Goal: Task Accomplishment & Management: Manage account settings

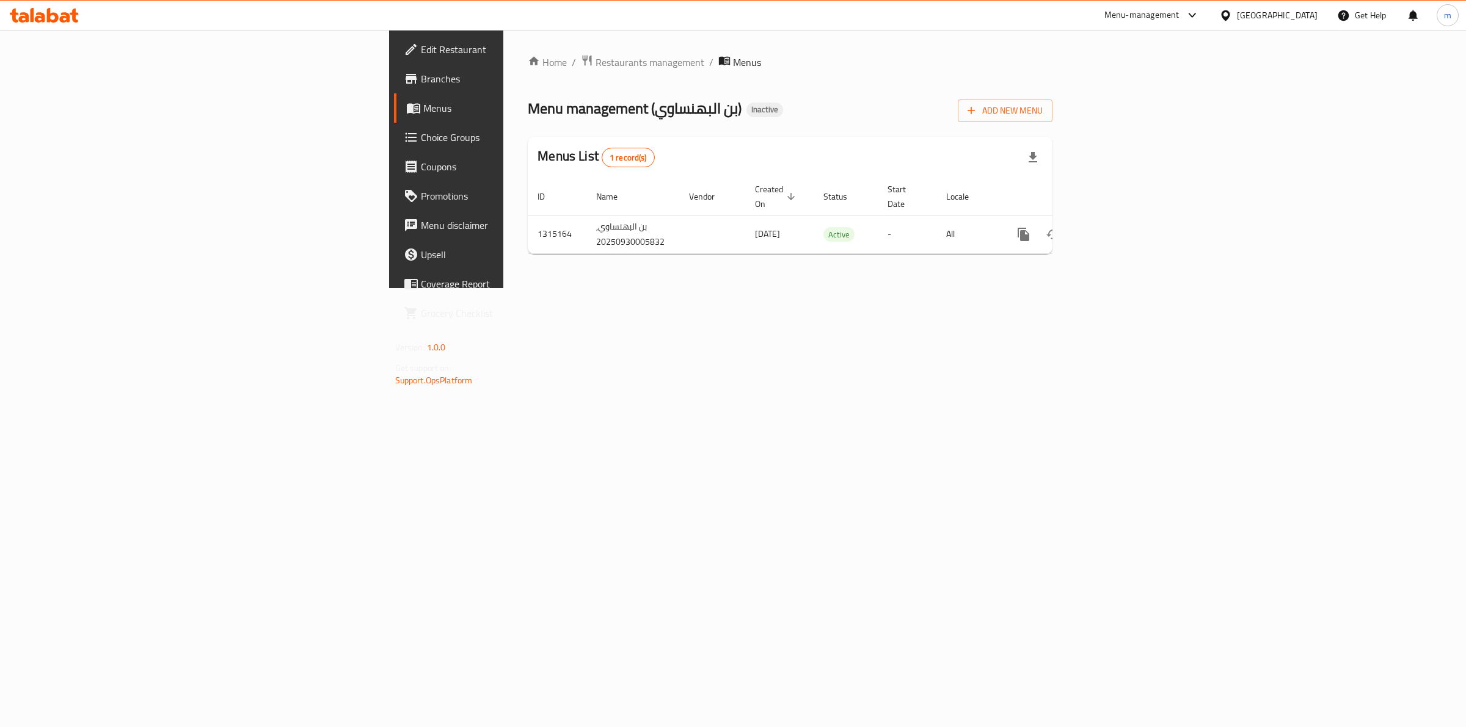
click at [962, 104] on div "Menu management ( بن البهنساوي ) Inactive Add New Menu" at bounding box center [790, 108] width 525 height 27
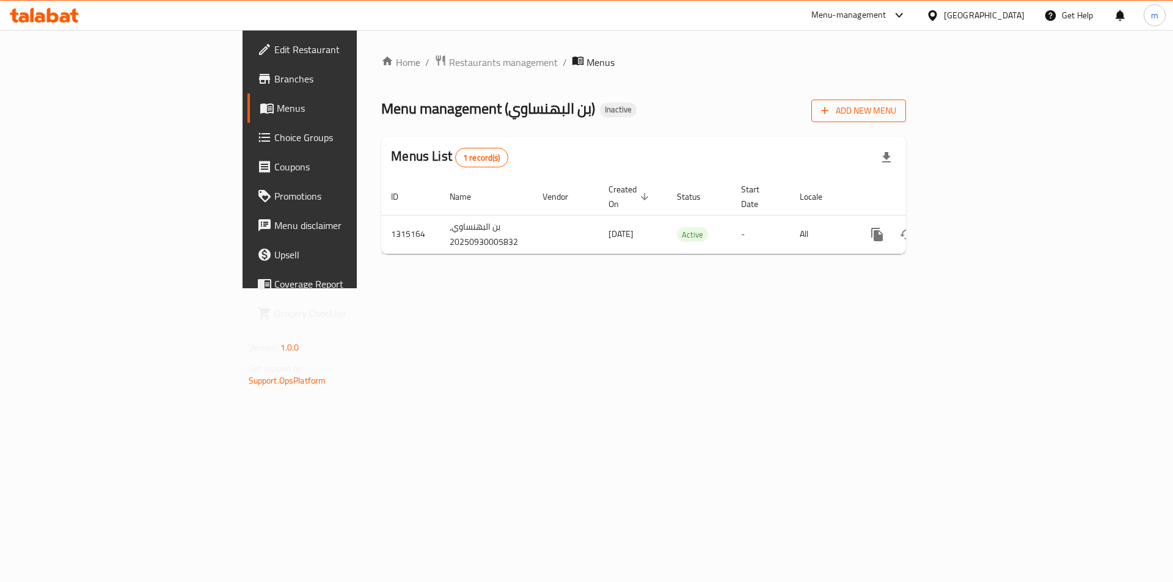
click at [906, 103] on button "Add New Menu" at bounding box center [858, 111] width 95 height 23
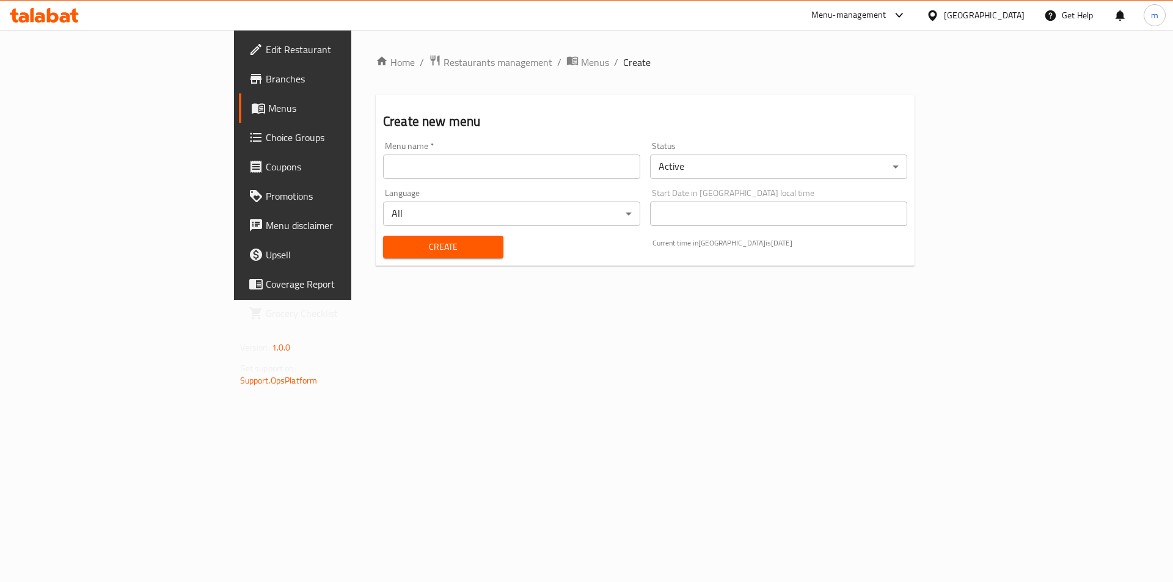
click at [489, 166] on input "text" at bounding box center [511, 167] width 257 height 24
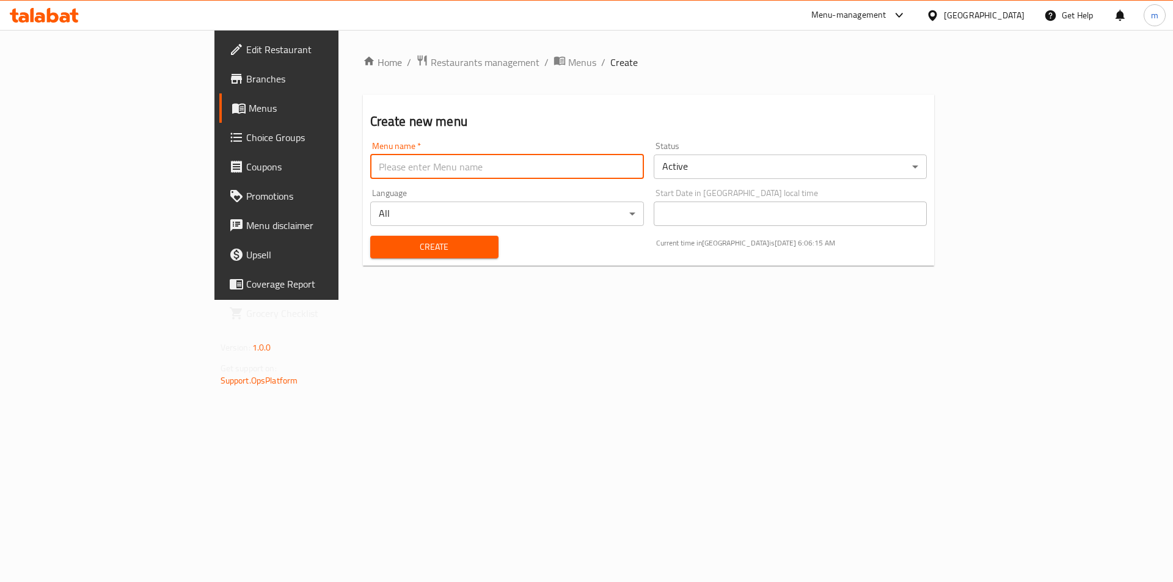
type input "Mazen"
click at [380, 248] on span "Create" at bounding box center [434, 246] width 109 height 15
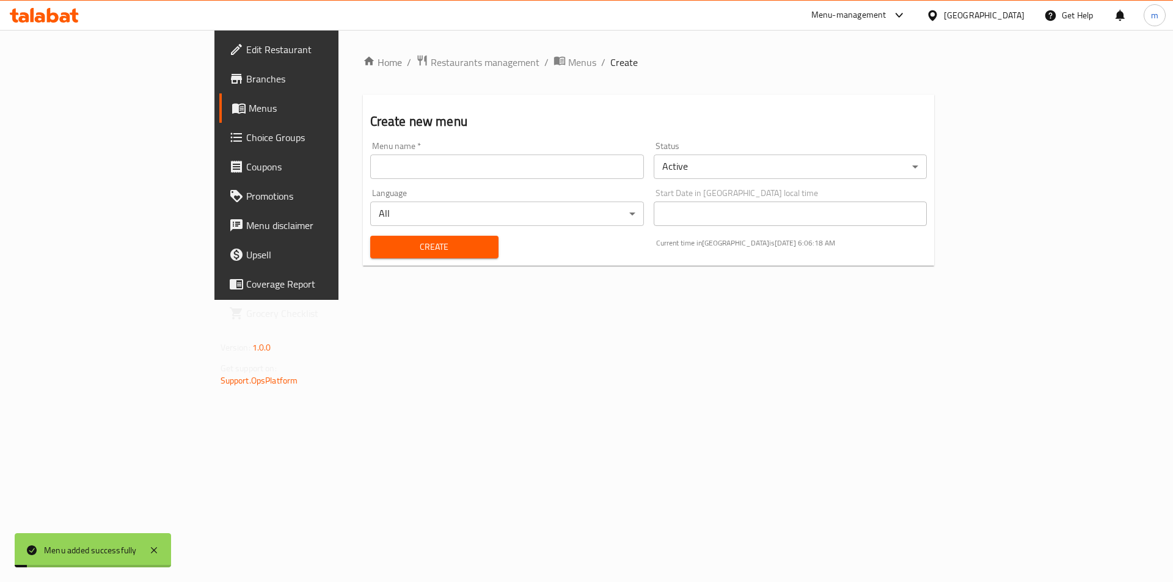
click at [249, 107] on span "Menus" at bounding box center [325, 108] width 152 height 15
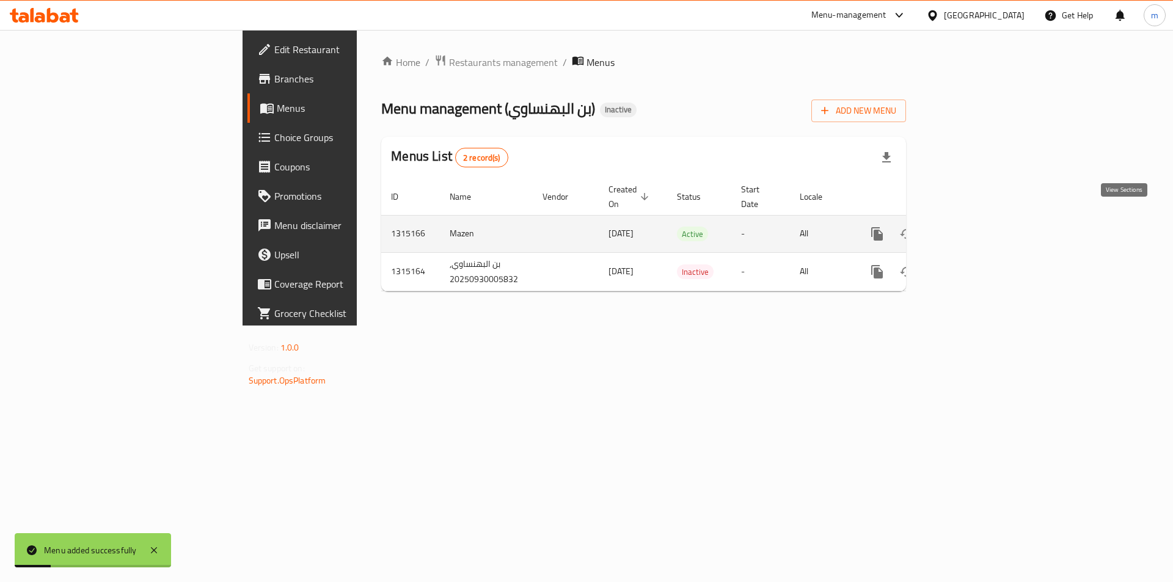
click at [972, 227] on icon "enhanced table" at bounding box center [965, 234] width 15 height 15
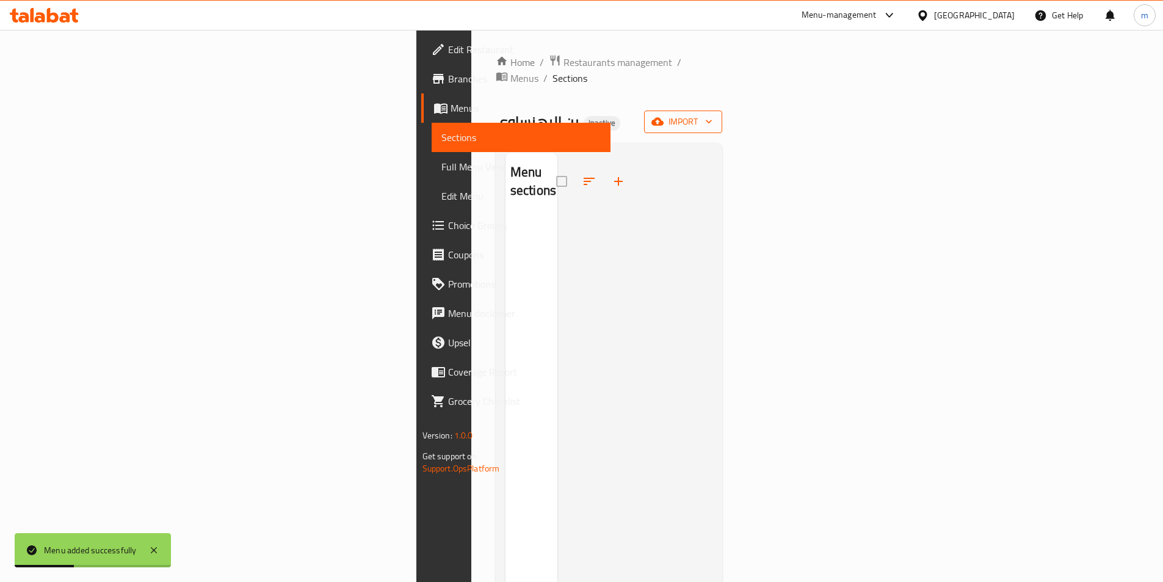
click at [713, 114] on span "import" at bounding box center [683, 121] width 59 height 15
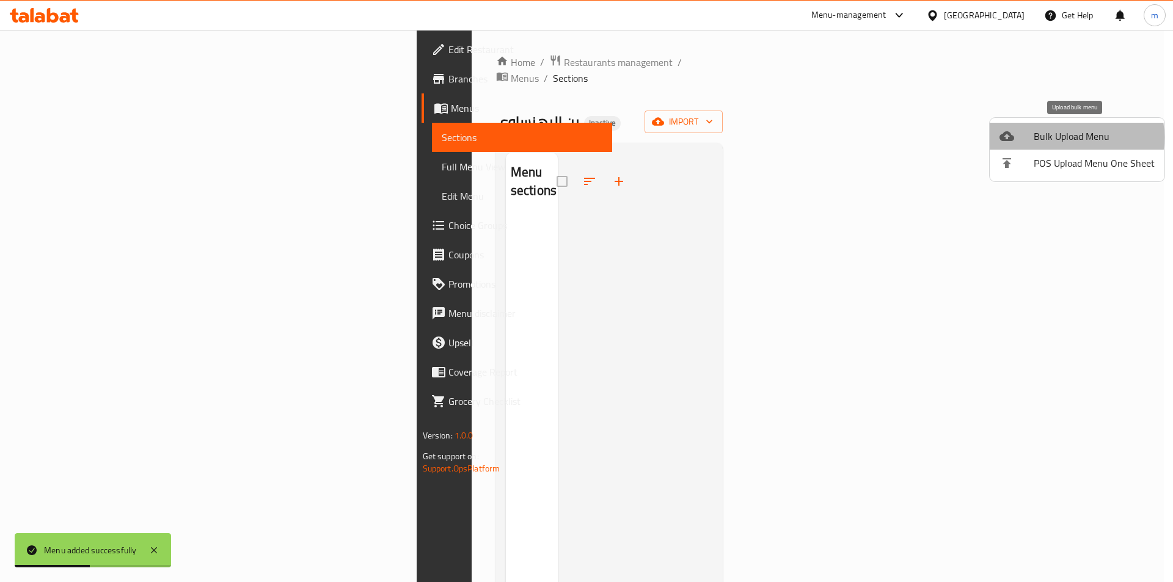
click at [1054, 137] on span "Bulk Upload Menu" at bounding box center [1093, 136] width 121 height 15
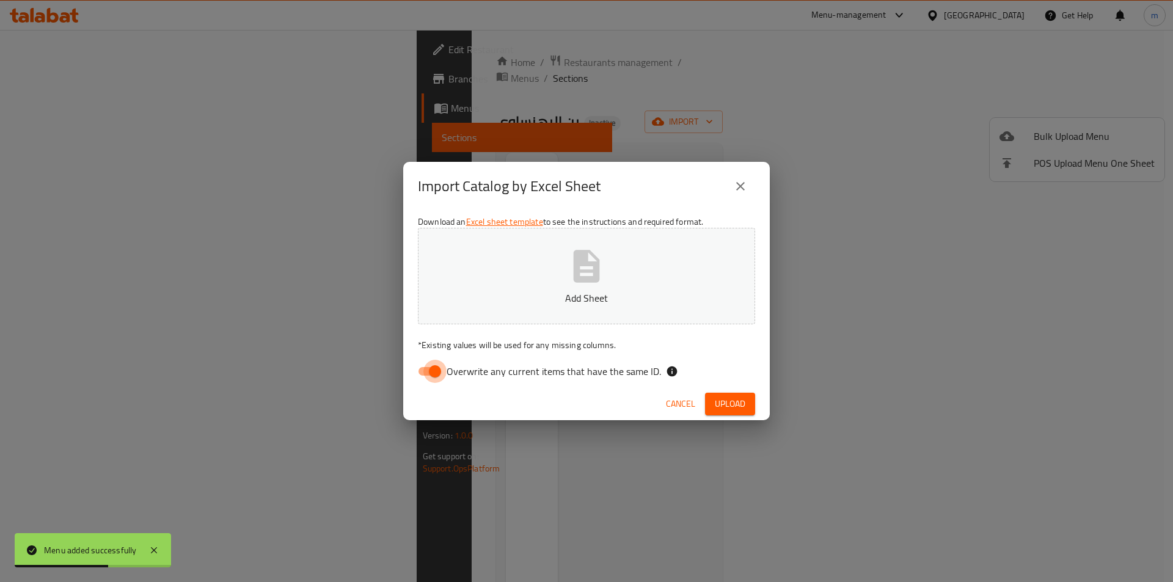
click at [433, 371] on input "Overwrite any current items that have the same ID." at bounding box center [435, 371] width 70 height 23
checkbox input "false"
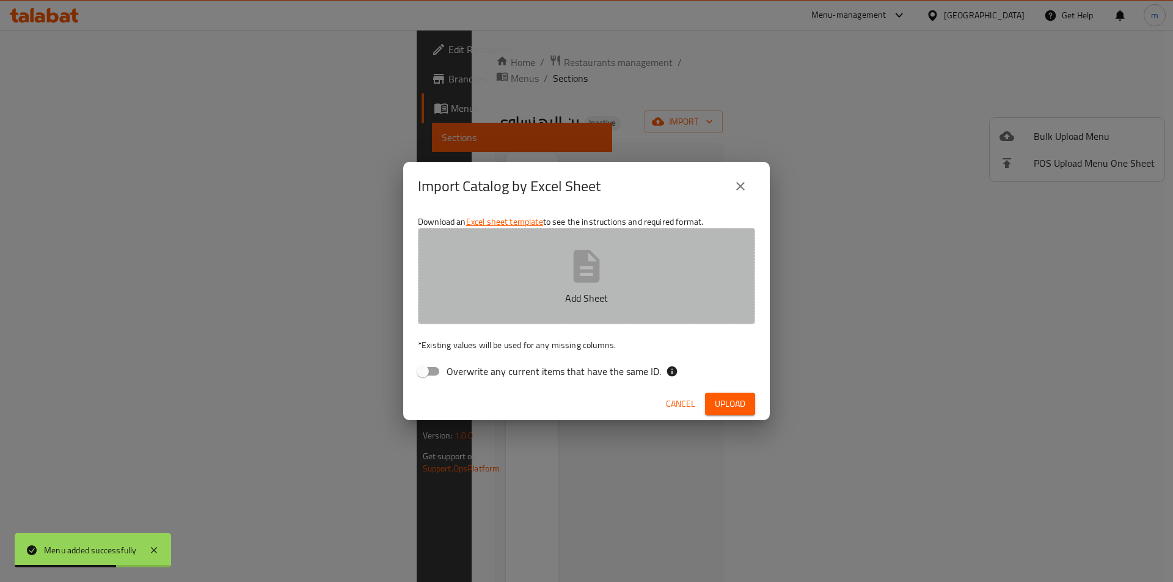
click at [574, 269] on icon "button" at bounding box center [586, 266] width 26 height 32
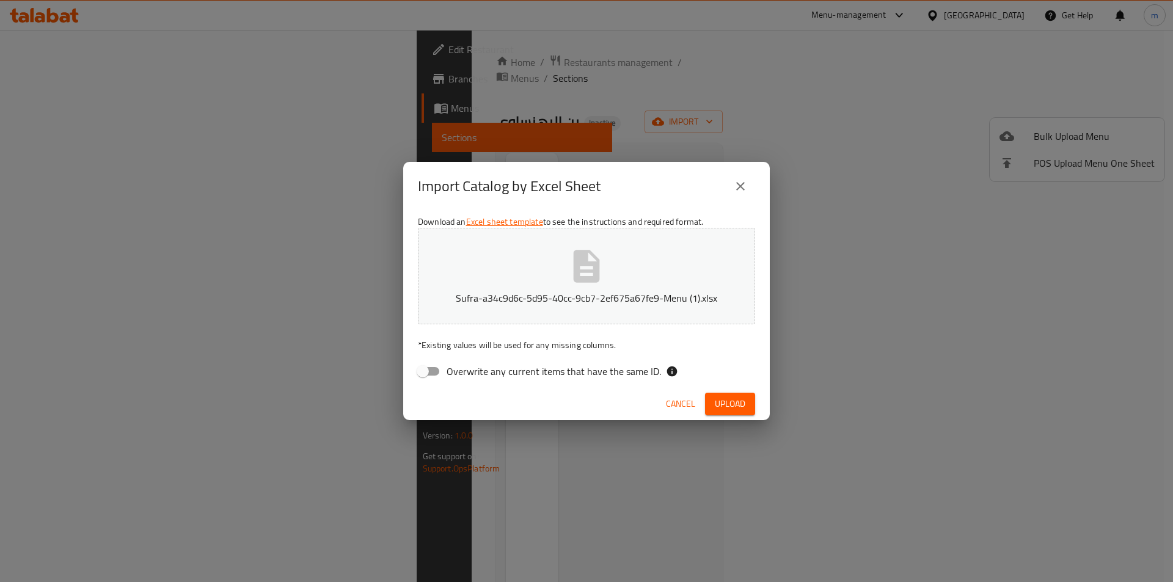
click at [737, 401] on span "Upload" at bounding box center [730, 403] width 31 height 15
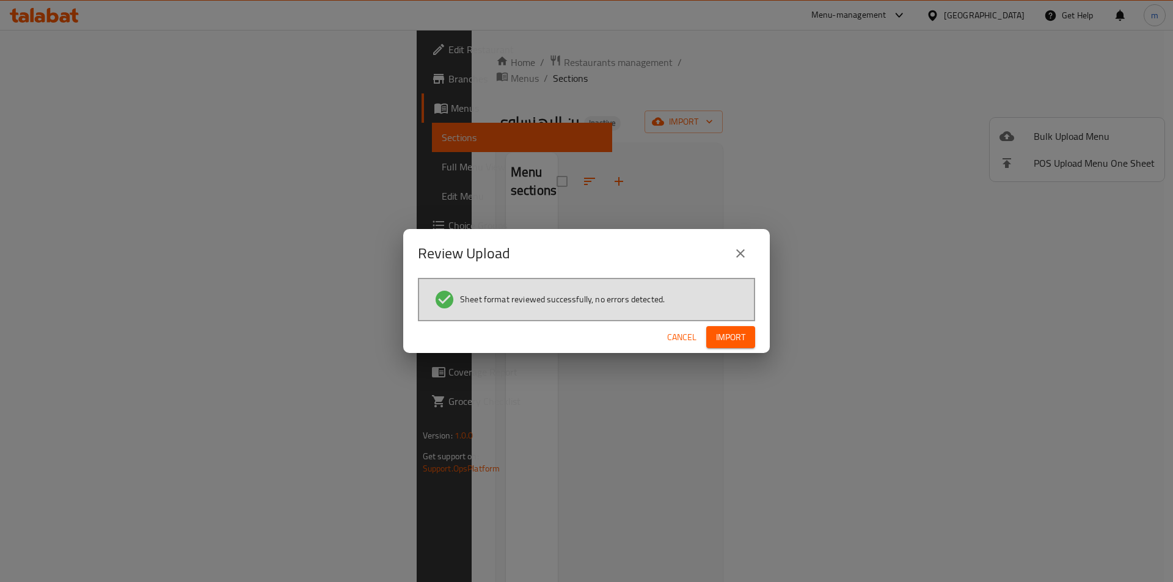
click at [735, 331] on span "Import" at bounding box center [730, 337] width 29 height 15
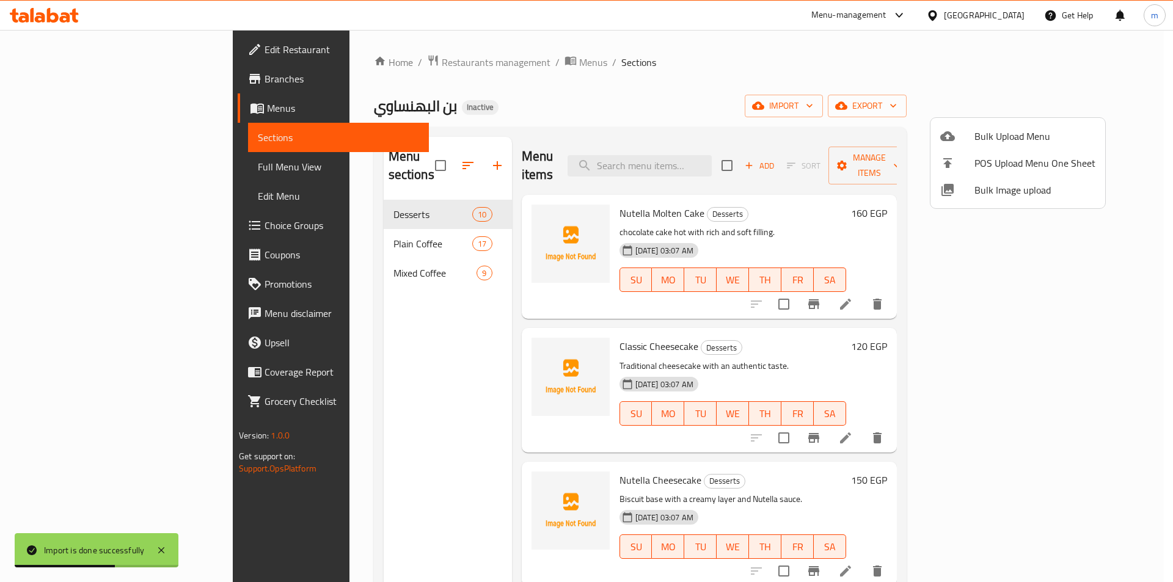
click at [666, 99] on div at bounding box center [586, 291] width 1173 height 582
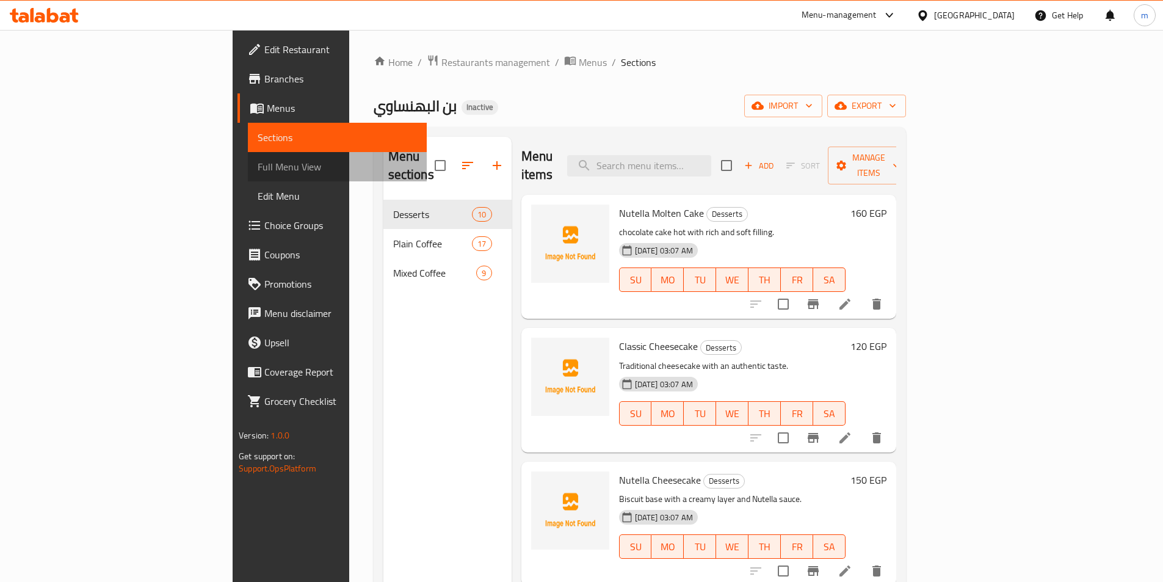
click at [258, 174] on span "Full Menu View" at bounding box center [337, 166] width 159 height 15
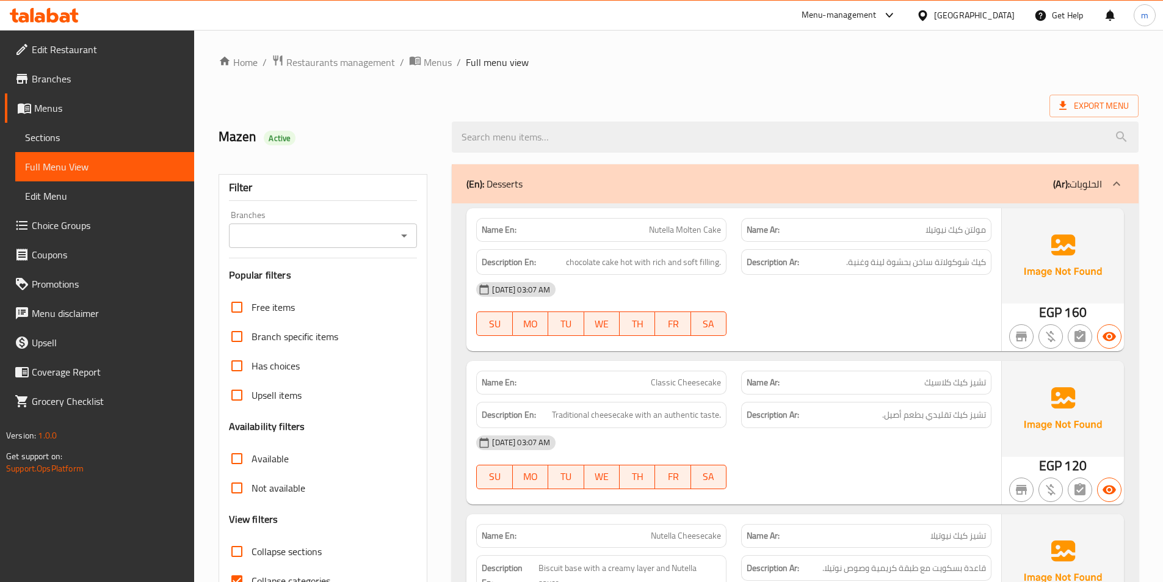
click at [65, 227] on span "Choice Groups" at bounding box center [108, 225] width 153 height 15
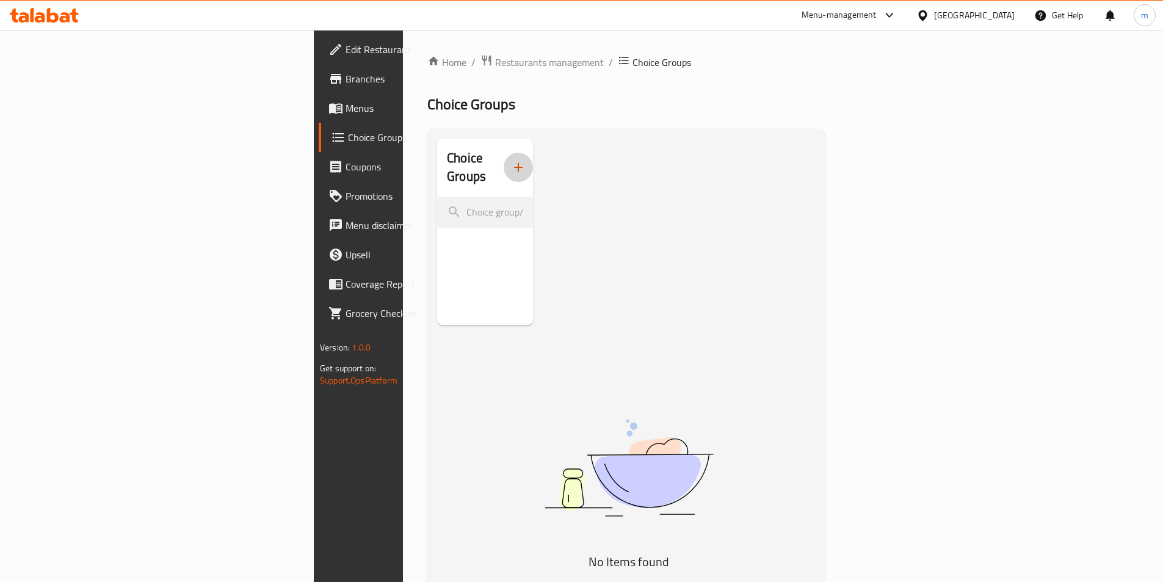
click at [511, 162] on icon "button" at bounding box center [518, 167] width 15 height 15
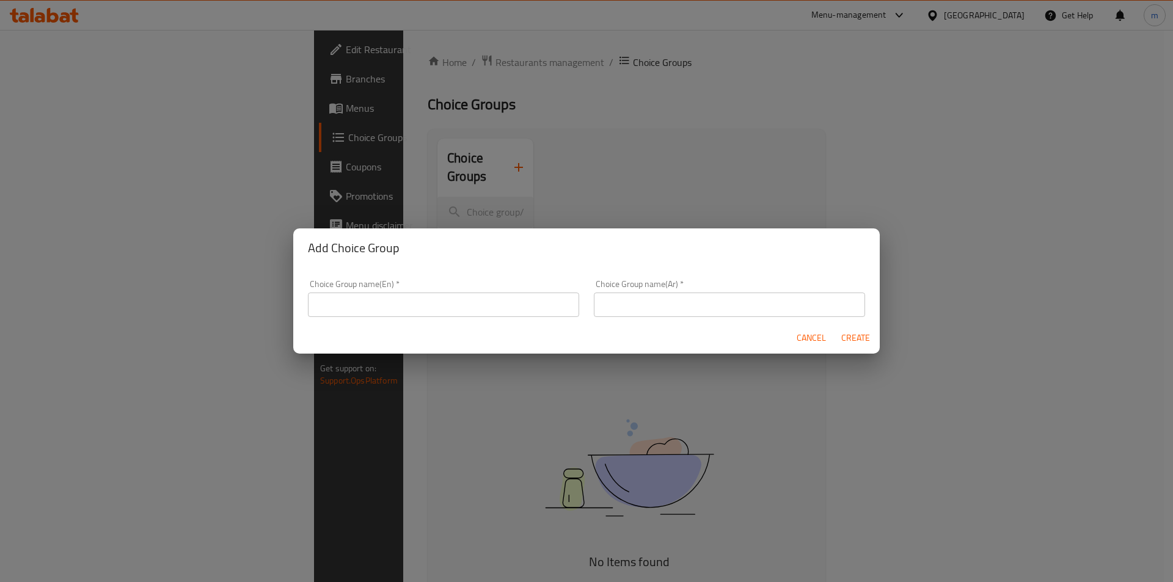
click at [423, 297] on input "text" at bounding box center [443, 305] width 271 height 24
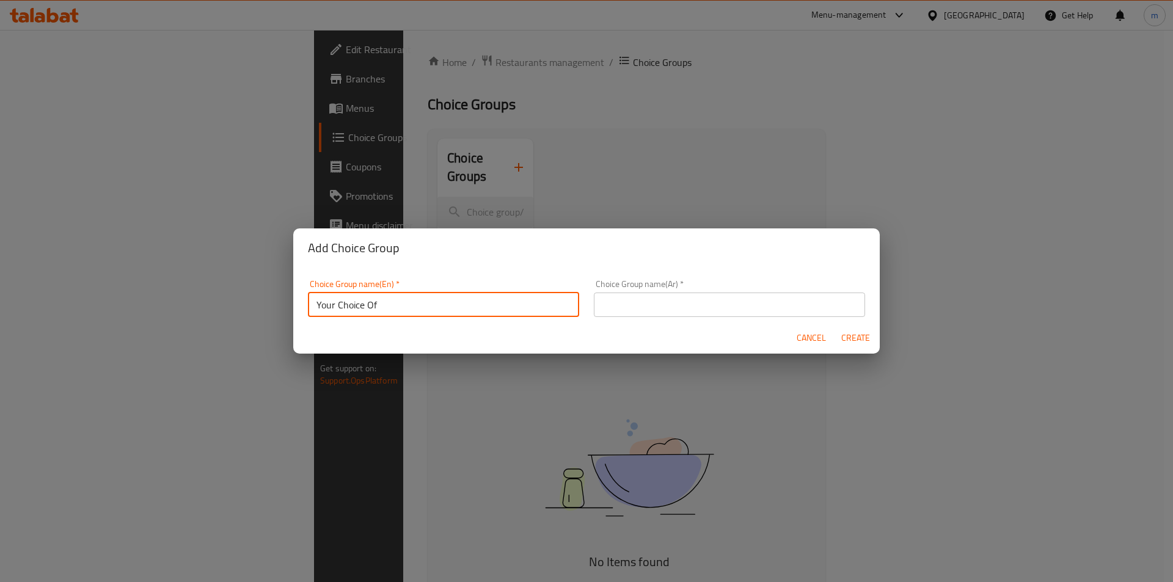
type input "Your Choice Of"
click at [711, 304] on input "text" at bounding box center [729, 305] width 271 height 24
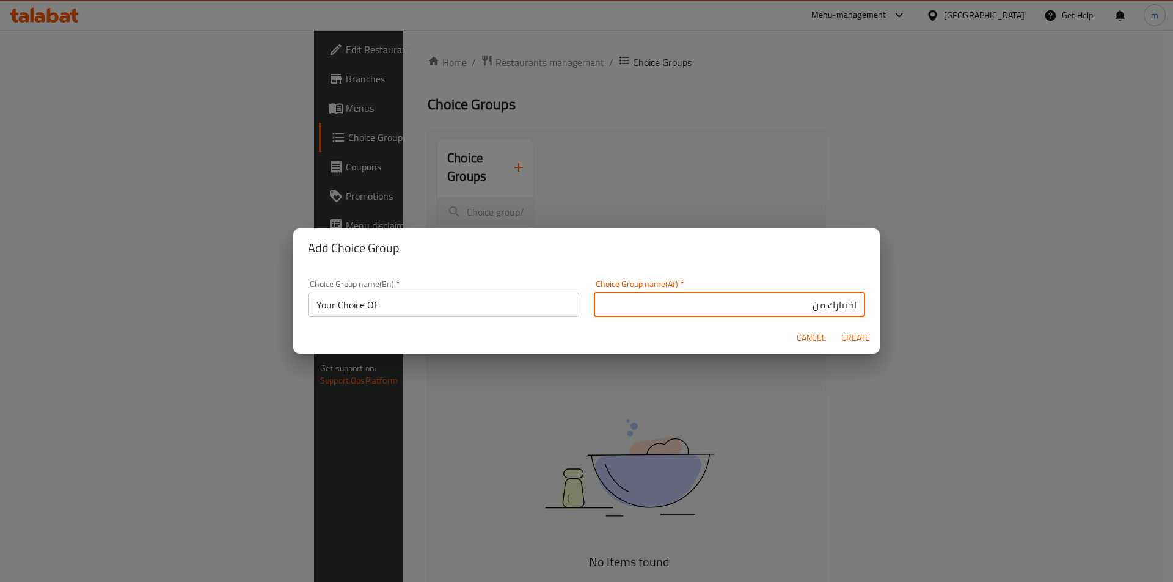
type input "اختيارك من"
click at [847, 340] on span "Create" at bounding box center [854, 337] width 29 height 15
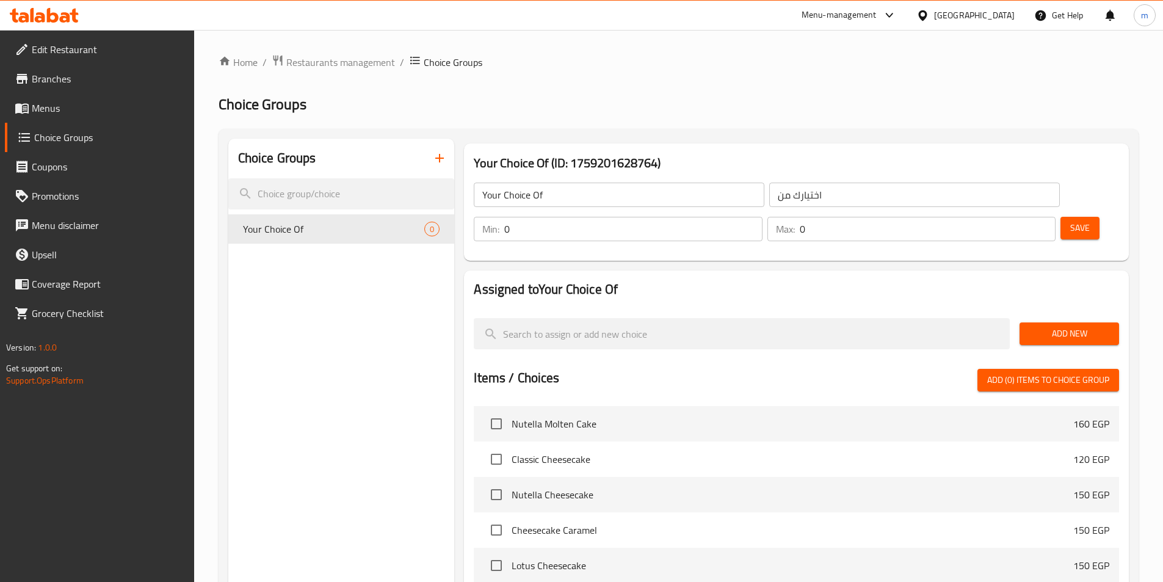
drag, startPoint x: 754, startPoint y: 81, endPoint x: 765, endPoint y: 78, distance: 10.8
click at [764, 79] on div "Home / Restaurants management / Choice Groups Choice Groups Choice Groups Your …" at bounding box center [679, 457] width 920 height 806
drag, startPoint x: 853, startPoint y: 37, endPoint x: 719, endPoint y: 194, distance: 206.2
click at [821, 83] on div "Home / Restaurants management / Choice Groups Choice Groups Choice Groups Your …" at bounding box center [678, 457] width 969 height 855
click at [769, 192] on input "اختيارك من" at bounding box center [914, 195] width 291 height 24
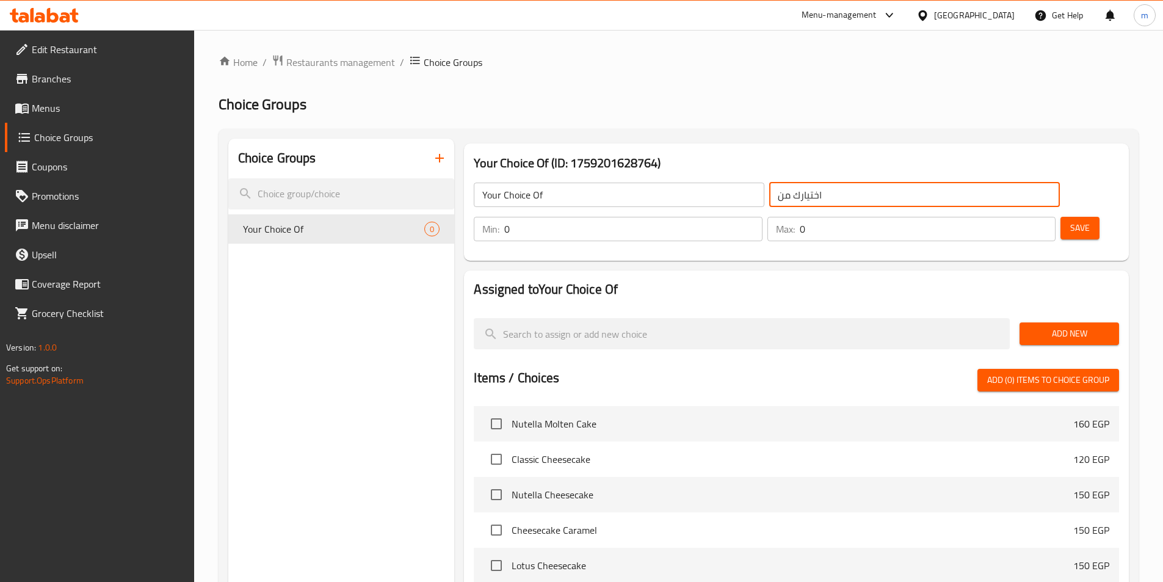
drag, startPoint x: 735, startPoint y: 130, endPoint x: 726, endPoint y: 133, distance: 10.2
click at [733, 129] on div "Choice Groups Your Choice Of 0 Your Choice Of (ID: 1759201628764) Your Choice O…" at bounding box center [679, 495] width 920 height 732
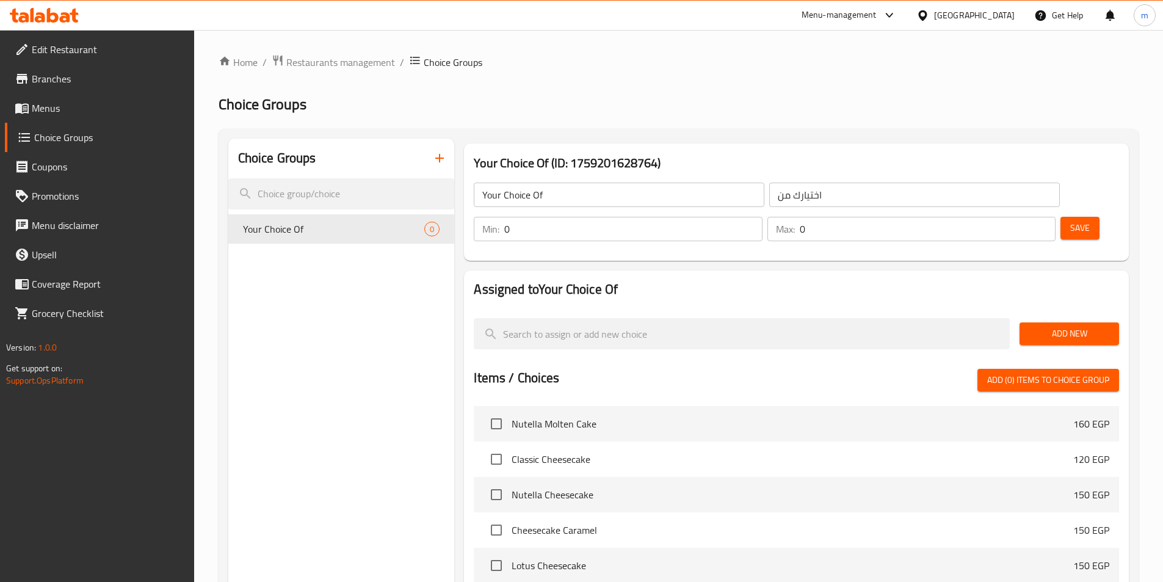
click at [726, 133] on div "Choice Groups Your Choice Of 0 Your Choice Of (ID: 1759201628764) Your Choice O…" at bounding box center [679, 495] width 920 height 732
click at [722, 131] on div "Choice Groups Your Choice Of 0 Your Choice Of (ID: 1759201628764) Your Choice O…" at bounding box center [679, 495] width 920 height 732
click at [713, 109] on div "Home / Restaurants management / Choice Groups Choice Groups Choice Groups Your …" at bounding box center [679, 457] width 920 height 806
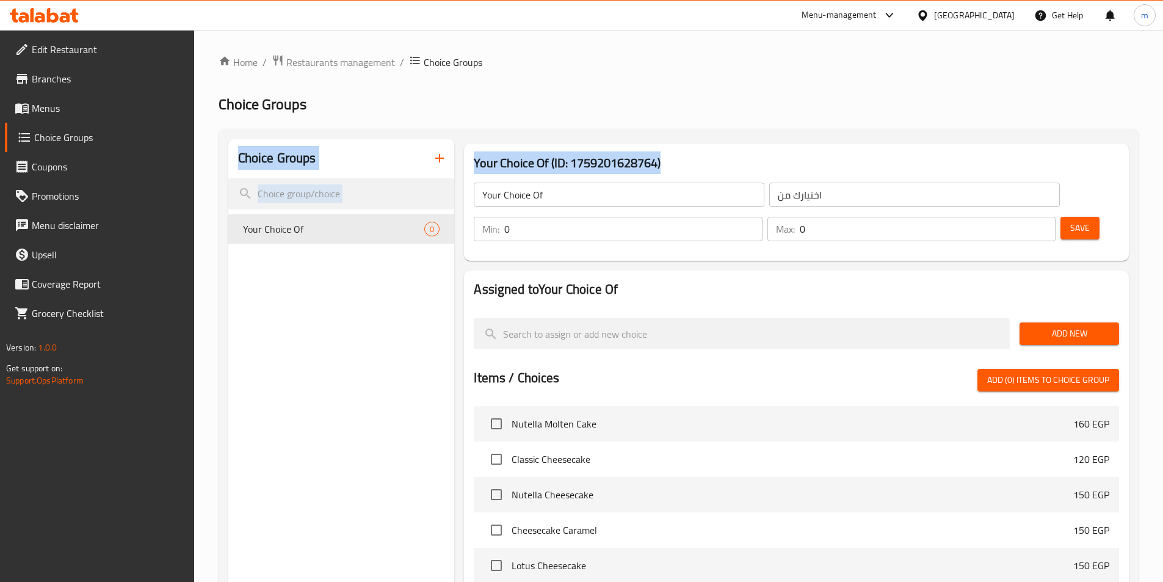
click at [713, 109] on h2 "Choice Groups" at bounding box center [679, 105] width 920 height 20
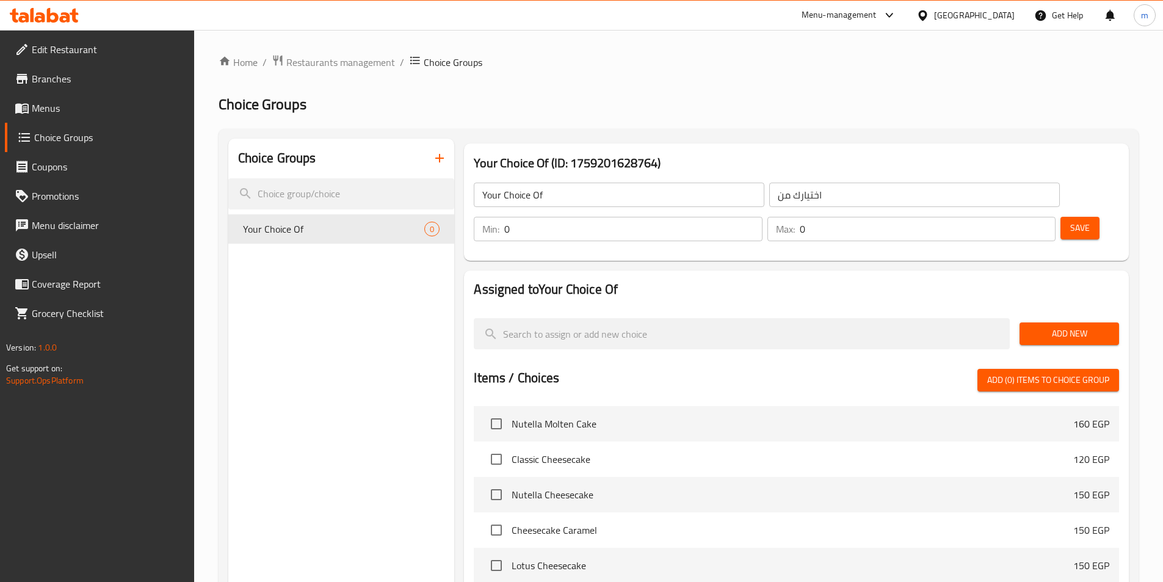
click at [713, 109] on h2 "Choice Groups" at bounding box center [679, 105] width 920 height 20
click at [709, 107] on h2 "Choice Groups" at bounding box center [679, 105] width 920 height 20
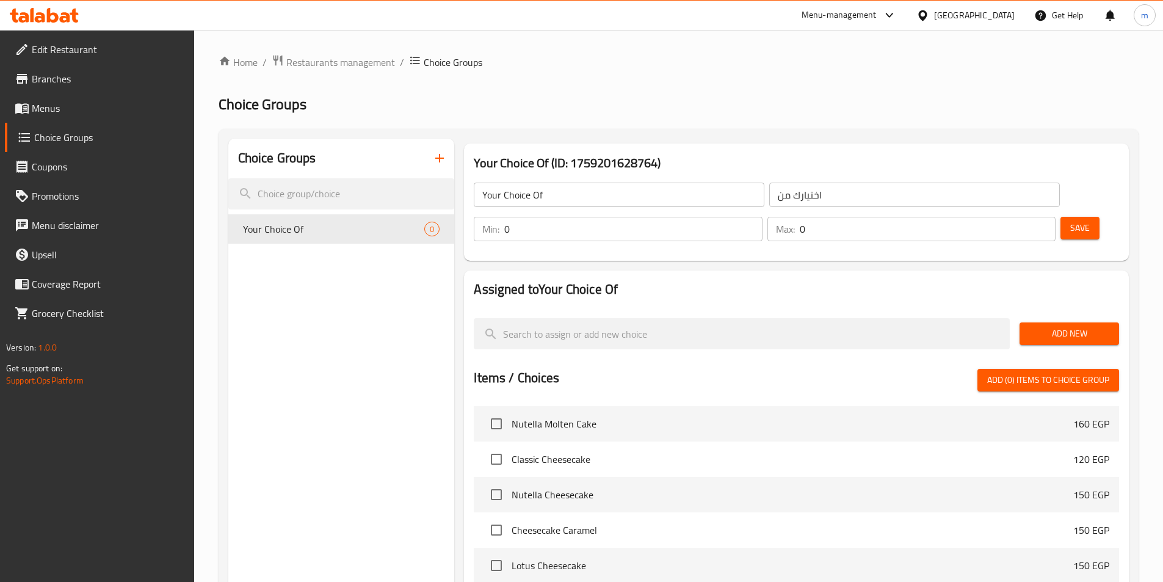
click at [709, 107] on h2 "Choice Groups" at bounding box center [679, 105] width 920 height 20
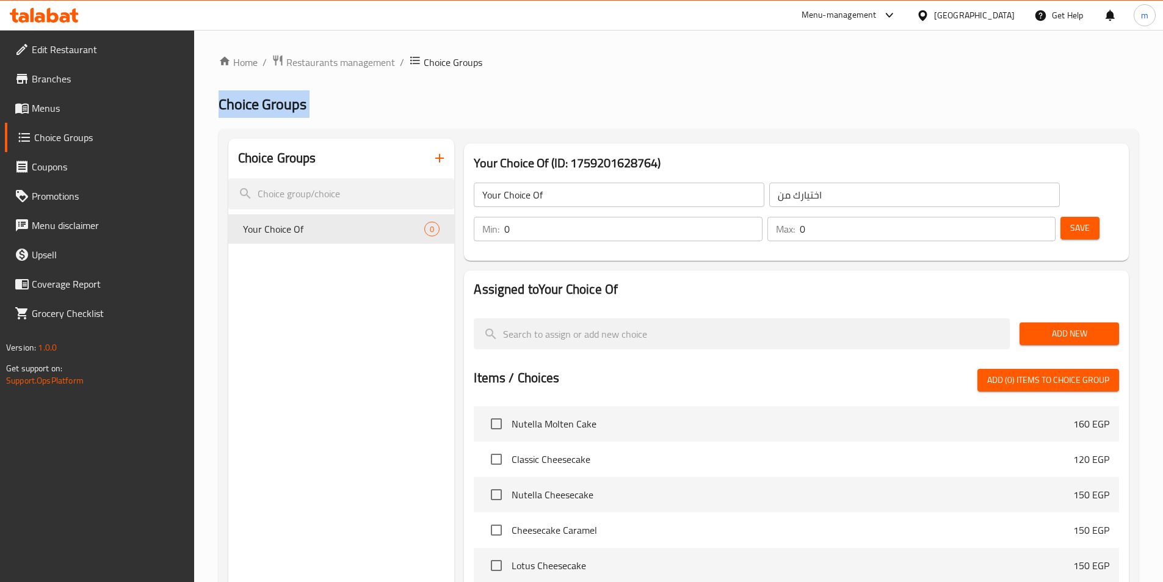
click at [709, 107] on h2 "Choice Groups" at bounding box center [679, 105] width 920 height 20
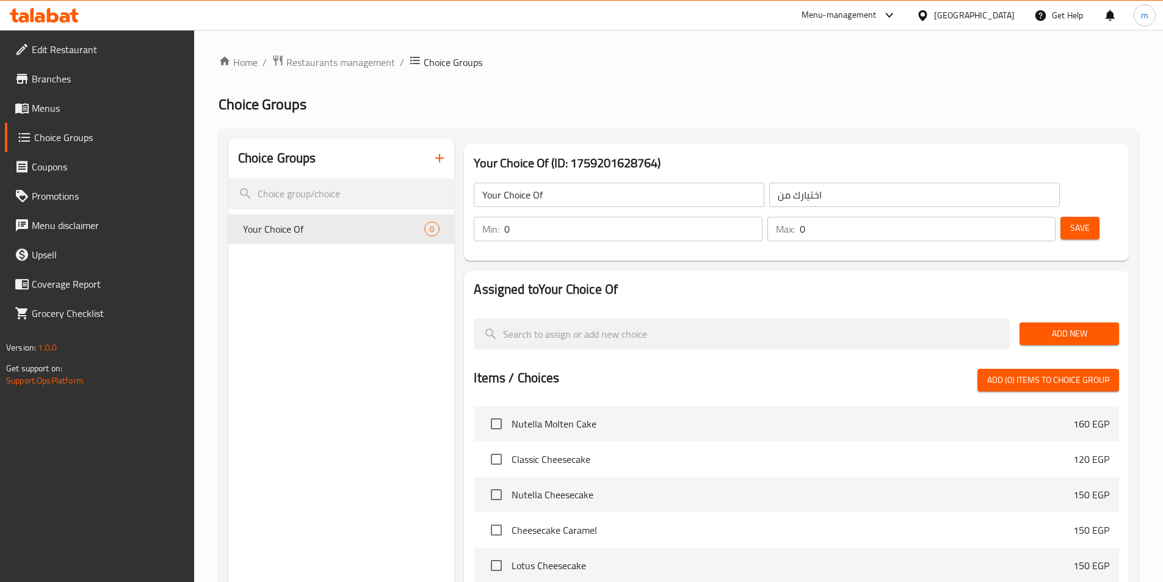
click at [395, 275] on div "Choice Groups Your Choice Of 0" at bounding box center [341, 495] width 227 height 712
type input "1"
click at [762, 217] on input "1" at bounding box center [633, 229] width 258 height 24
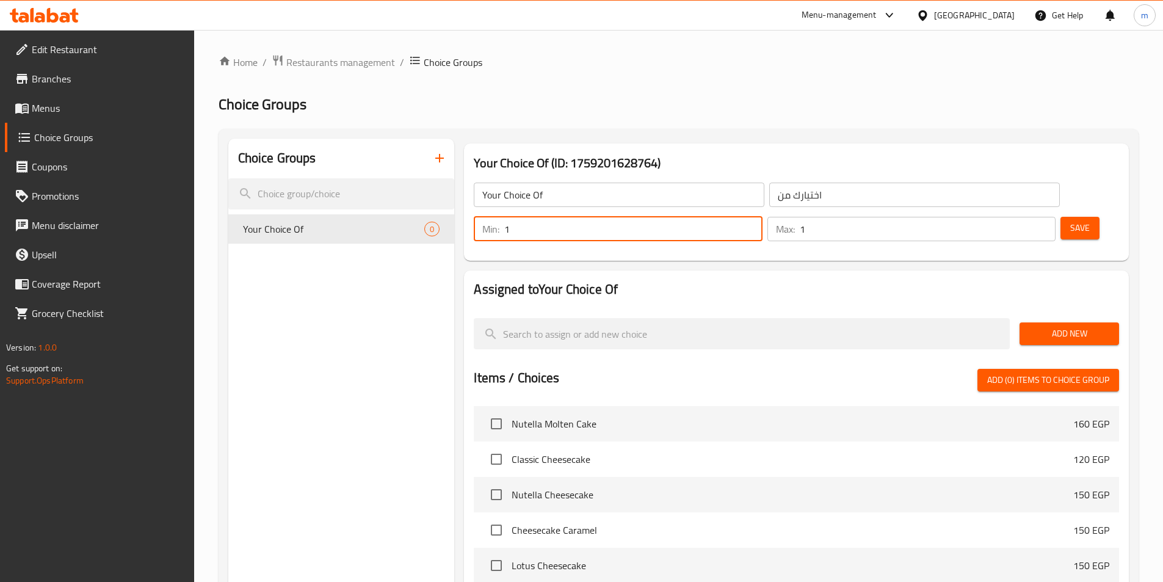
type input "1"
click at [1022, 217] on input "1" at bounding box center [928, 229] width 256 height 24
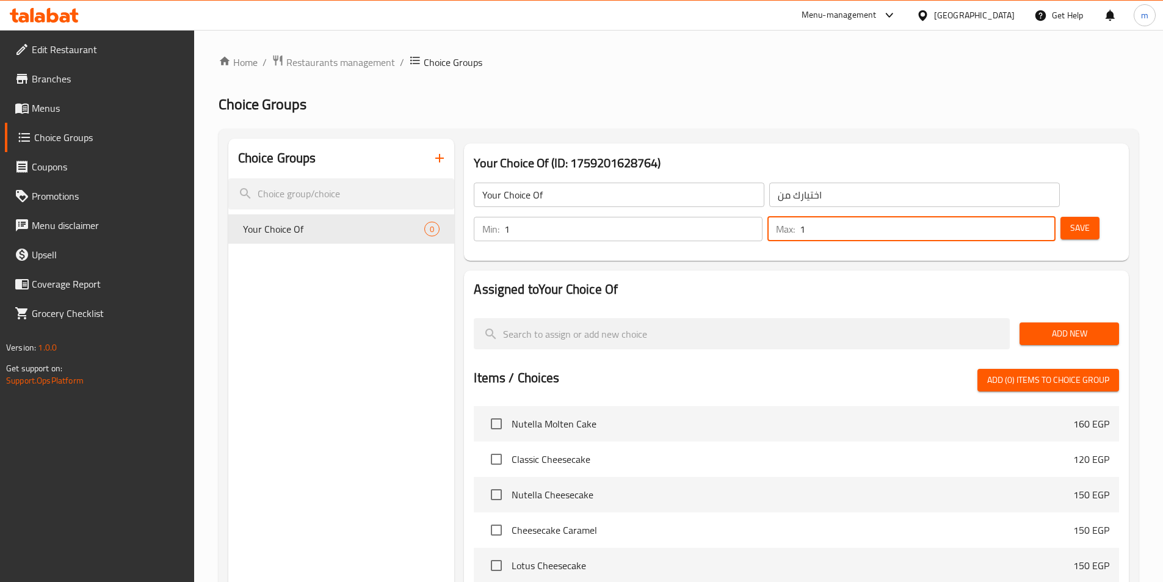
click at [977, 280] on h2 "Assigned to Your Choice Of" at bounding box center [797, 289] width 646 height 18
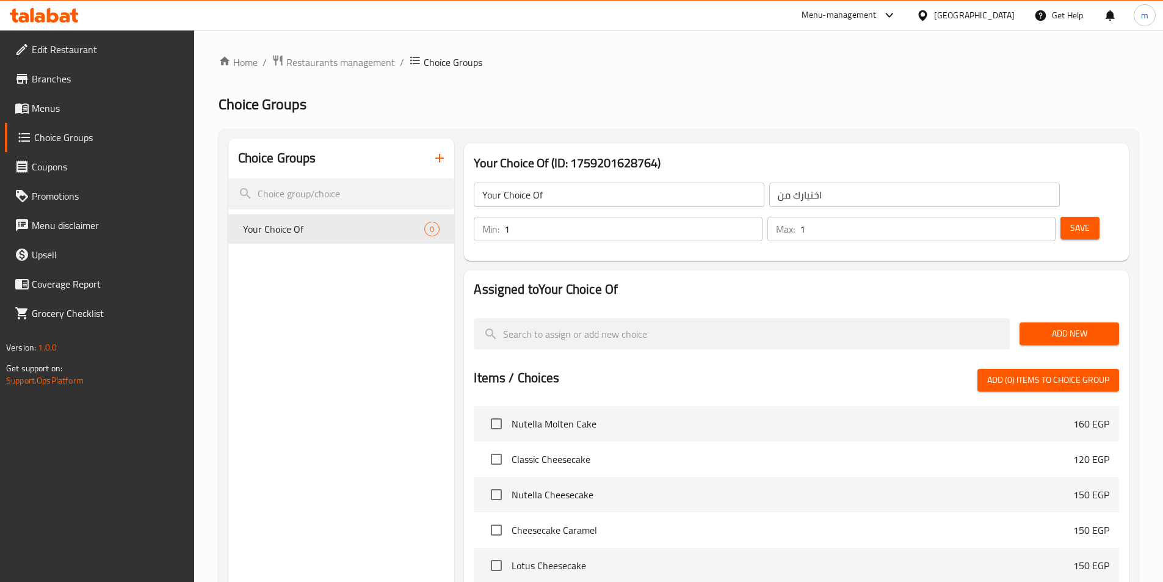
click at [1097, 326] on span "Add New" at bounding box center [1070, 333] width 80 height 15
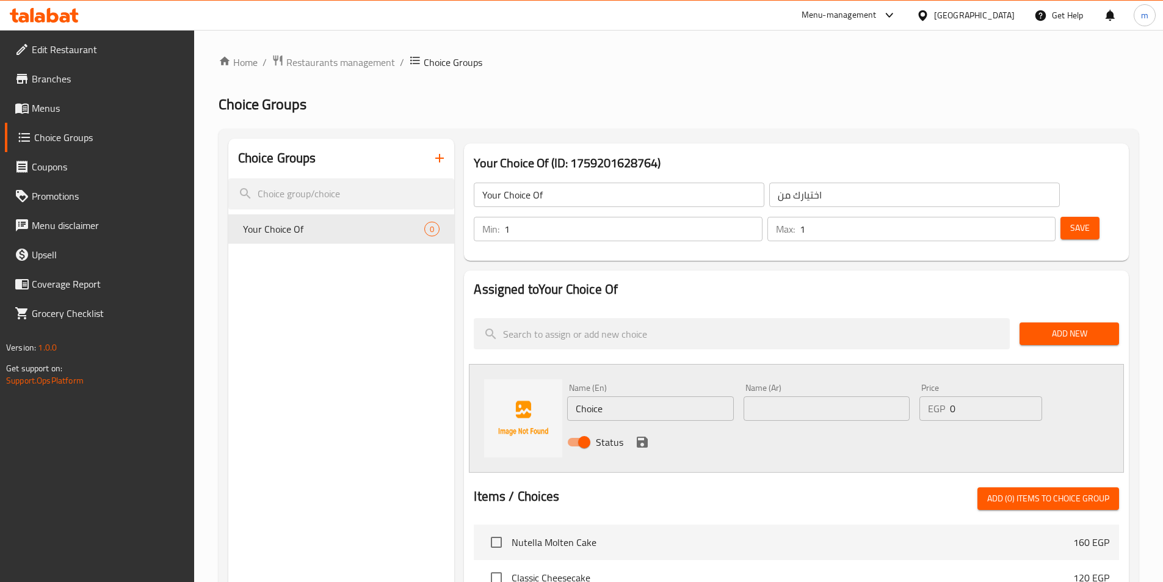
click at [636, 396] on input "Choice" at bounding box center [650, 408] width 166 height 24
type input "C"
type input "light"
click at [772, 396] on input "text" at bounding box center [827, 408] width 166 height 24
type input "فاتح"
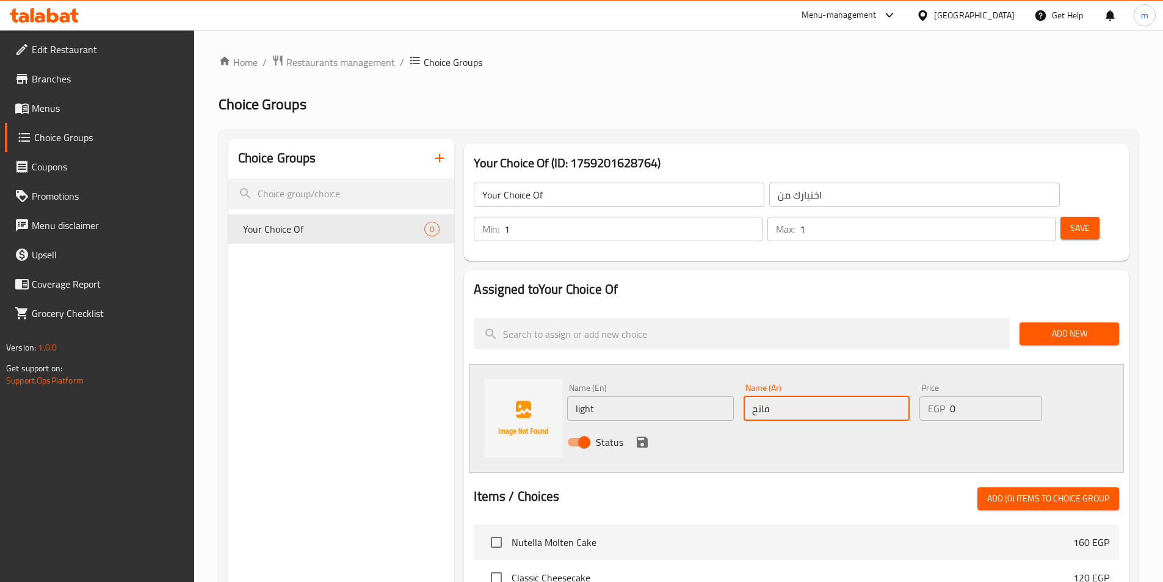
click at [689, 396] on input "light" at bounding box center [650, 408] width 166 height 24
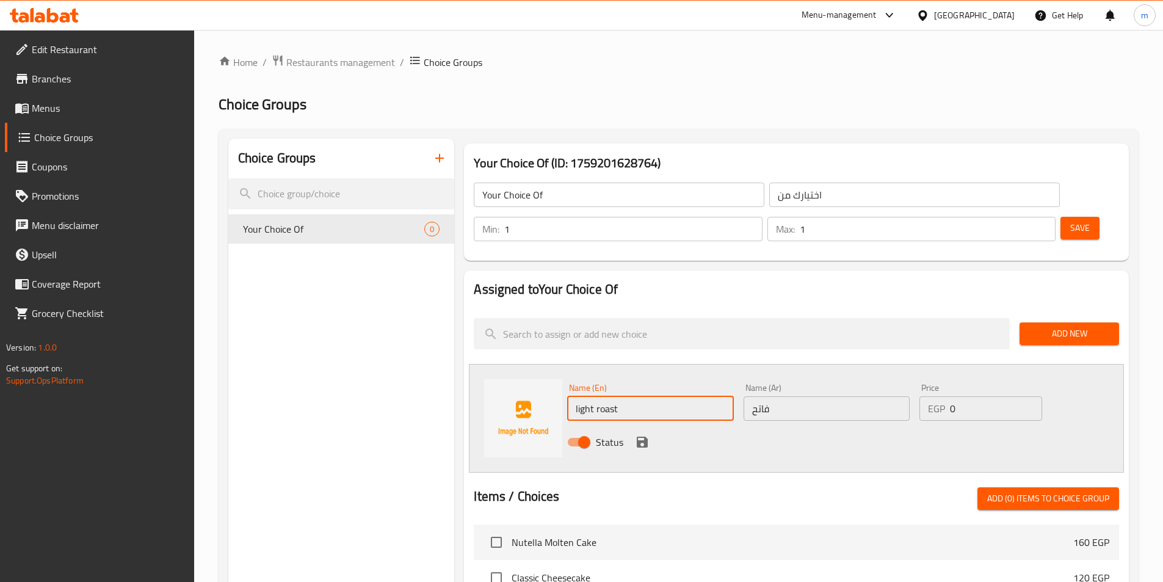
click at [647, 396] on input "light roast" at bounding box center [650, 408] width 166 height 24
type input "c"
type input "coffee light roast"
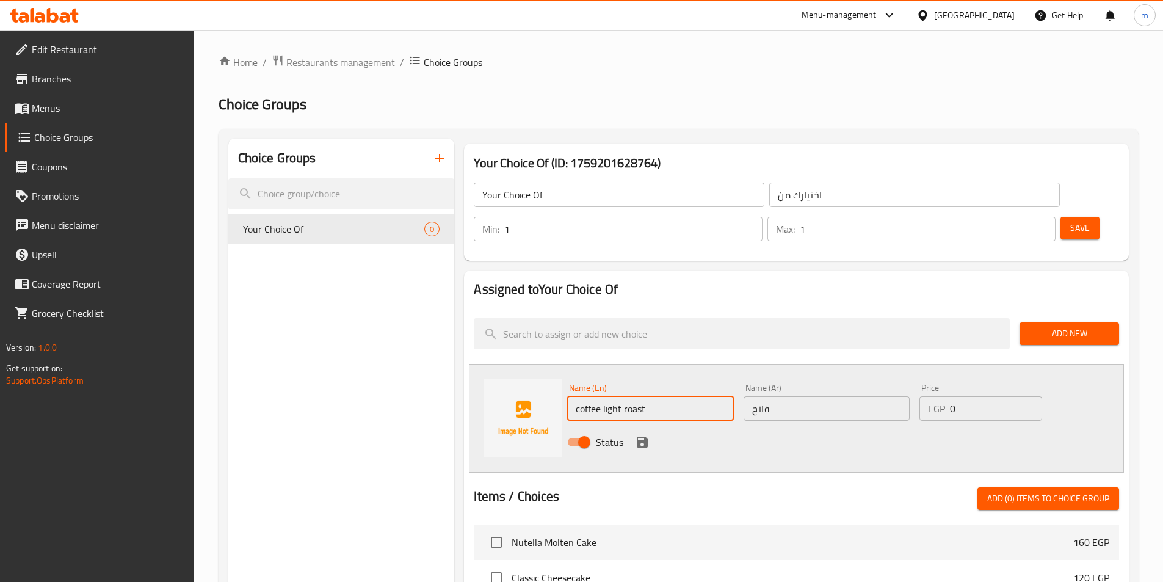
click at [815, 396] on input "فاتح" at bounding box center [827, 408] width 166 height 24
type input "f"
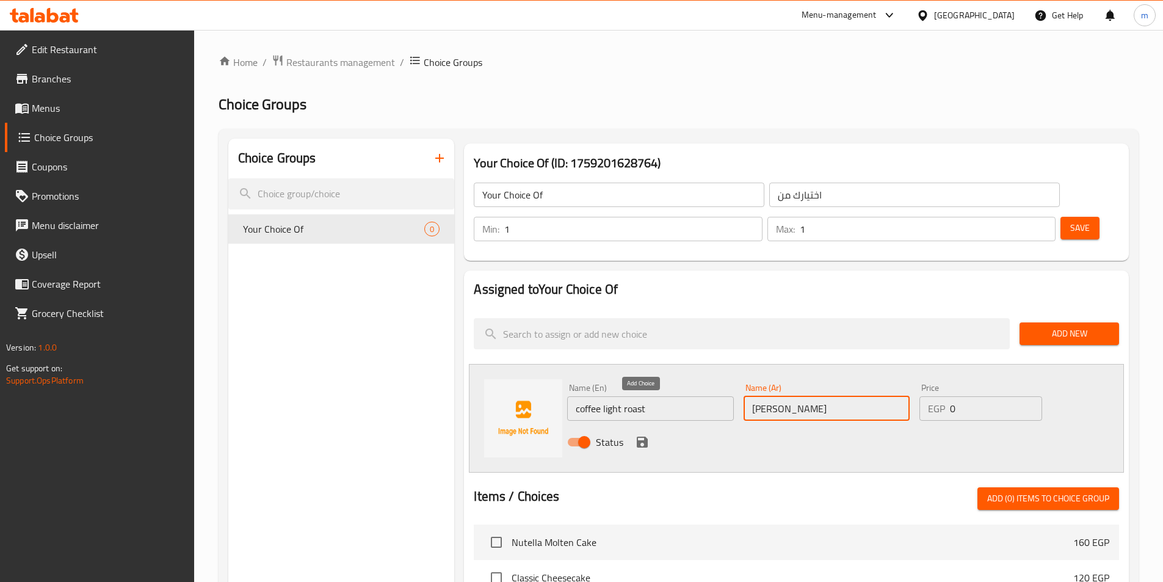
type input "[PERSON_NAME]"
click at [645, 437] on icon "save" at bounding box center [642, 442] width 11 height 11
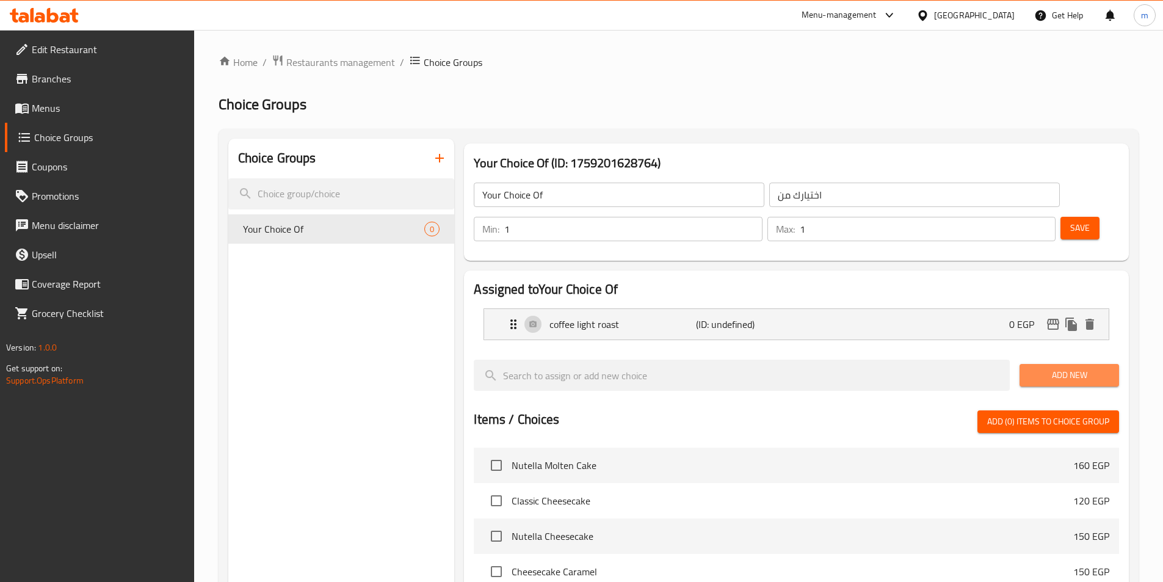
click at [1090, 368] on span "Add New" at bounding box center [1070, 375] width 80 height 15
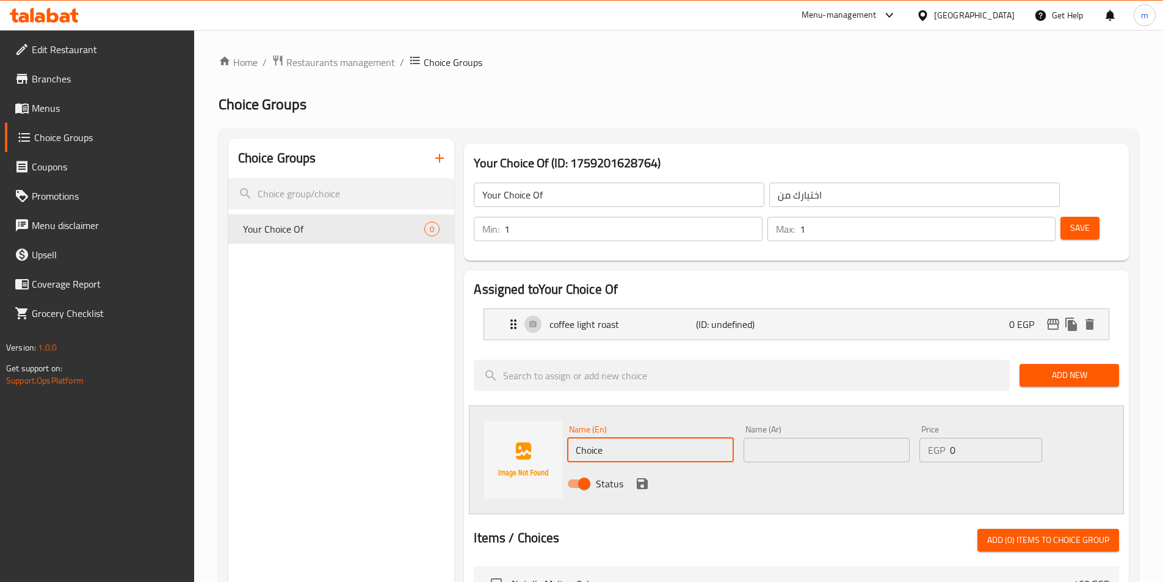
click at [598, 438] on input "Choice" at bounding box center [650, 450] width 166 height 24
type input "ؤ"
type input "coffee medium roast"
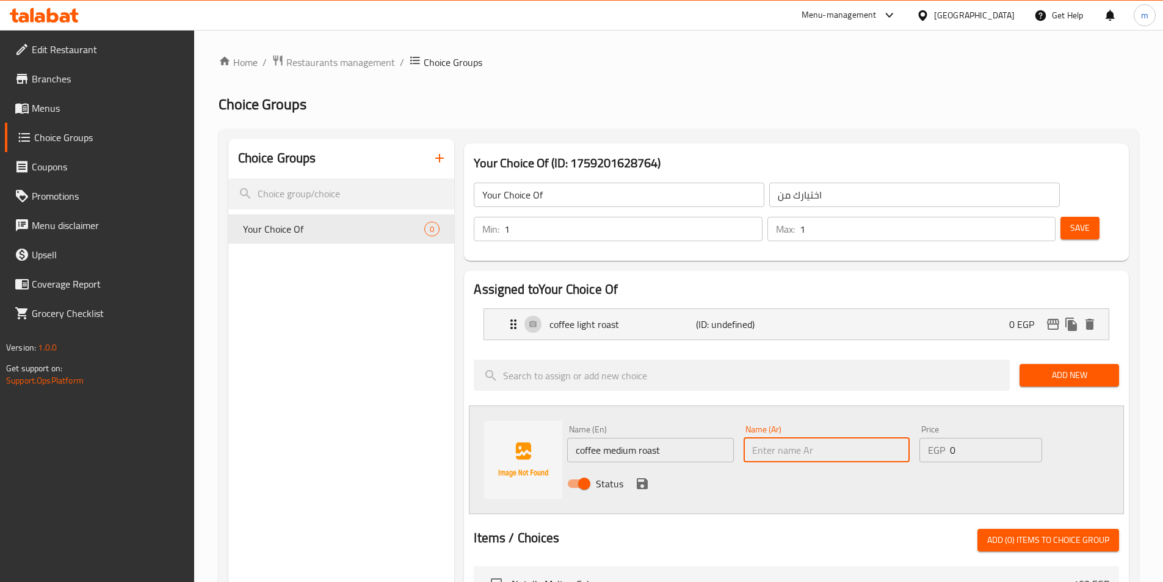
click at [780, 438] on input "text" at bounding box center [827, 450] width 166 height 24
type input "f"
type input "بن وسط"
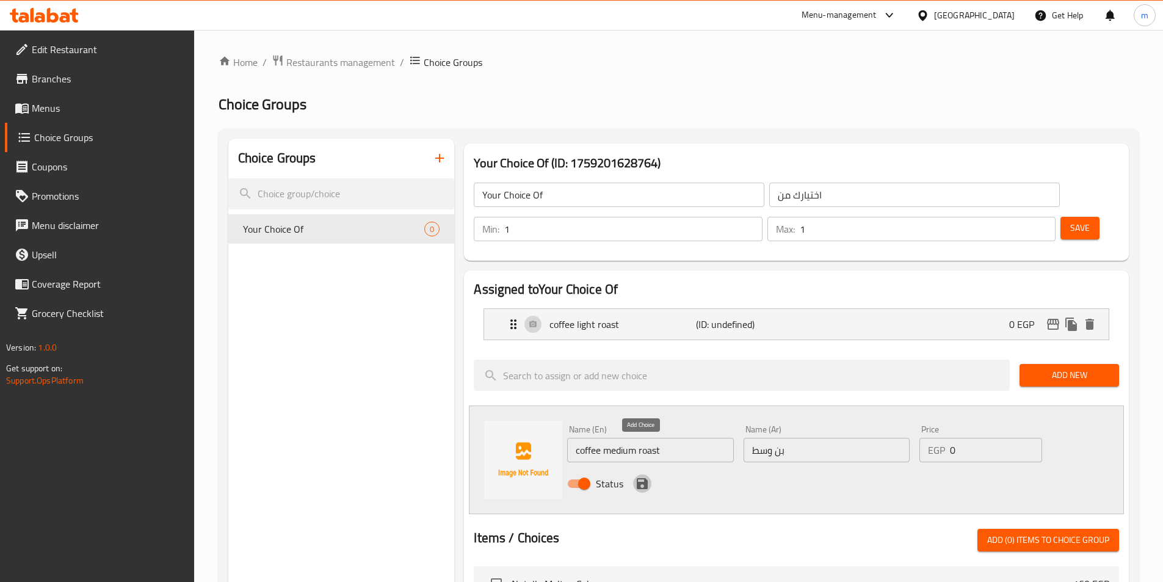
click at [639, 478] on icon "save" at bounding box center [642, 483] width 11 height 11
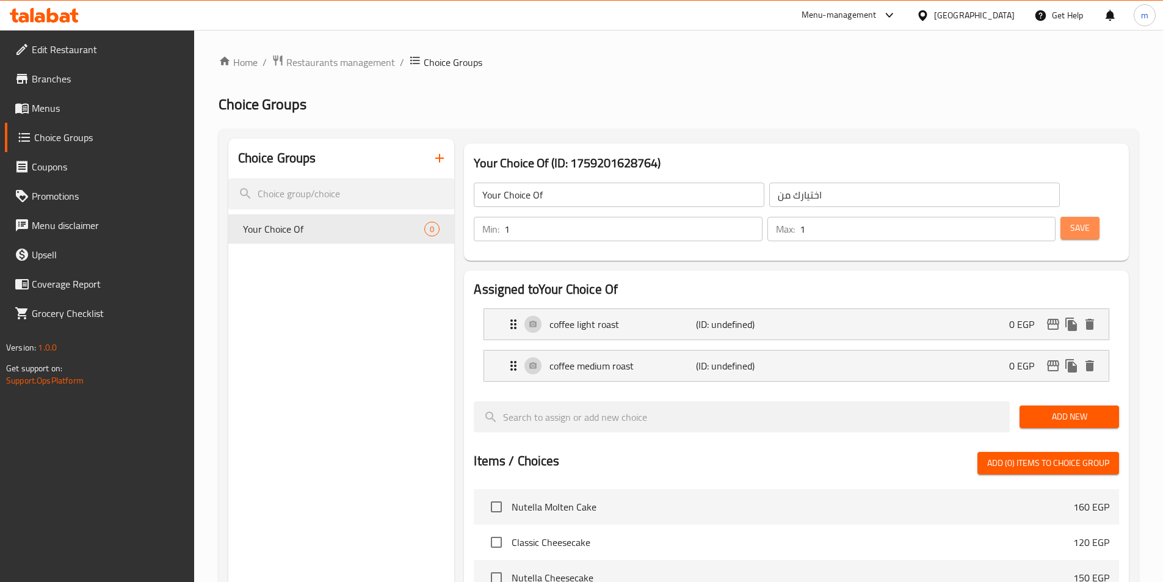
click at [1071, 220] on span "Save" at bounding box center [1081, 227] width 20 height 15
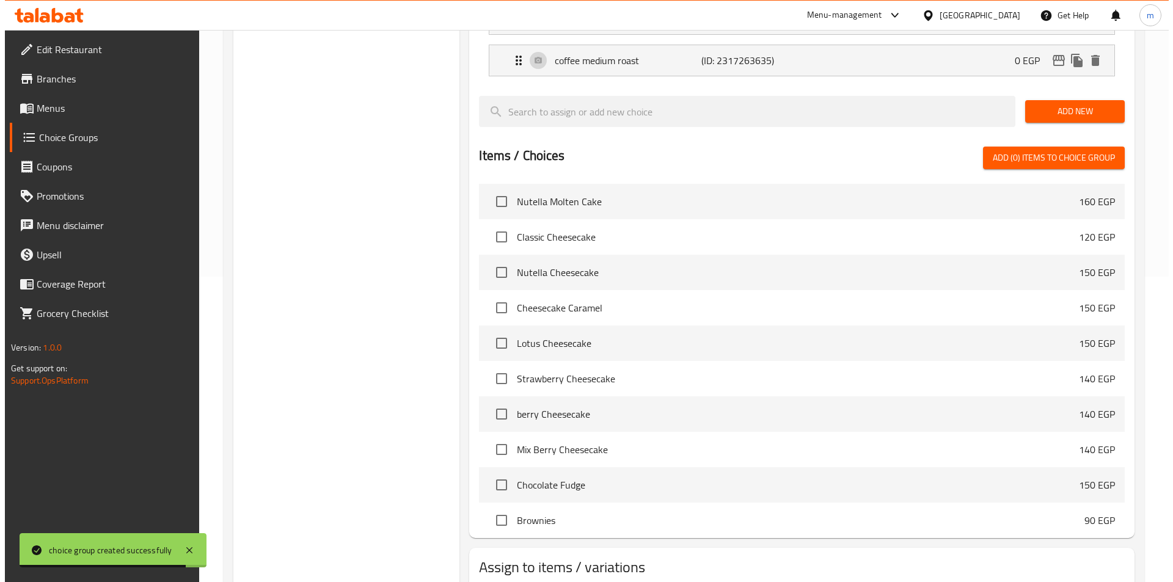
scroll to position [352, 0]
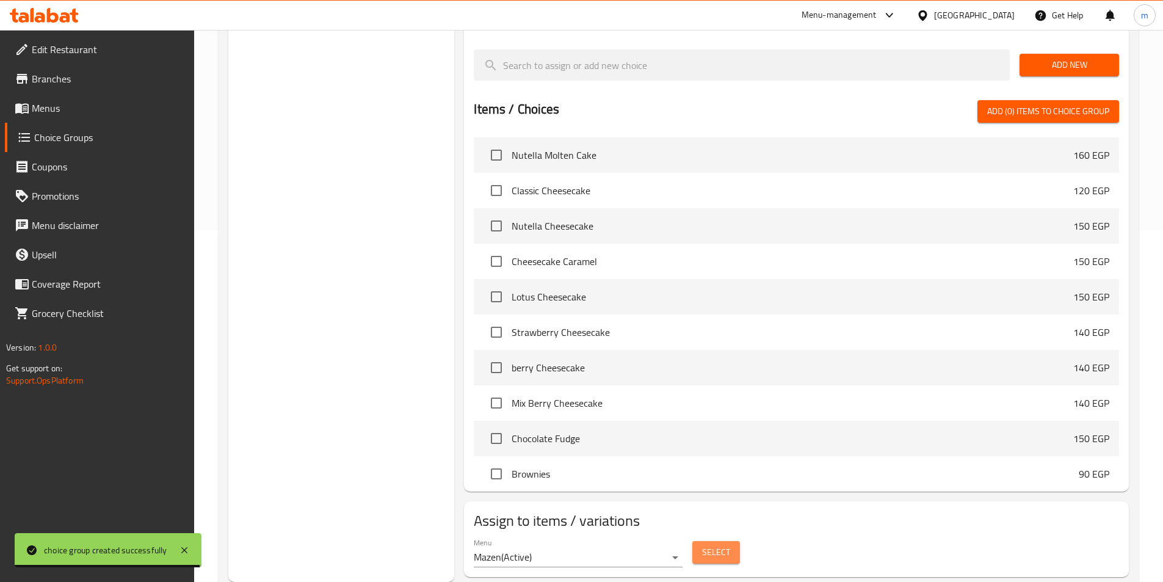
click at [721, 545] on span "Select" at bounding box center [716, 552] width 28 height 15
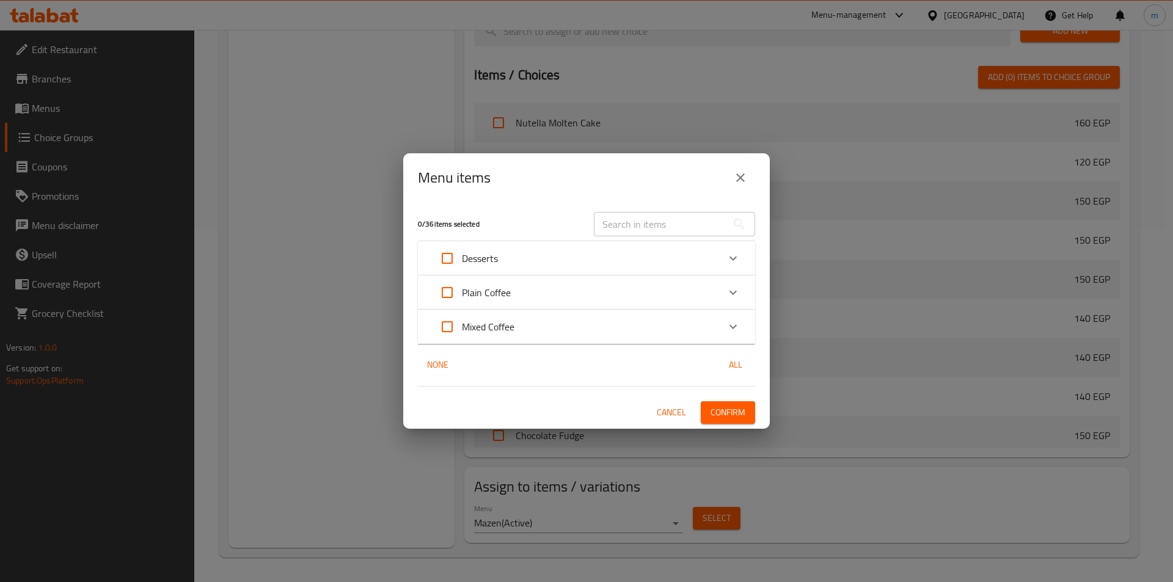
click at [737, 289] on icon "Expand" at bounding box center [733, 292] width 15 height 15
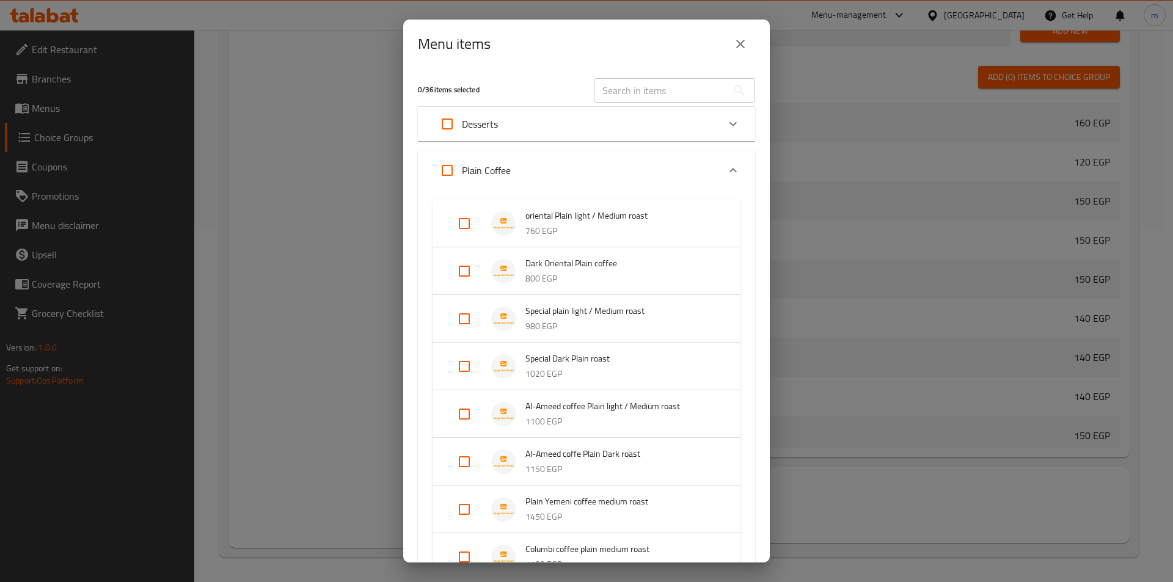
click at [457, 230] on input "Expand" at bounding box center [463, 223] width 29 height 29
checkbox input "true"
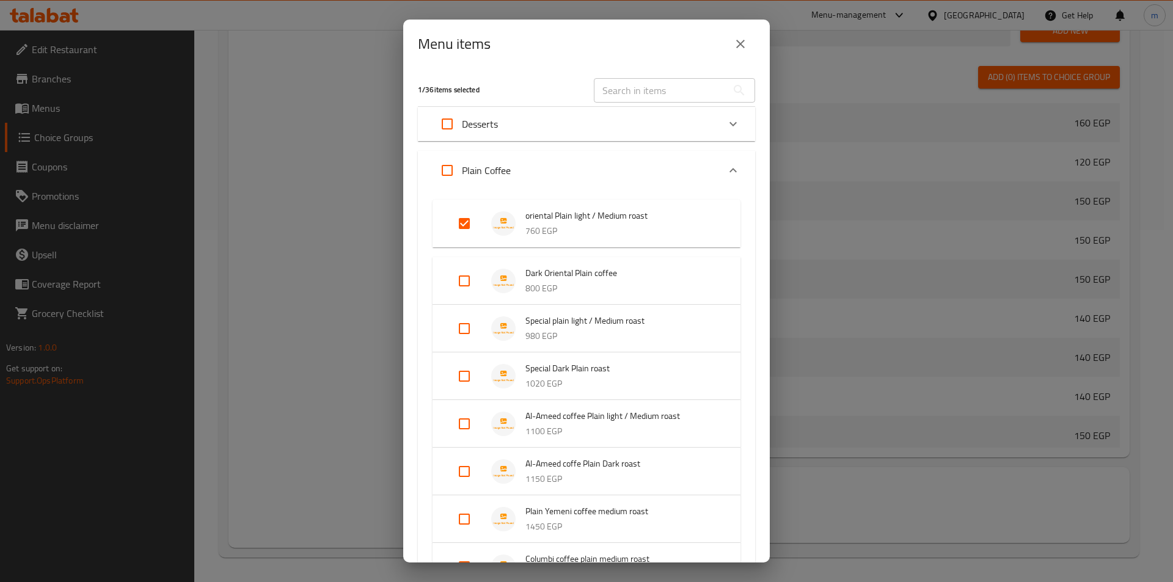
scroll to position [61, 0]
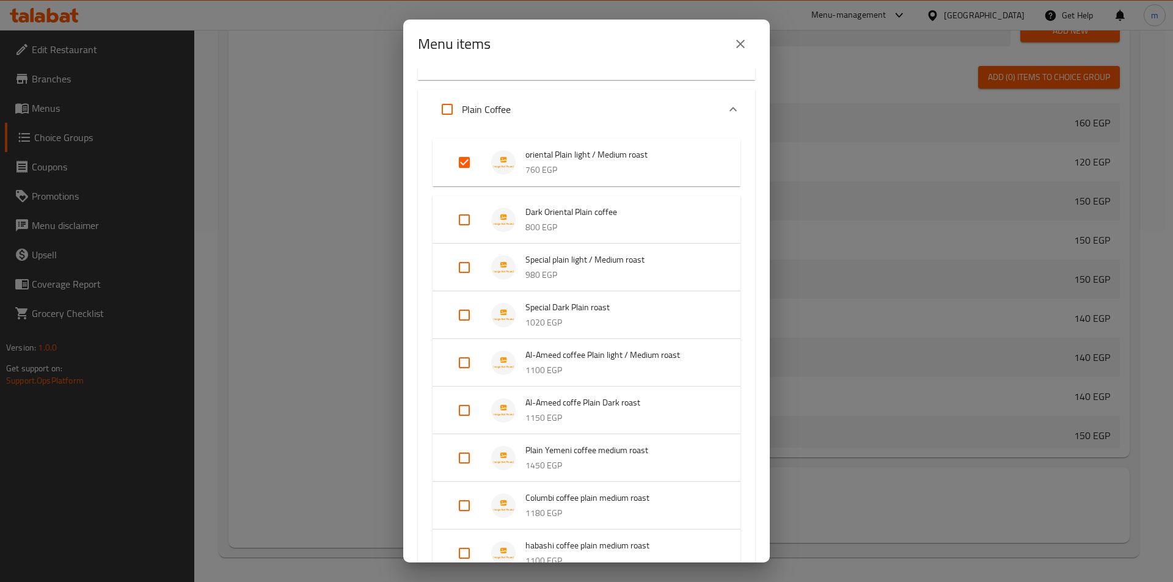
click at [466, 266] on input "Expand" at bounding box center [463, 267] width 29 height 29
checkbox input "true"
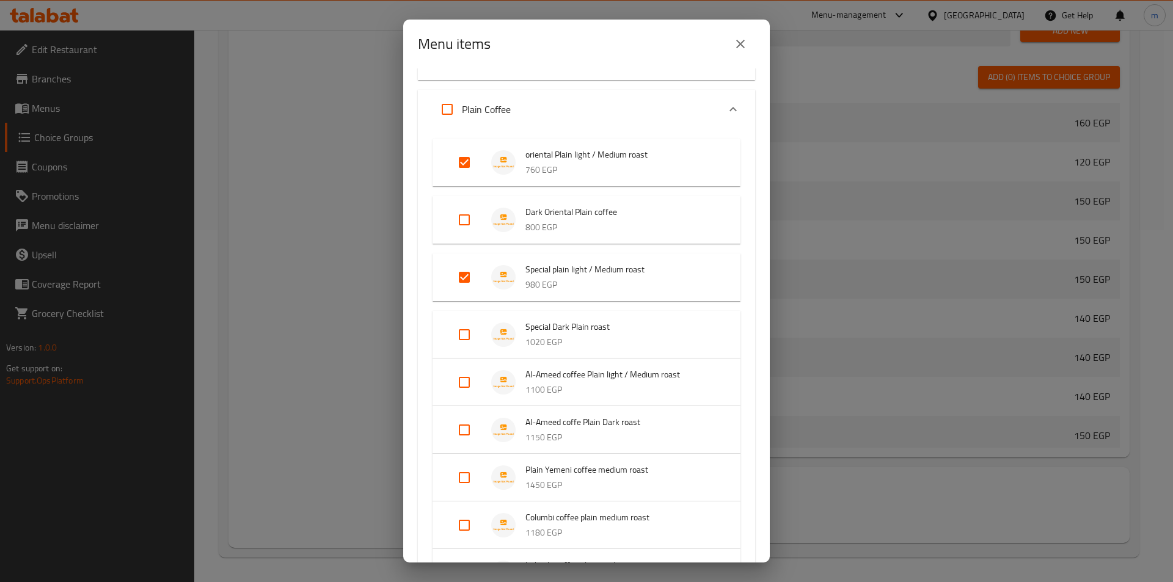
scroll to position [244, 0]
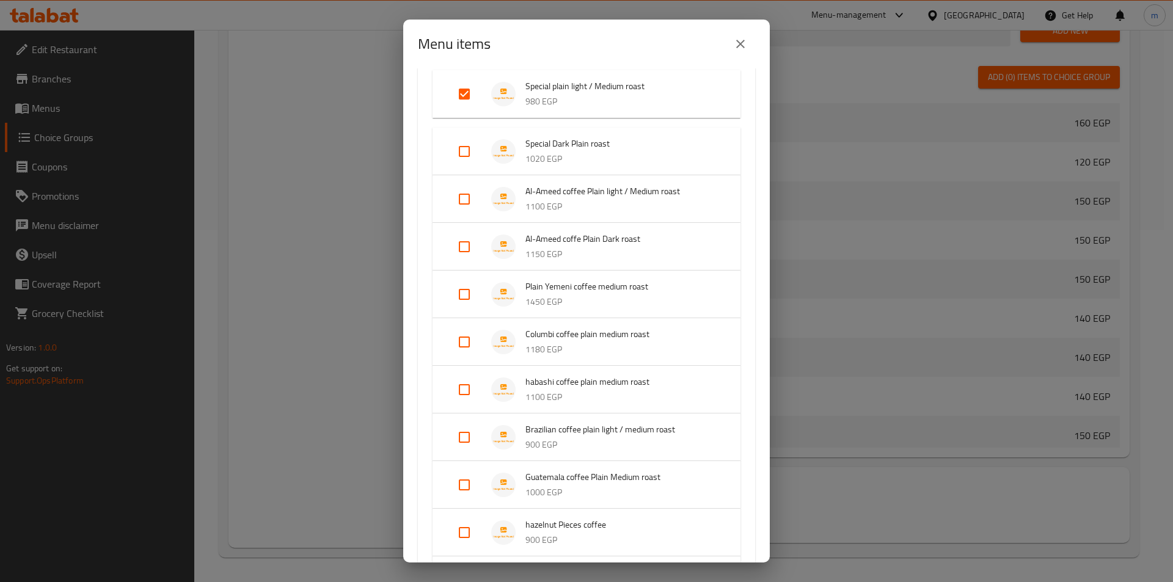
click at [464, 200] on input "Expand" at bounding box center [463, 198] width 29 height 29
checkbox input "true"
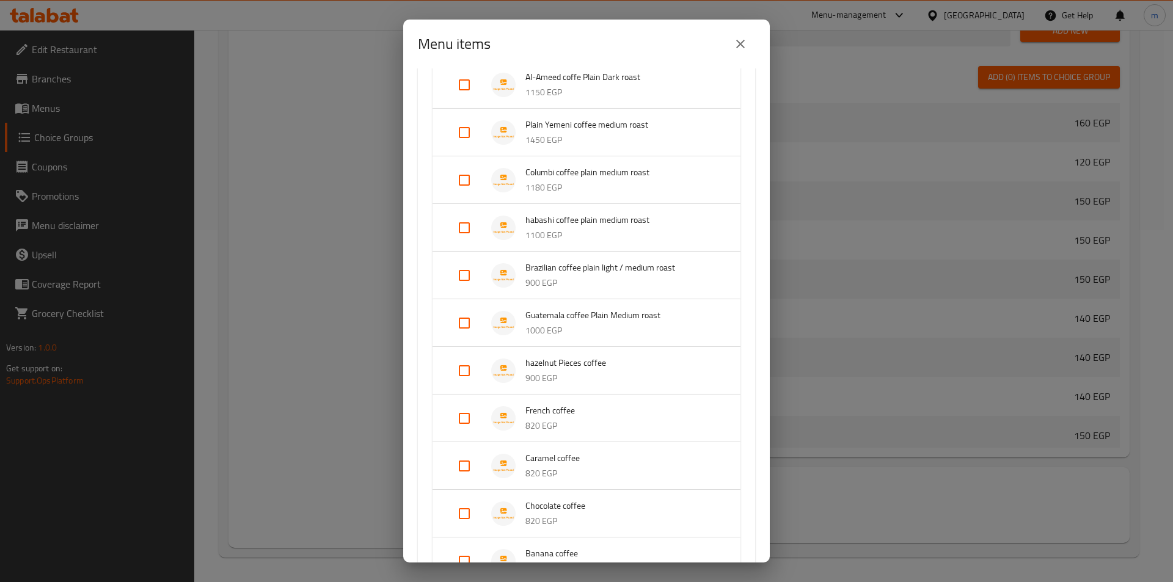
scroll to position [427, 0]
click at [462, 274] on input "Expand" at bounding box center [463, 273] width 29 height 29
checkbox input "true"
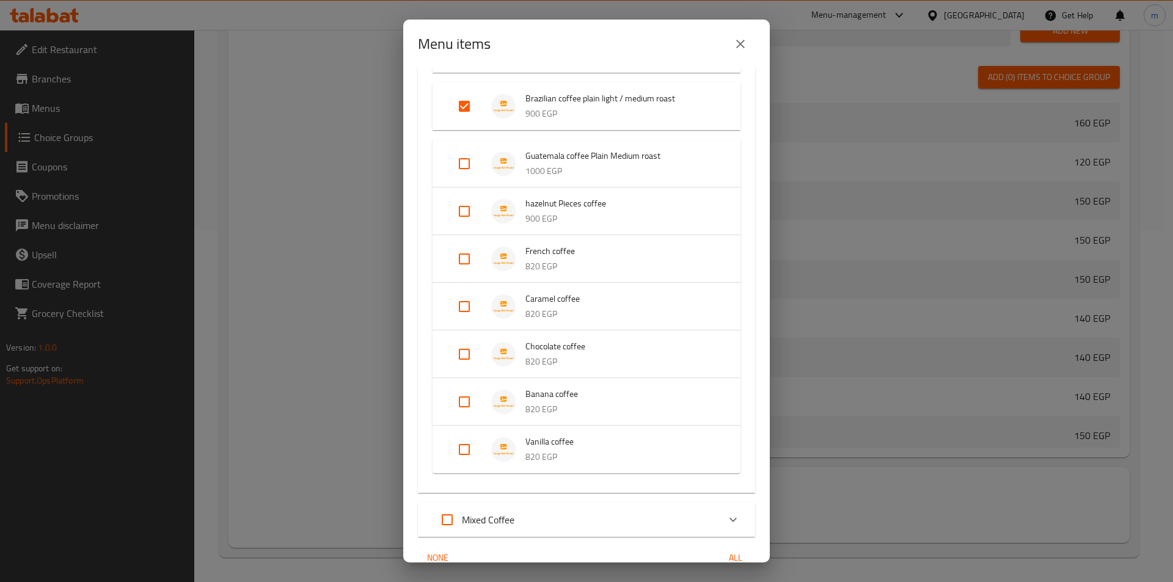
scroll to position [664, 0]
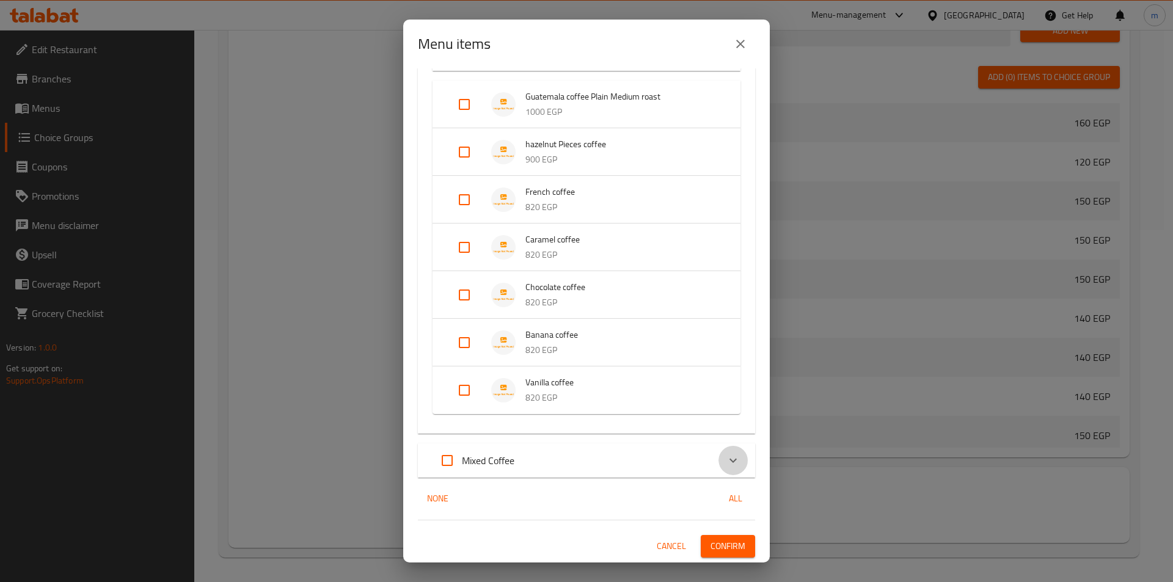
click at [726, 460] on icon "Expand" at bounding box center [733, 460] width 15 height 15
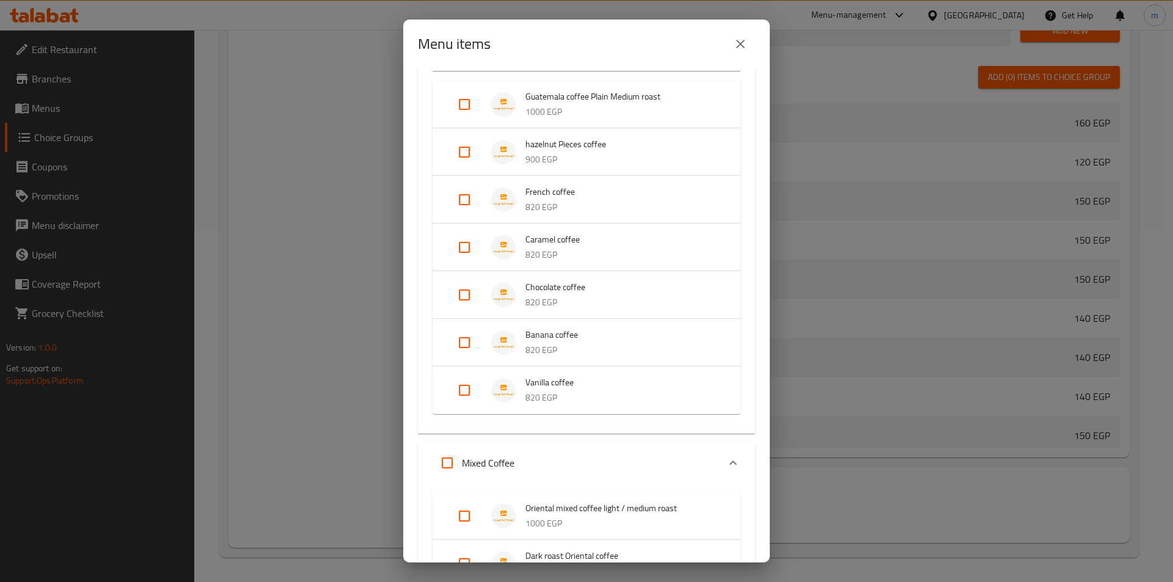
scroll to position [969, 0]
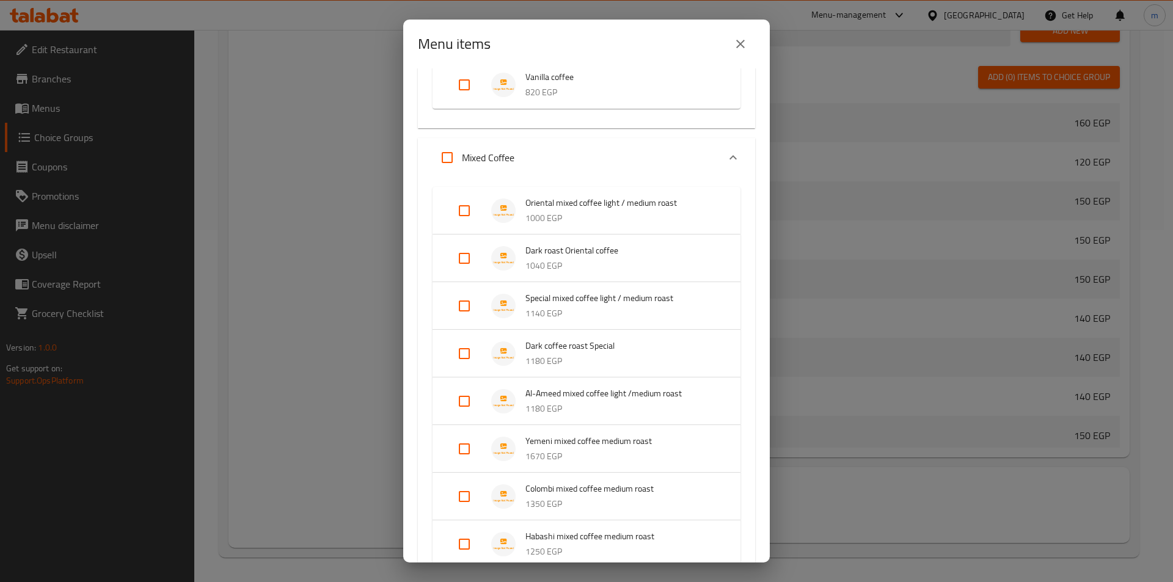
click at [460, 213] on input "Expand" at bounding box center [463, 210] width 29 height 29
checkbox input "true"
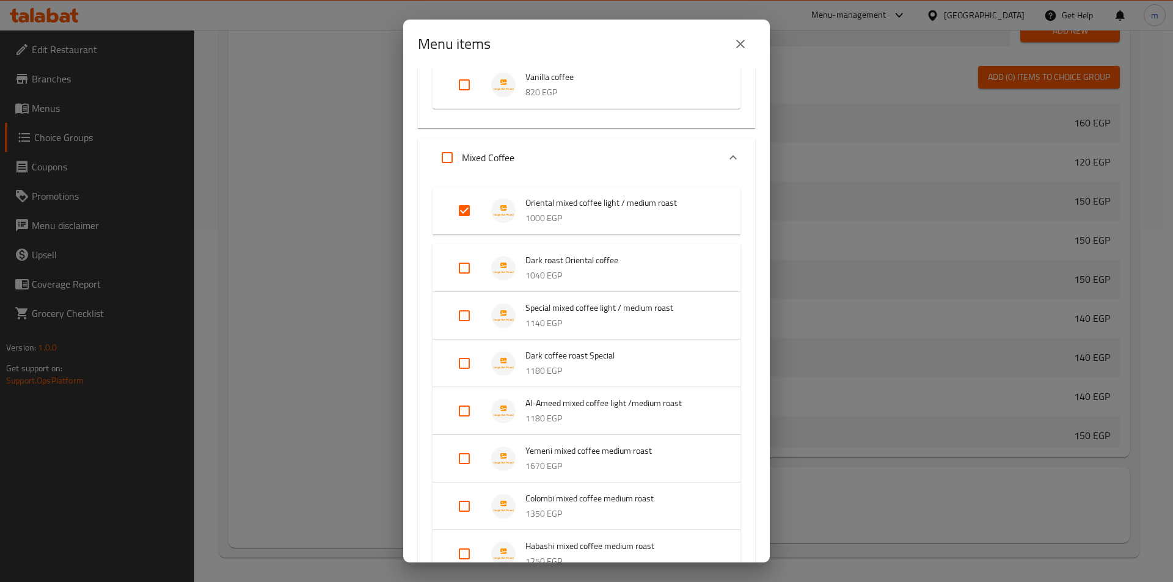
click at [468, 318] on input "Expand" at bounding box center [463, 315] width 29 height 29
checkbox input "true"
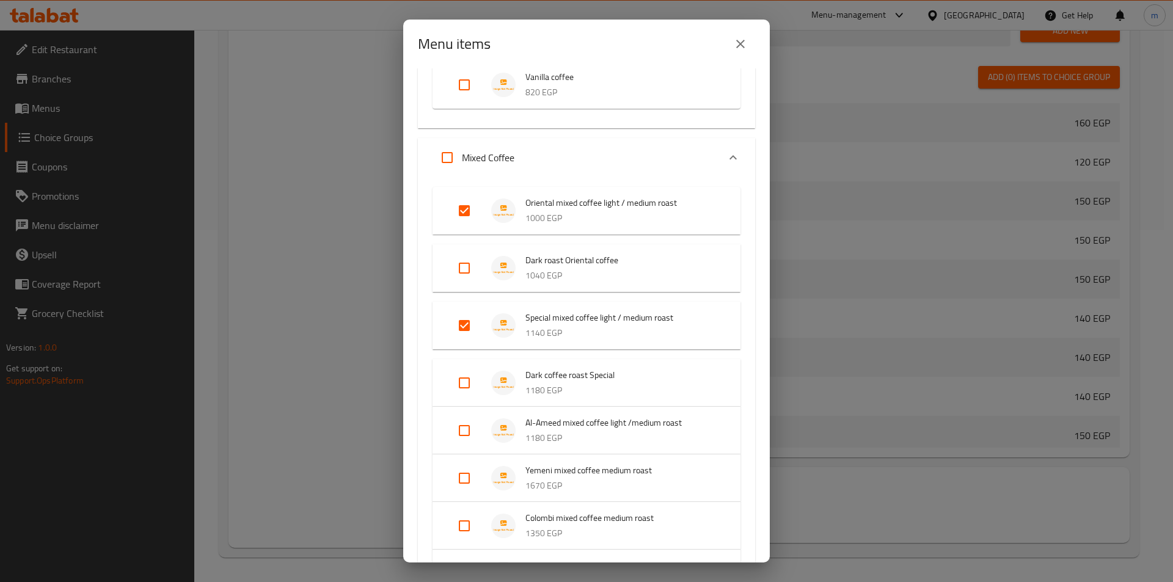
scroll to position [1091, 0]
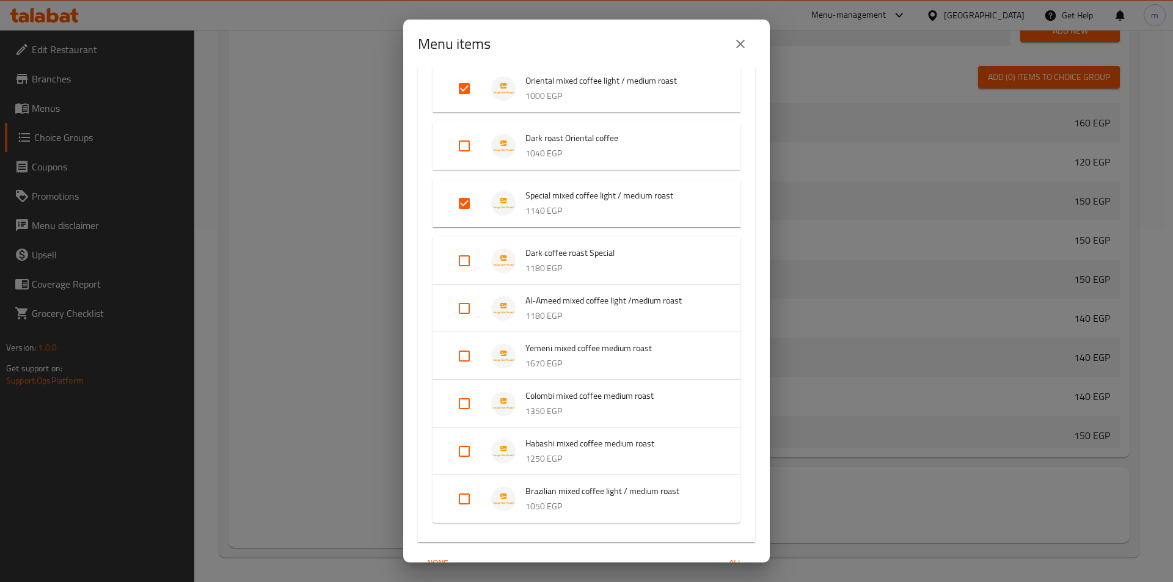
click at [467, 306] on input "Expand" at bounding box center [463, 308] width 29 height 29
checkbox input "true"
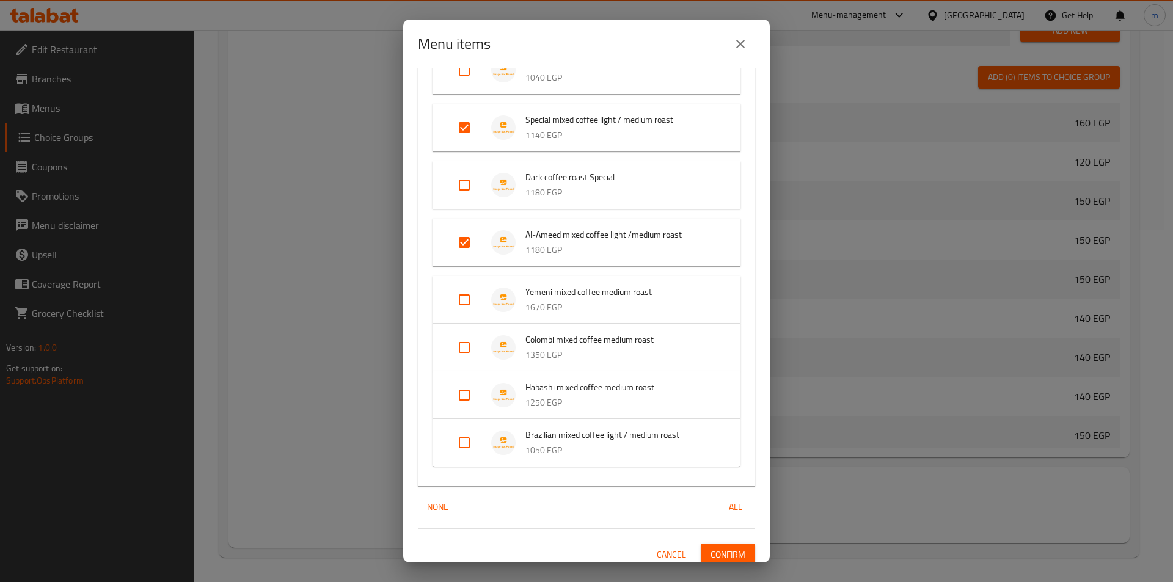
scroll to position [1176, 0]
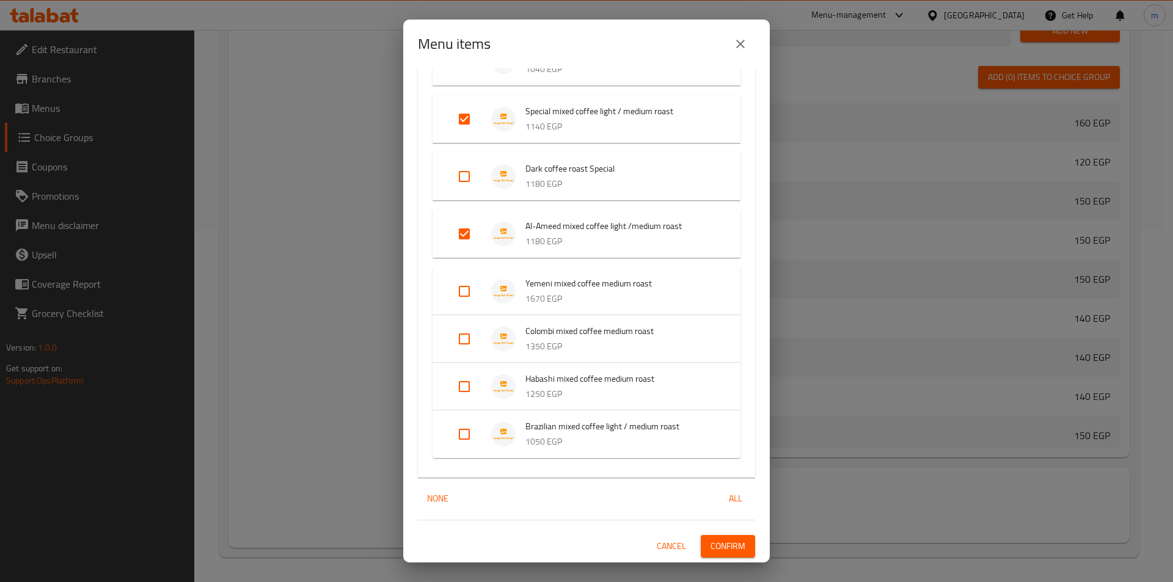
click at [464, 432] on input "Expand" at bounding box center [463, 434] width 29 height 29
checkbox input "true"
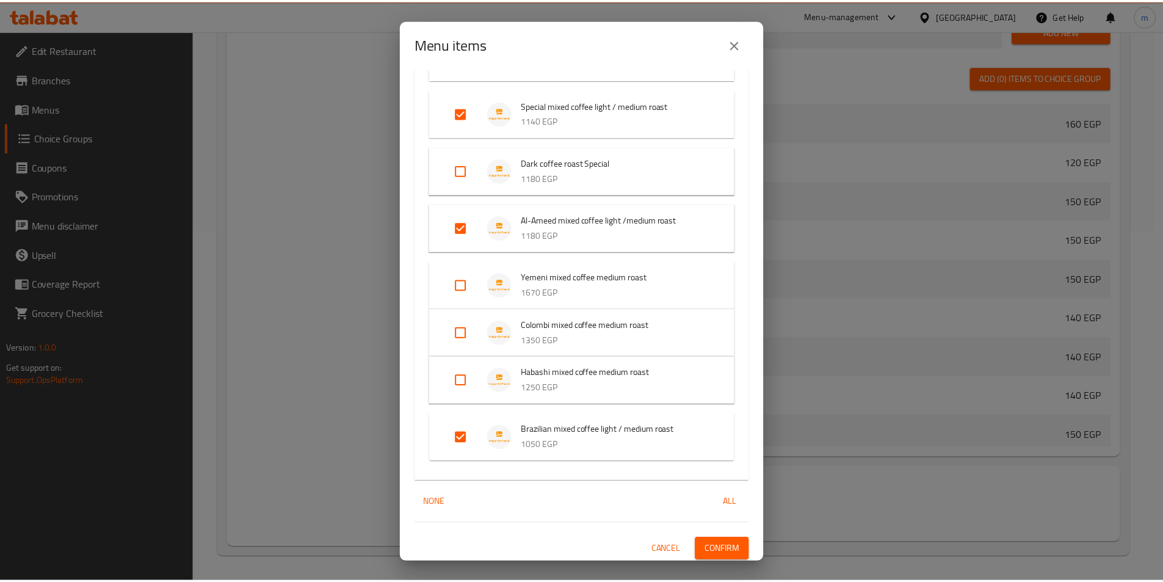
scroll to position [1185, 0]
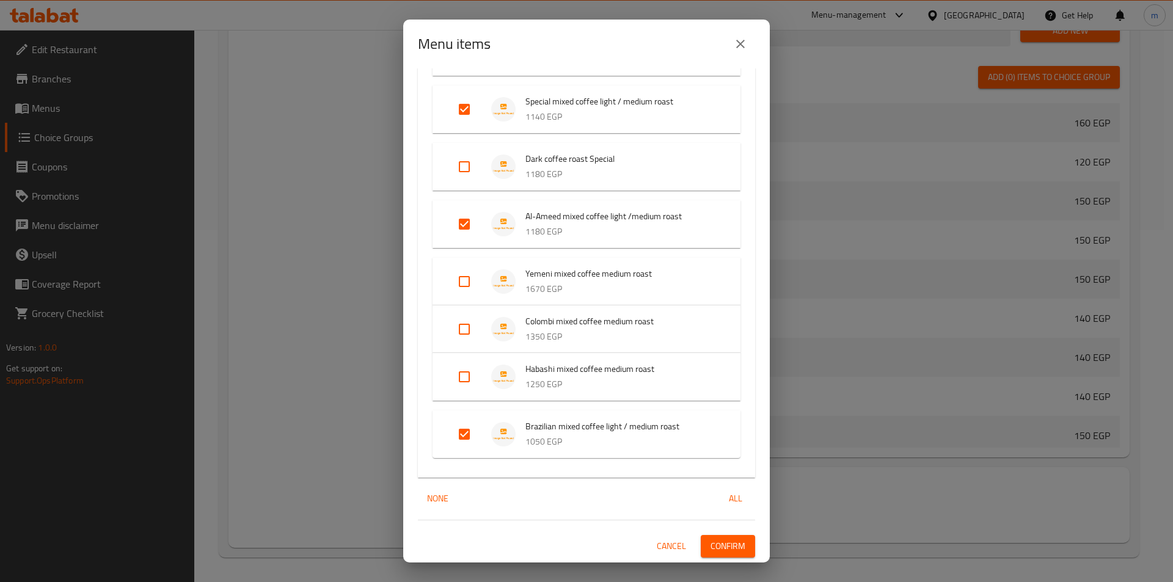
click at [725, 542] on span "Confirm" at bounding box center [727, 546] width 35 height 15
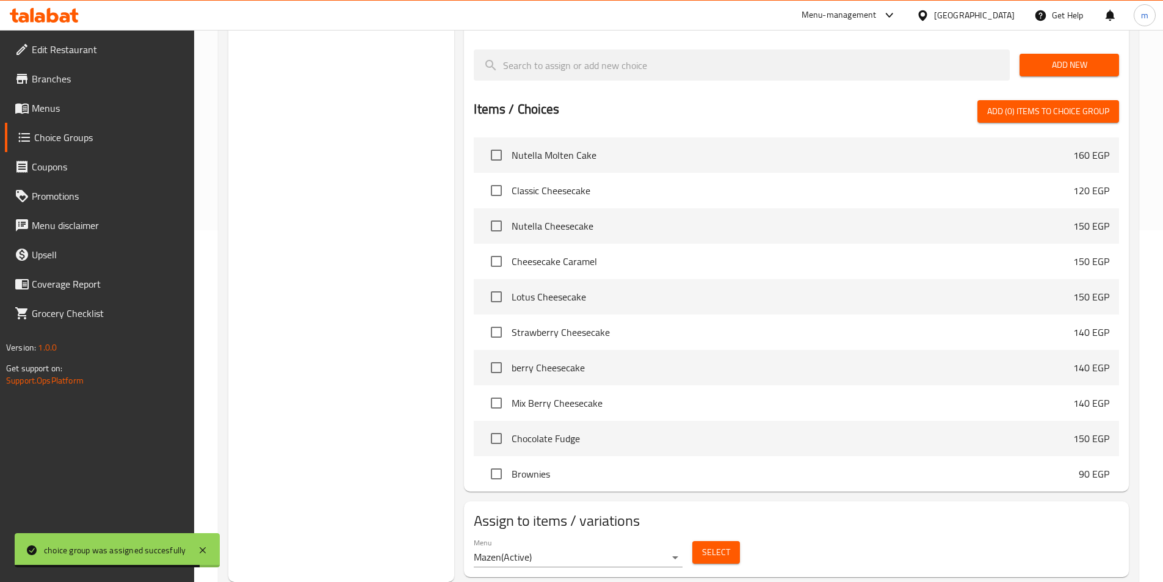
click at [33, 111] on span "Menus" at bounding box center [108, 108] width 153 height 15
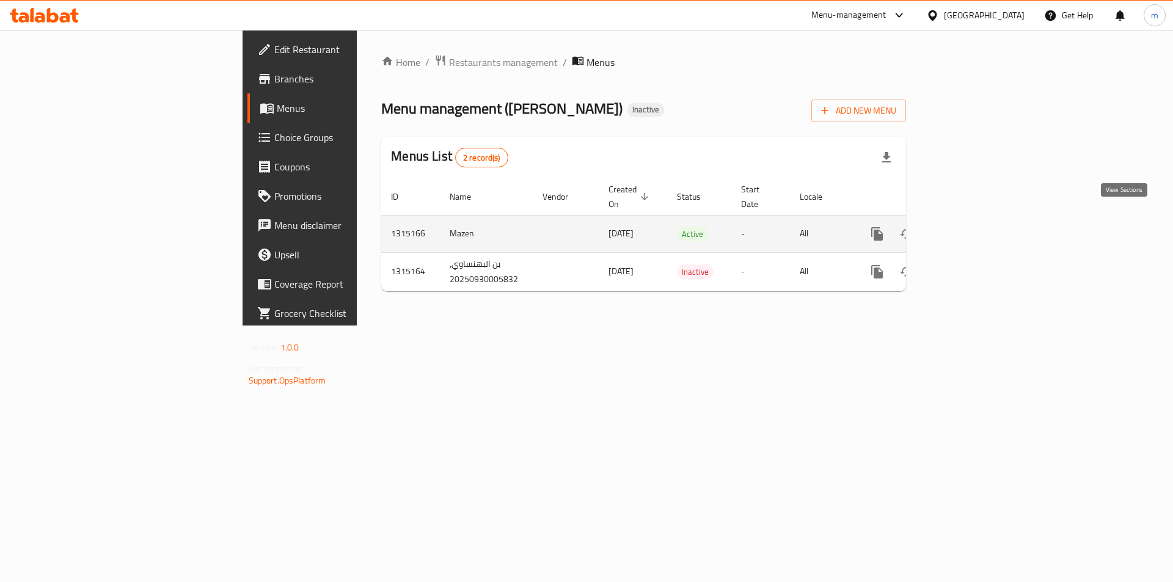
click at [970, 228] on icon "enhanced table" at bounding box center [964, 233] width 11 height 11
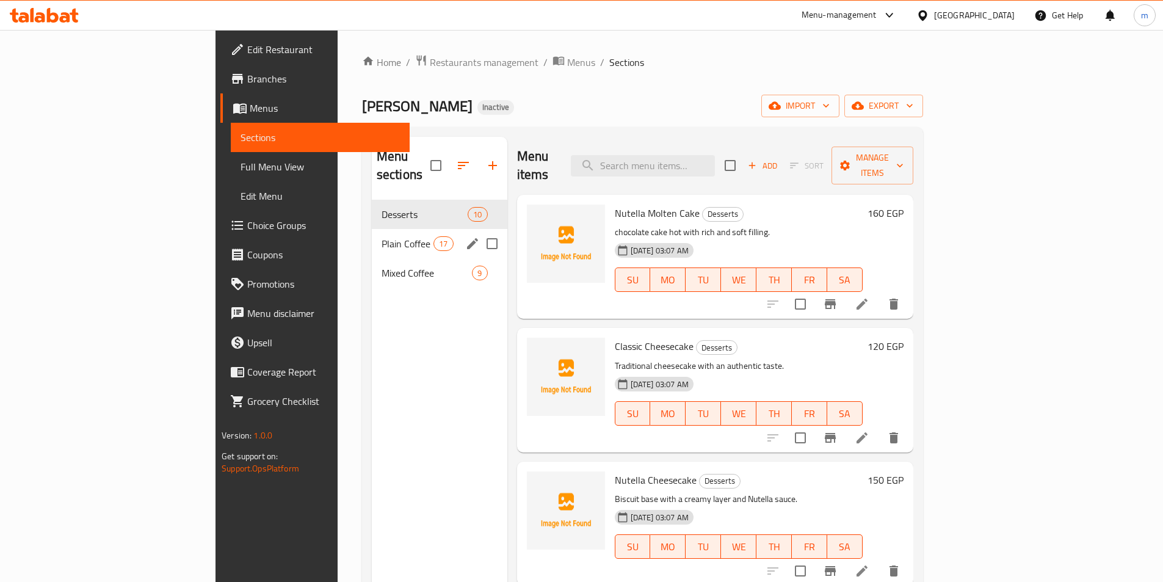
click at [372, 234] on div "Plain Coffee 17" at bounding box center [440, 243] width 136 height 29
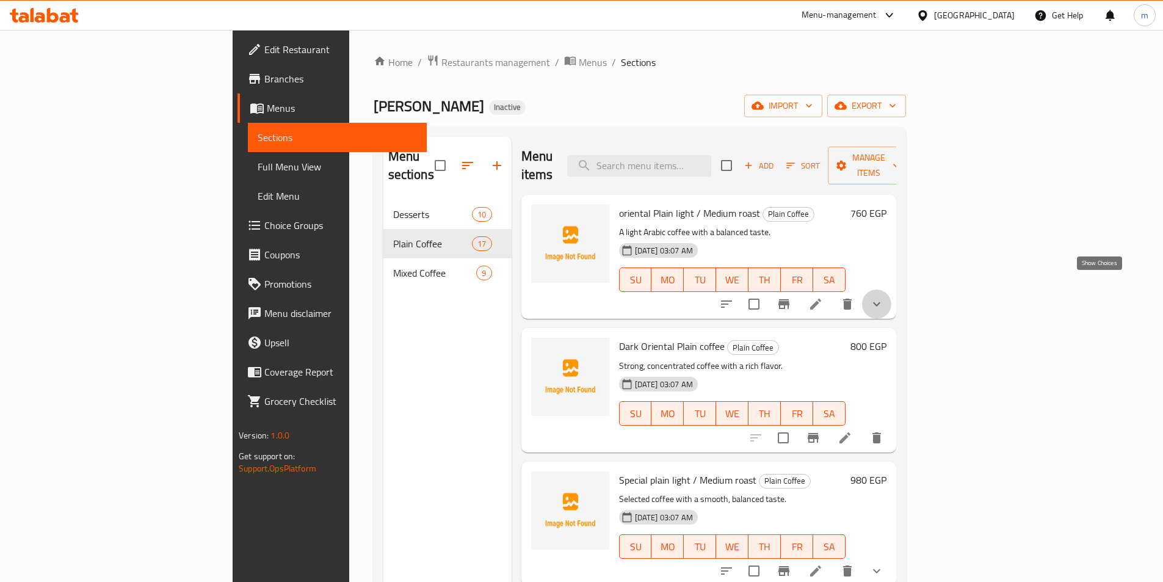
click at [881, 302] on icon "show more" at bounding box center [876, 304] width 7 height 4
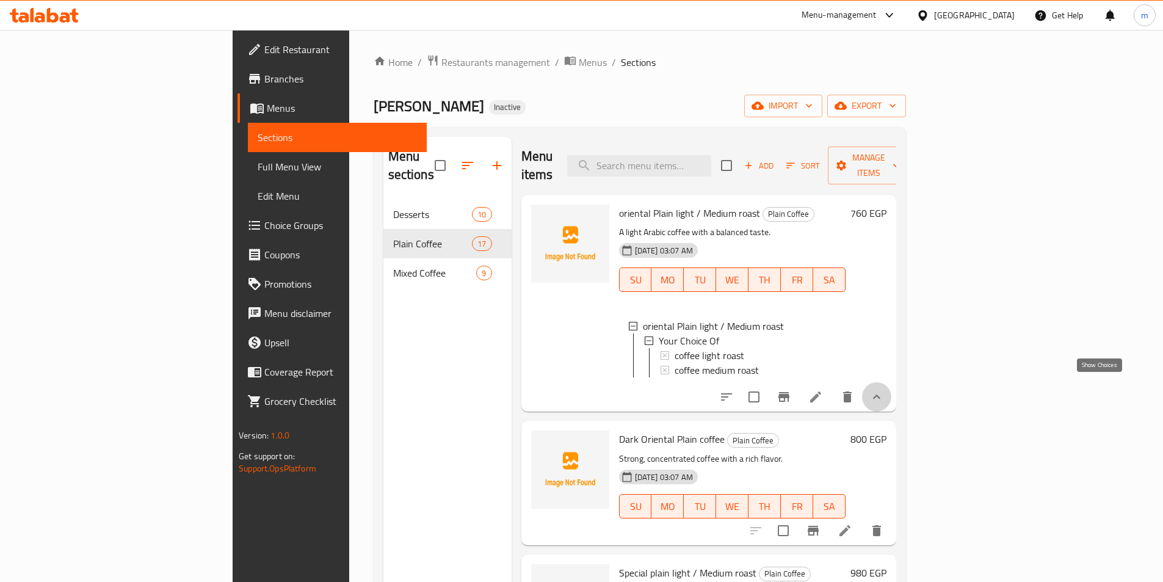
click at [881, 395] on icon "show more" at bounding box center [876, 397] width 7 height 4
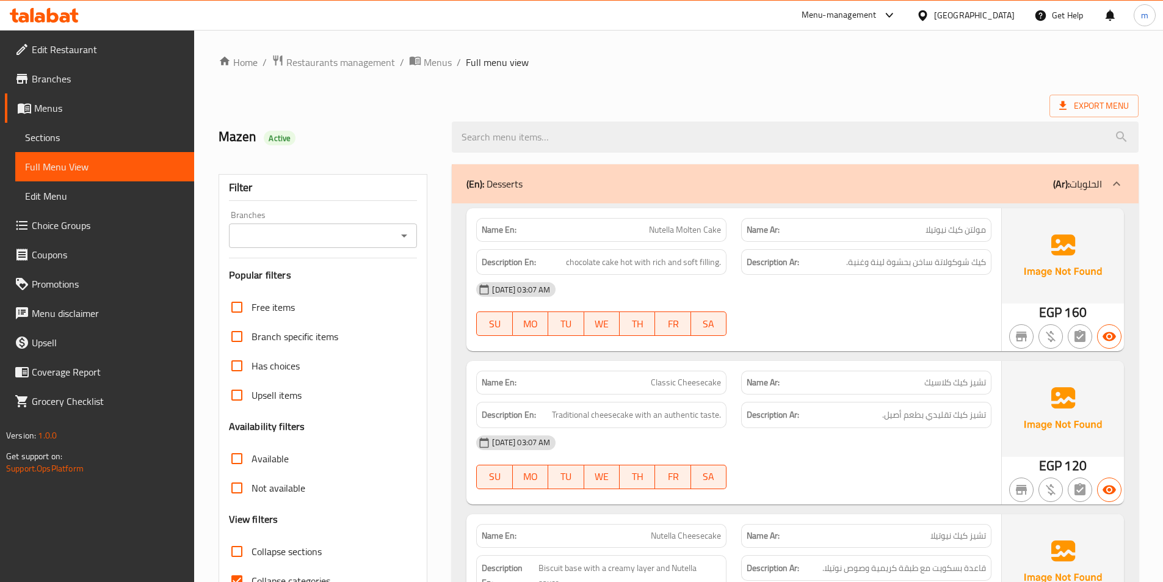
scroll to position [305, 0]
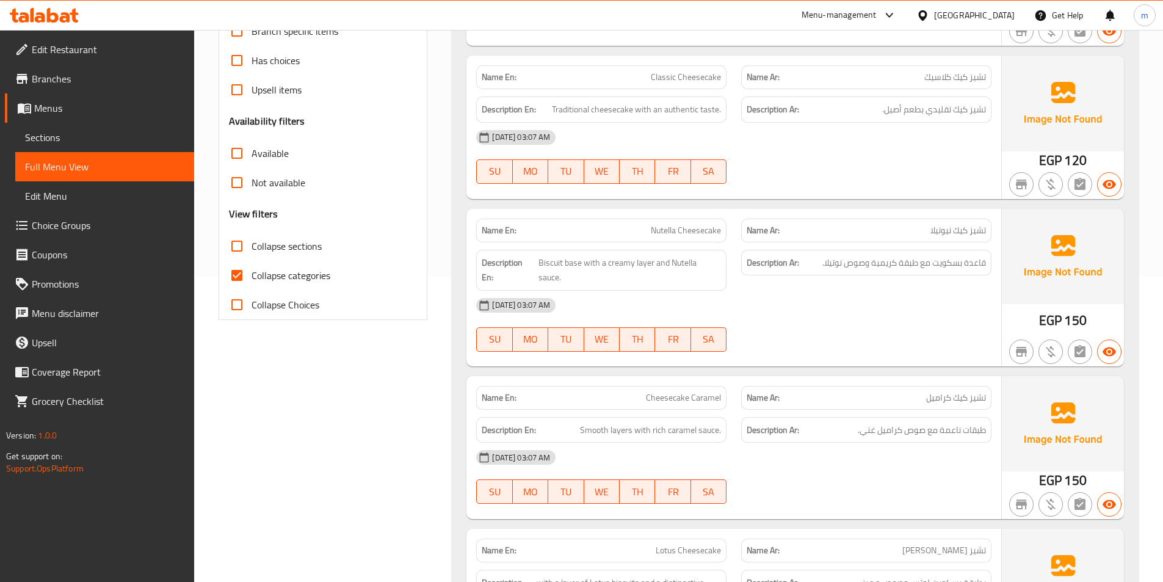
click at [241, 277] on input "Collapse categories" at bounding box center [236, 275] width 29 height 29
checkbox input "false"
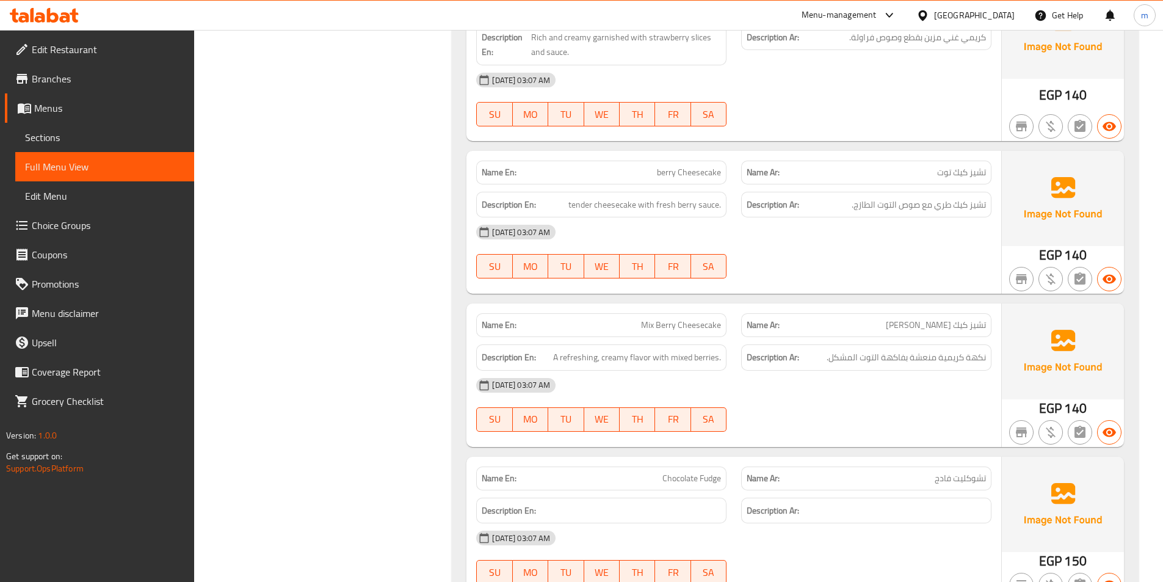
scroll to position [1038, 0]
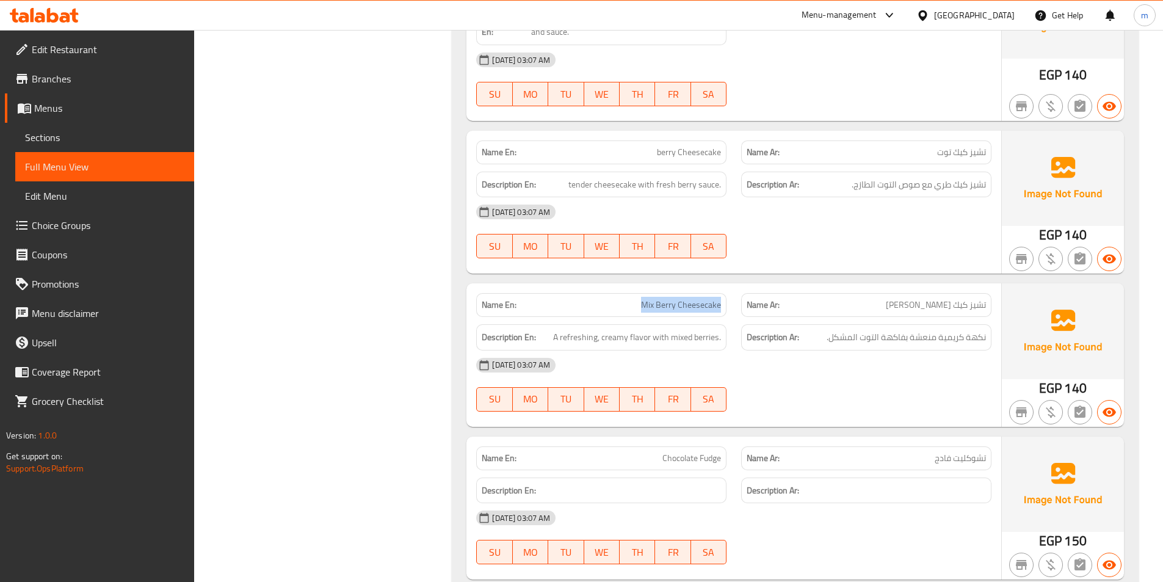
drag, startPoint x: 642, startPoint y: 291, endPoint x: 727, endPoint y: 297, distance: 85.1
click at [727, 297] on div "Name En: Mix Berry Cheesecake" at bounding box center [601, 305] width 250 height 24
copy span "Mix Berry Cheesecake"
click at [773, 351] on div "[DATE] 03:07 AM" at bounding box center [734, 365] width 530 height 29
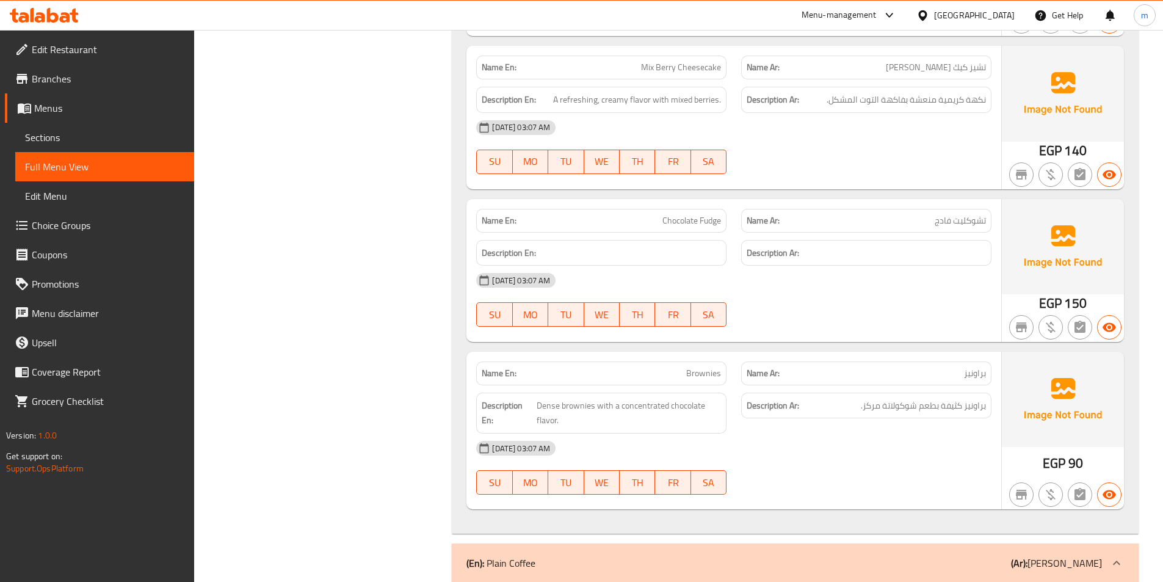
scroll to position [1282, 0]
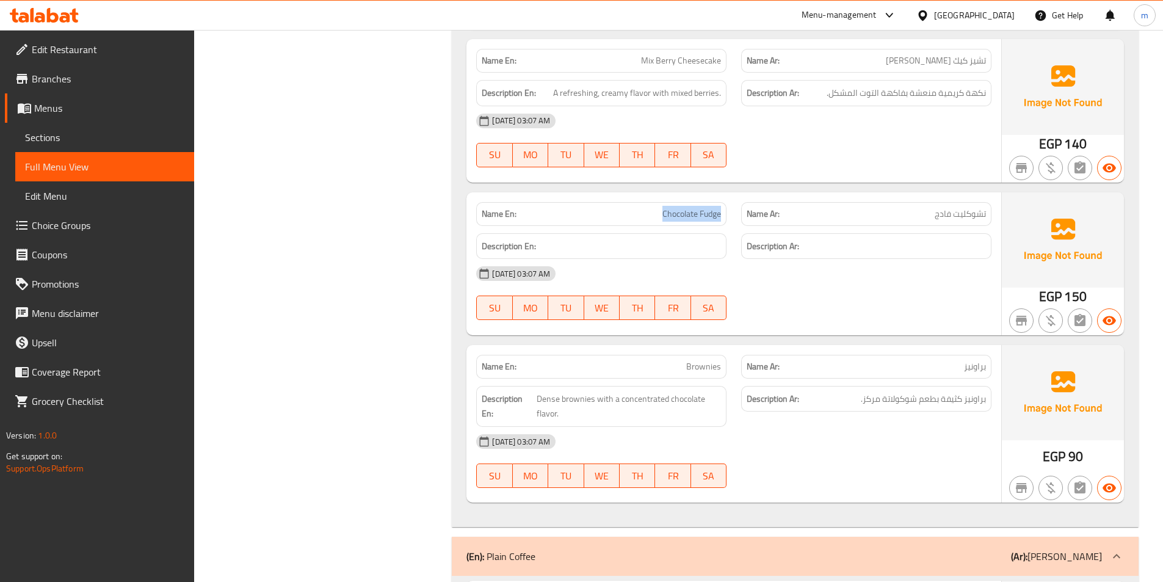
drag, startPoint x: 659, startPoint y: 198, endPoint x: 726, endPoint y: 198, distance: 67.2
click at [726, 202] on div "Name En: Chocolate Fudge" at bounding box center [601, 214] width 250 height 24
copy span "Chocolate Fudge"
click at [923, 285] on div "30-09-2025 03:07 AM SU MO TU WE TH FR SA" at bounding box center [734, 293] width 530 height 68
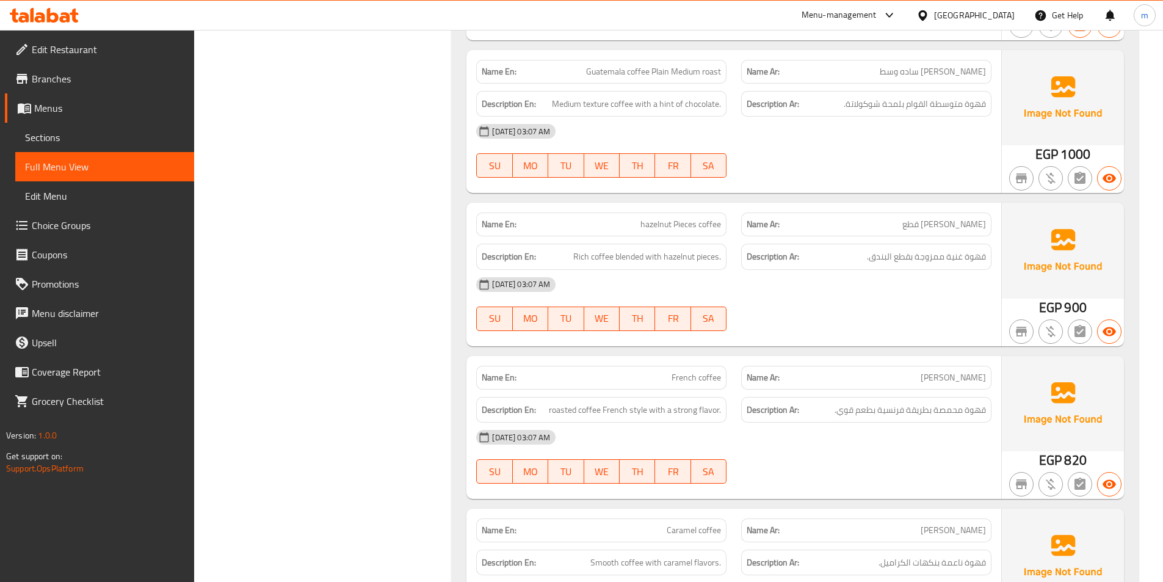
scroll to position [4214, 0]
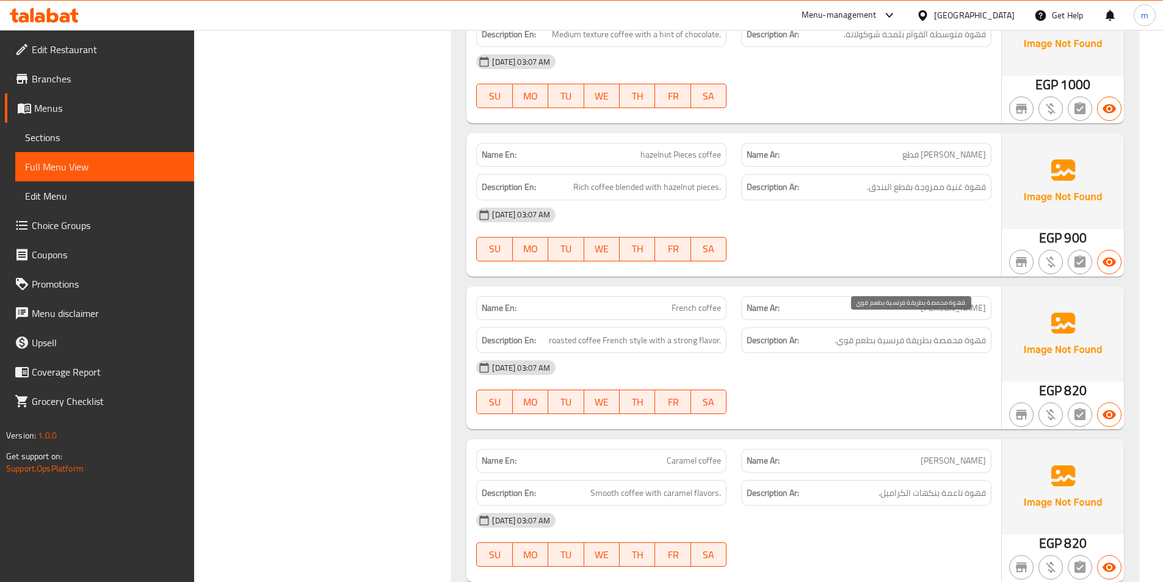
click at [868, 333] on span "قهوة محمصة بطريقة فرنسية بطعم قوي." at bounding box center [910, 340] width 151 height 15
click at [704, 333] on span "roasted coffee French style with a strong flavor." at bounding box center [635, 340] width 172 height 15
drag, startPoint x: 678, startPoint y: 293, endPoint x: 719, endPoint y: 293, distance: 40.9
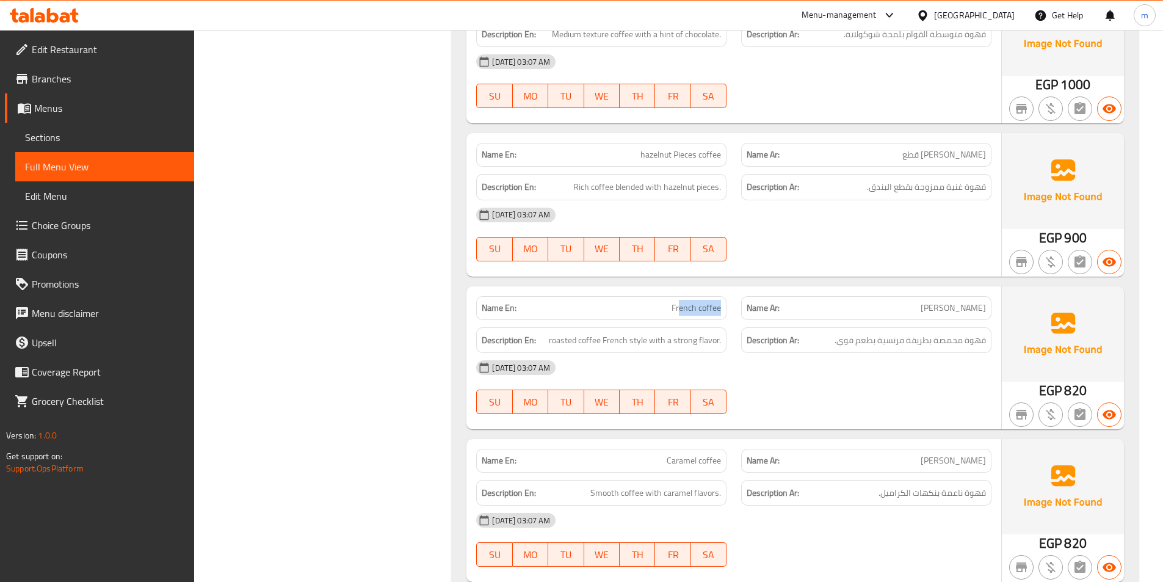
click at [719, 302] on span "French coffee" at bounding box center [696, 308] width 49 height 13
click at [668, 302] on p "Name En: French coffee" at bounding box center [601, 308] width 239 height 13
drag, startPoint x: 667, startPoint y: 293, endPoint x: 726, endPoint y: 299, distance: 58.9
click at [726, 299] on div "Name En: French coffee" at bounding box center [601, 308] width 250 height 24
copy span "French coffee"
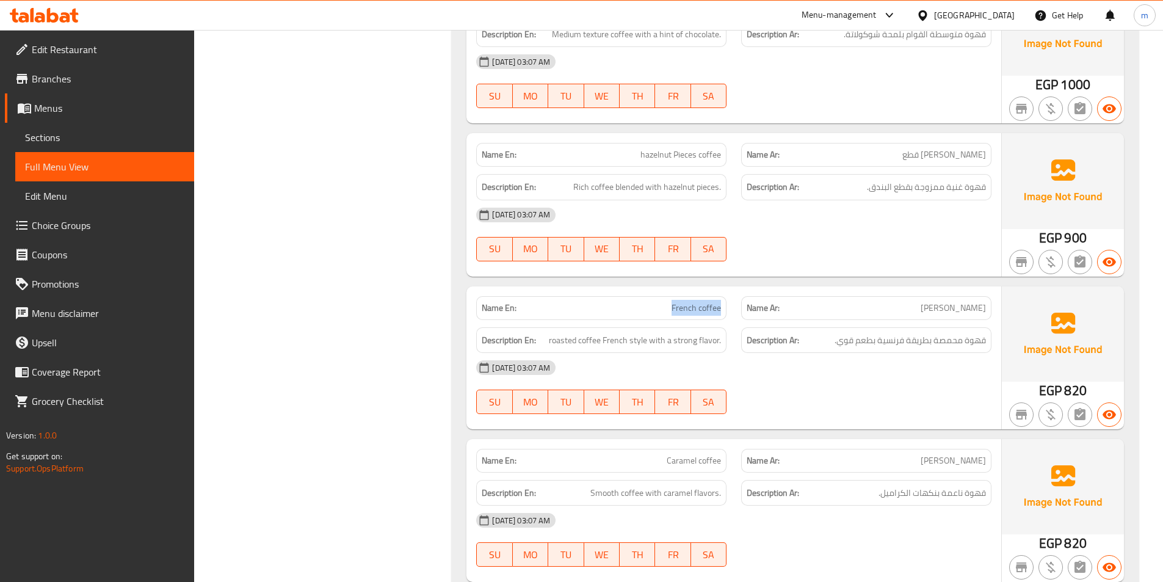
click at [783, 355] on div "[DATE] 03:07 AM" at bounding box center [734, 367] width 530 height 29
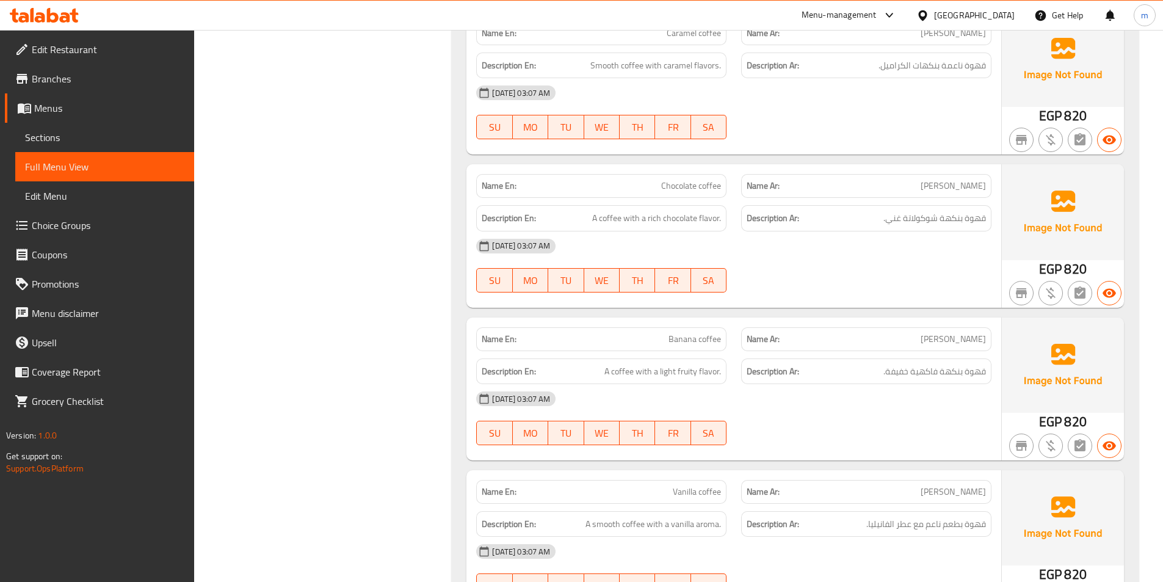
scroll to position [4886, 0]
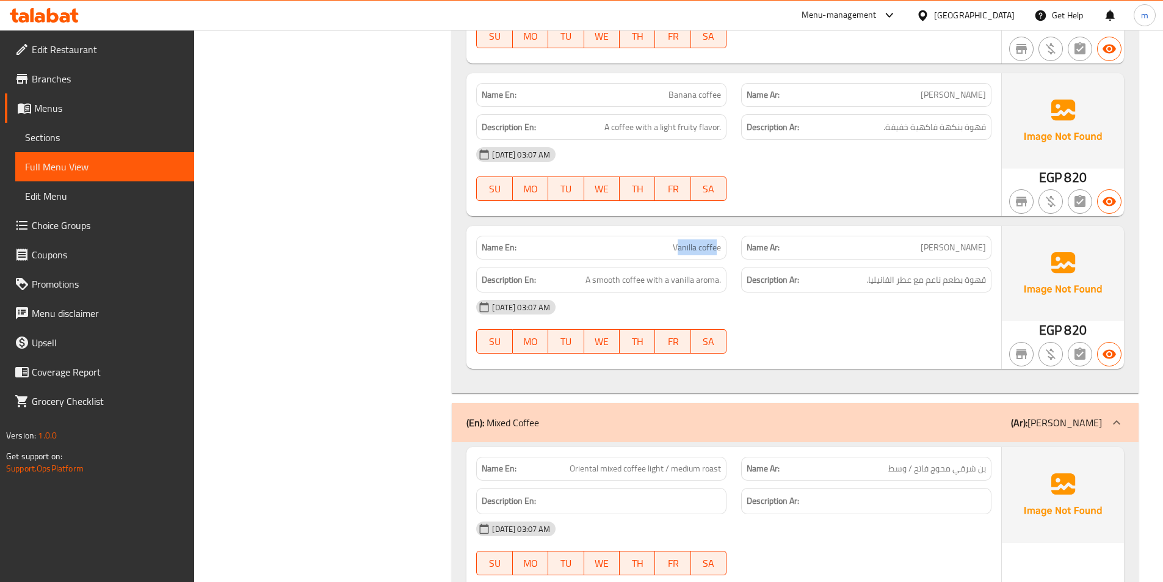
drag, startPoint x: 678, startPoint y: 228, endPoint x: 719, endPoint y: 231, distance: 41.0
click at [719, 241] on span "Vanilla coffee" at bounding box center [697, 247] width 48 height 13
click at [695, 241] on span "Vanilla coffee" at bounding box center [697, 247] width 48 height 13
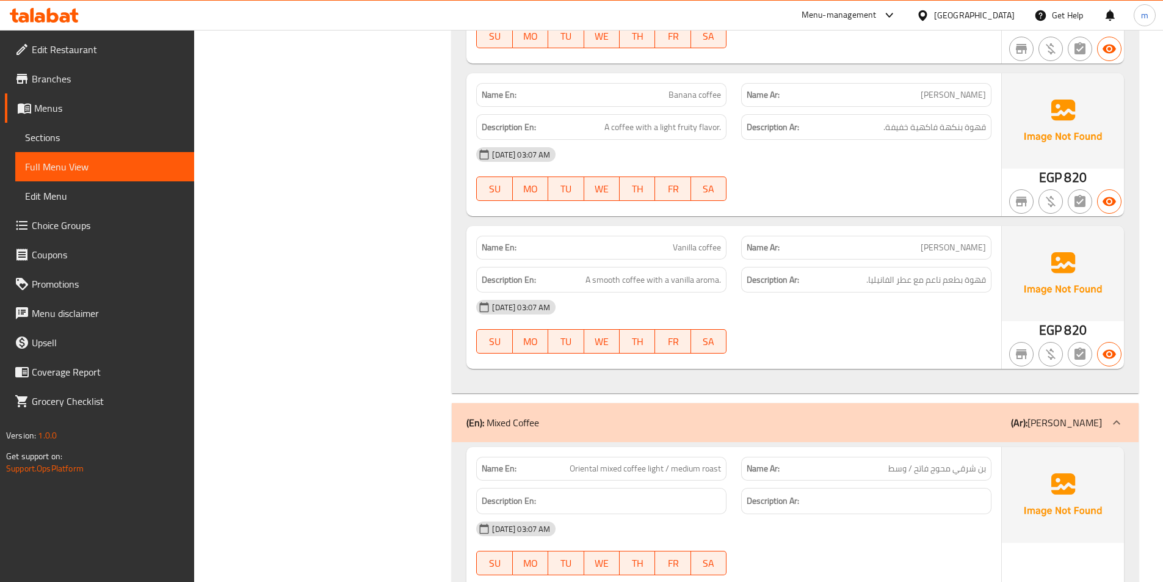
click at [849, 305] on div "[DATE] 03:07 AM" at bounding box center [734, 307] width 530 height 29
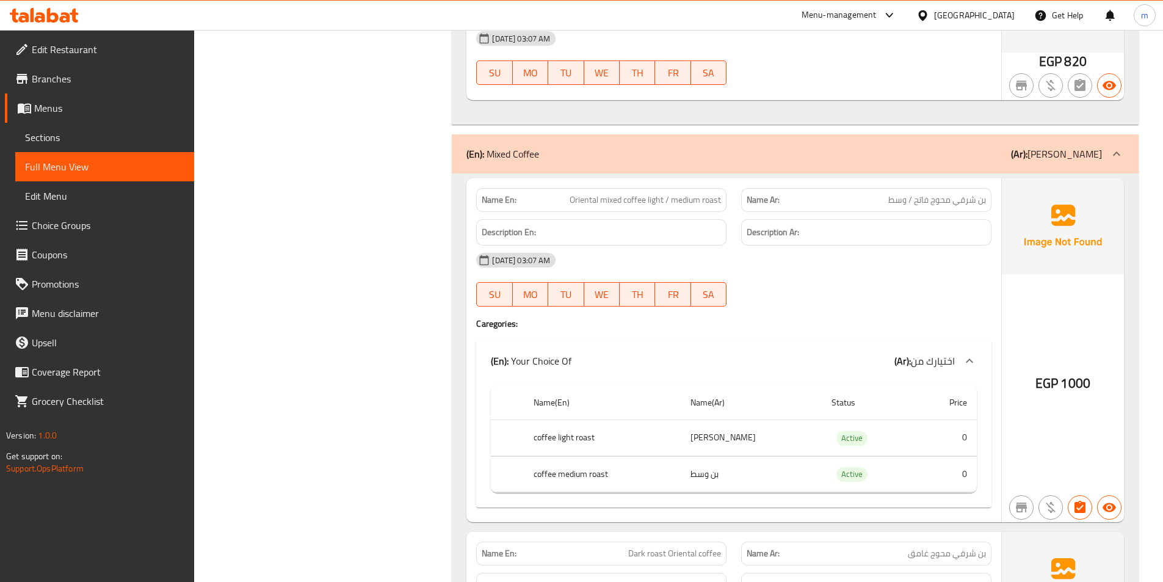
scroll to position [5521, 0]
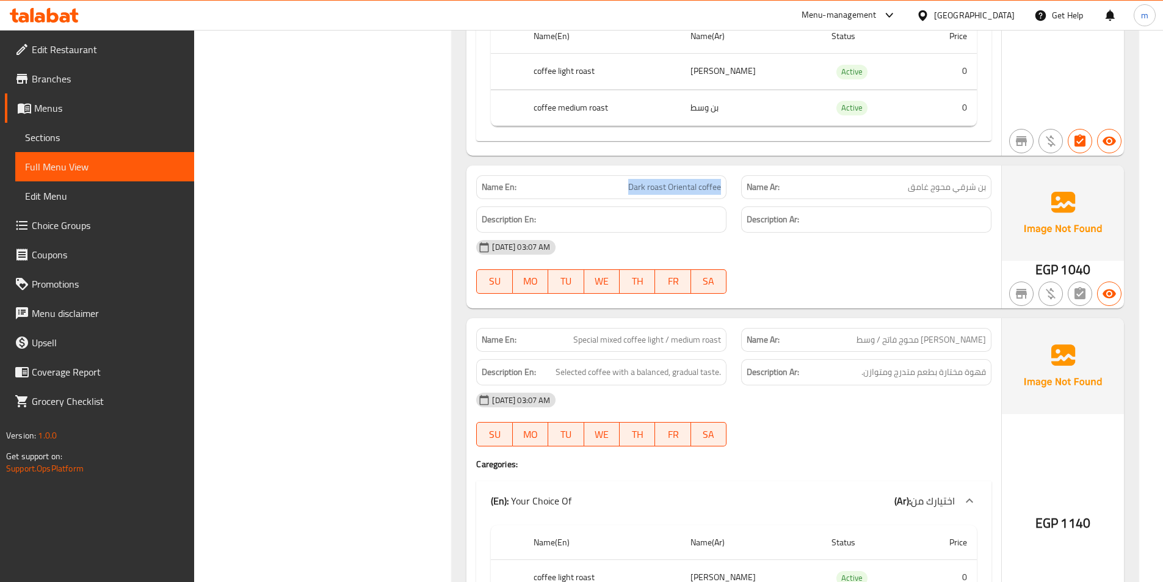
drag, startPoint x: 625, startPoint y: 173, endPoint x: 724, endPoint y: 172, distance: 98.9
click at [724, 175] on div "Name En: Dark roast Oriental coffee" at bounding box center [601, 187] width 250 height 24
copy span "Dark roast Oriental coffee"
click at [766, 255] on div "30-09-2025 03:07 AM SU MO TU WE TH FR SA" at bounding box center [734, 267] width 530 height 68
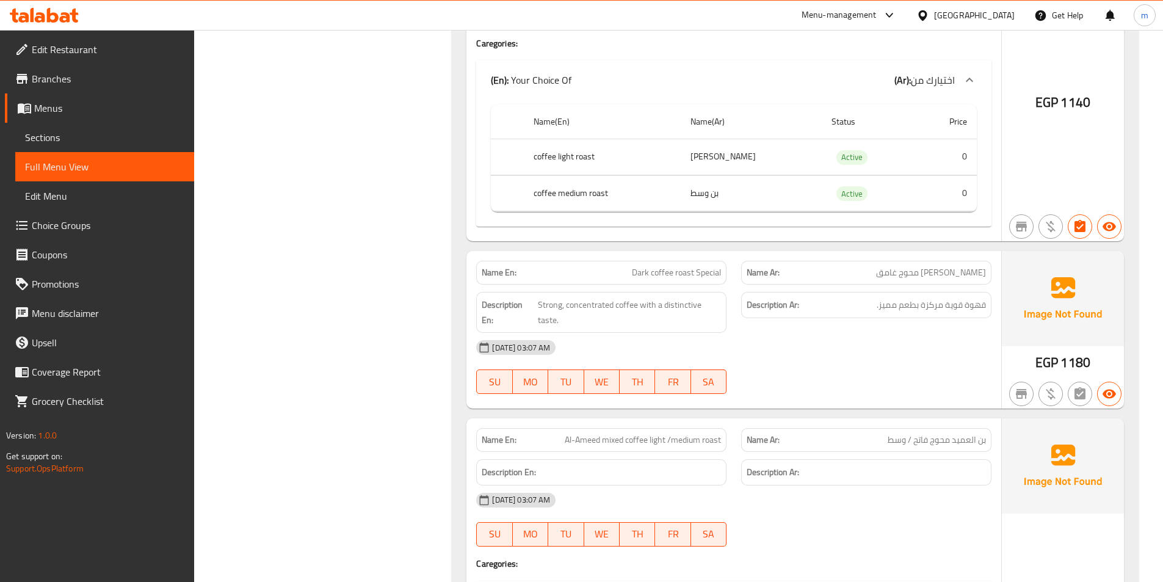
scroll to position [6009, 0]
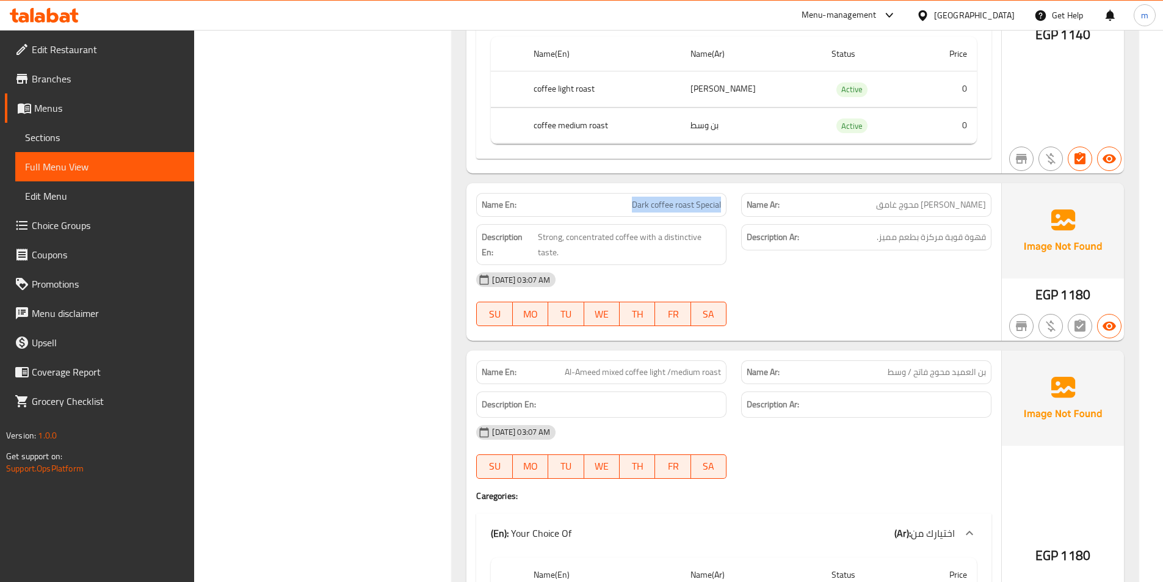
drag, startPoint x: 628, startPoint y: 193, endPoint x: 724, endPoint y: 198, distance: 96.6
click at [724, 198] on div "Name En: Dark coffee roast Special" at bounding box center [601, 205] width 250 height 24
copy span "Dark coffee roast Special"
click at [798, 267] on div "[DATE] 03:07 AM" at bounding box center [734, 279] width 530 height 29
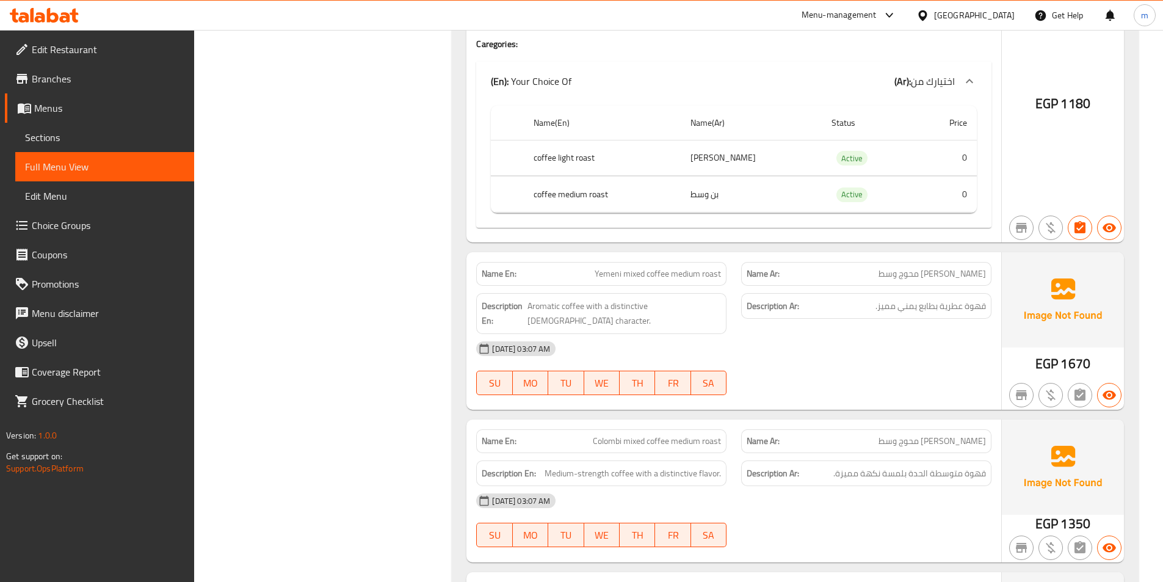
scroll to position [6583, 0]
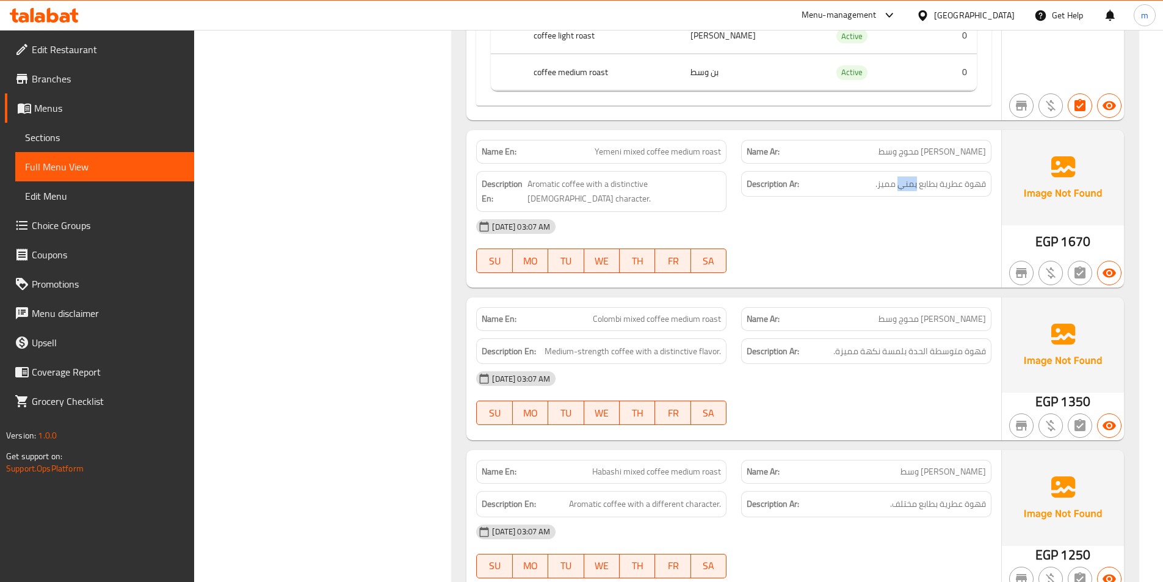
drag, startPoint x: 897, startPoint y: 170, endPoint x: 918, endPoint y: 178, distance: 22.2
click at [918, 178] on div "Description Ar: قهوة عطرية بطابع يمني مميز." at bounding box center [866, 184] width 250 height 26
copy span "يمني"
click at [737, 212] on div "[DATE] 03:07 AM" at bounding box center [734, 226] width 530 height 29
drag, startPoint x: 592, startPoint y: 132, endPoint x: 724, endPoint y: 140, distance: 132.2
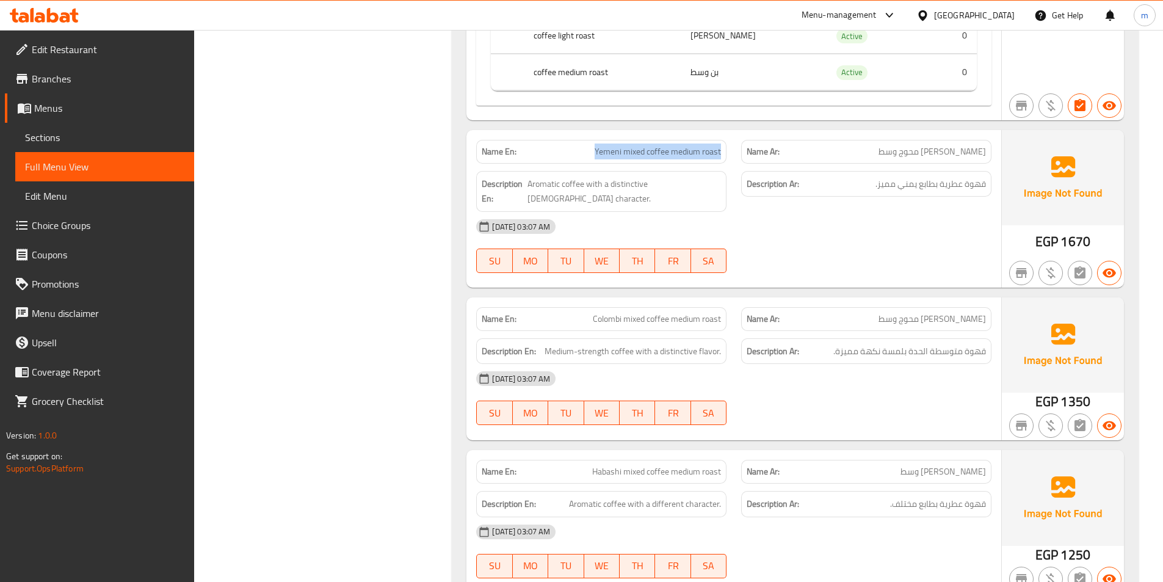
click at [724, 140] on div "Name En: Yemeni mixed coffee medium roast" at bounding box center [601, 152] width 250 height 24
copy span "Yemeni mixed coffee medium roast"
click at [806, 269] on div "Name En: Yemeni mixed coffee medium roast Name Ar: بن يمني محوج وسط Description…" at bounding box center [734, 209] width 535 height 158
click at [662, 313] on span "Colombi mixed coffee medium roast" at bounding box center [657, 319] width 128 height 13
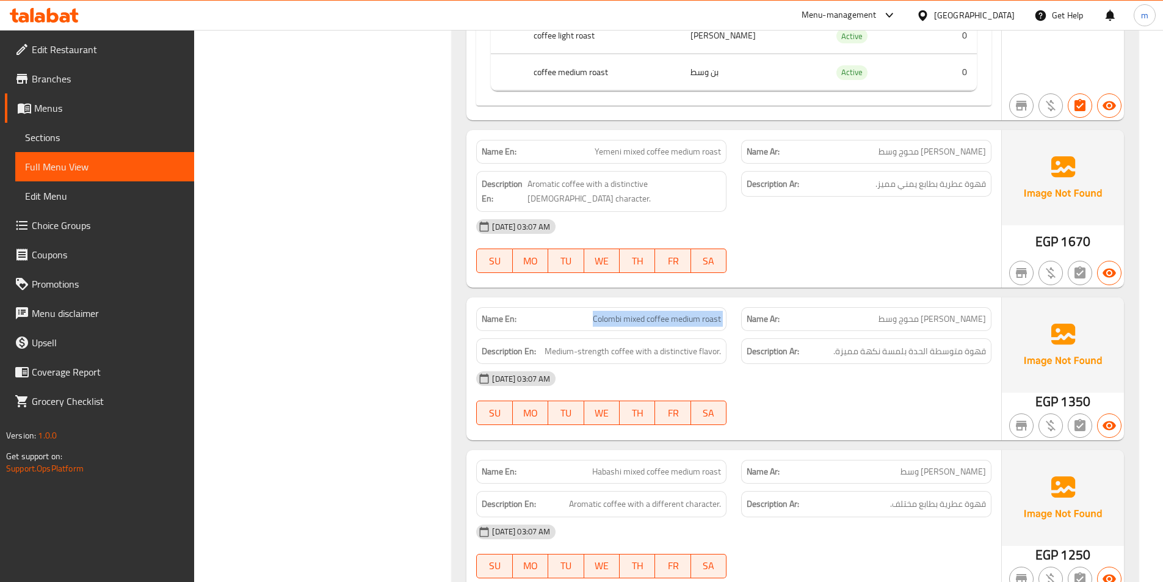
click at [662, 313] on span "Colombi mixed coffee medium roast" at bounding box center [657, 319] width 128 height 13
copy span "Colombi mixed coffee medium roast"
click at [624, 364] on div "[DATE] 03:07 AM" at bounding box center [734, 378] width 530 height 29
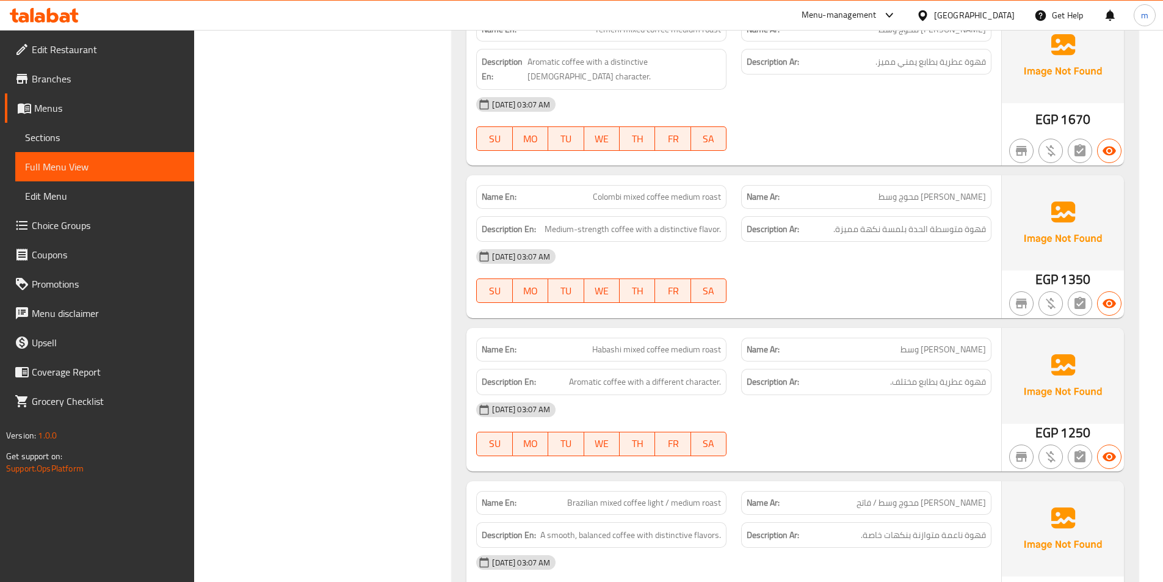
scroll to position [6828, 0]
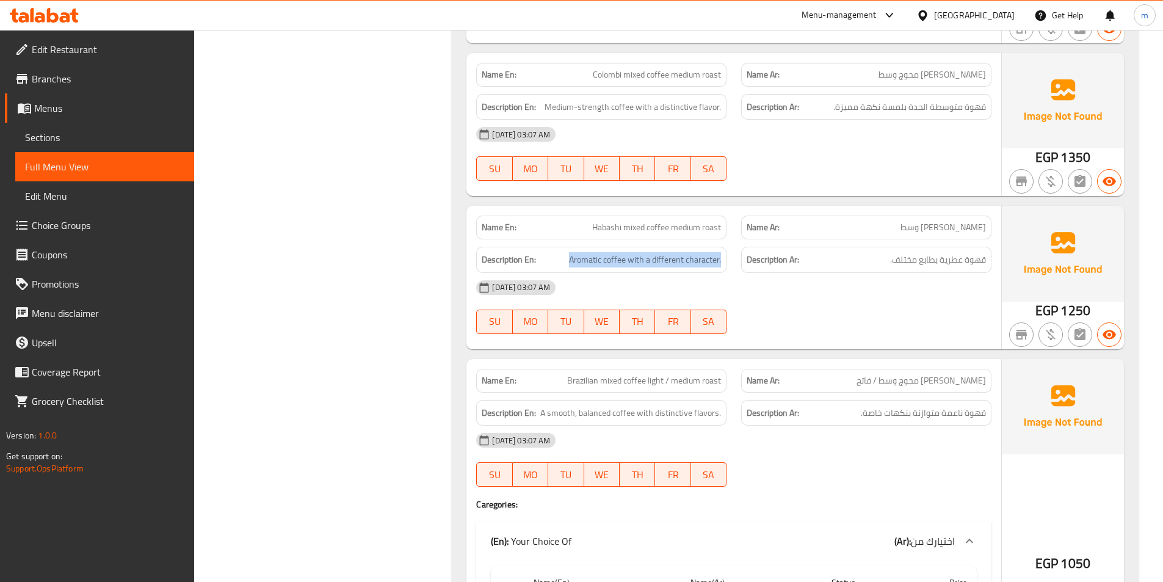
drag, startPoint x: 569, startPoint y: 242, endPoint x: 724, endPoint y: 256, distance: 155.8
click at [724, 256] on div "Description En: Aromatic coffee with a different character." at bounding box center [601, 260] width 250 height 26
copy span "Aromatic coffee with a different character."
click at [832, 327] on div at bounding box center [866, 334] width 265 height 15
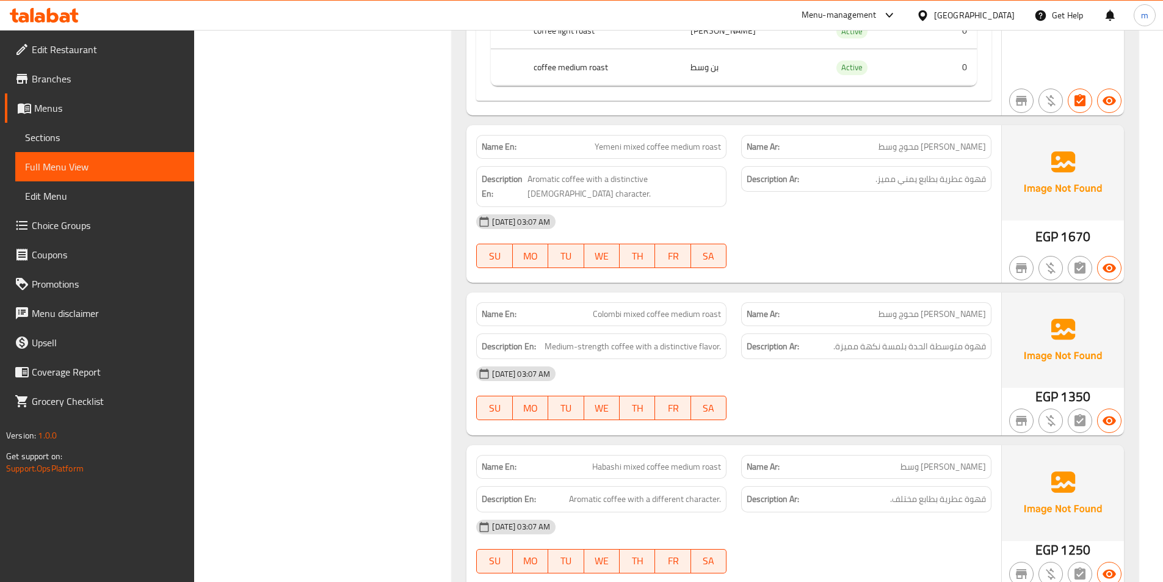
scroll to position [6583, 0]
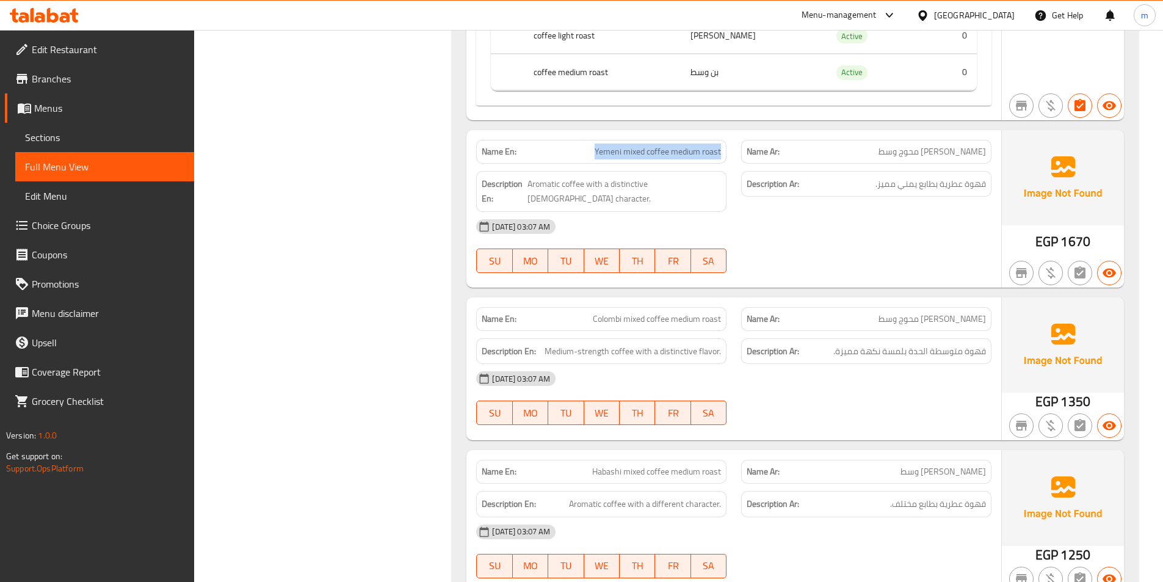
drag, startPoint x: 591, startPoint y: 136, endPoint x: 724, endPoint y: 141, distance: 133.2
click at [724, 141] on div "Name En: Yemeni mixed coffee medium roast" at bounding box center [601, 152] width 250 height 24
copy span "Yemeni mixed coffee medium roast"
click at [784, 212] on div "[DATE] 03:07 AM" at bounding box center [734, 226] width 530 height 29
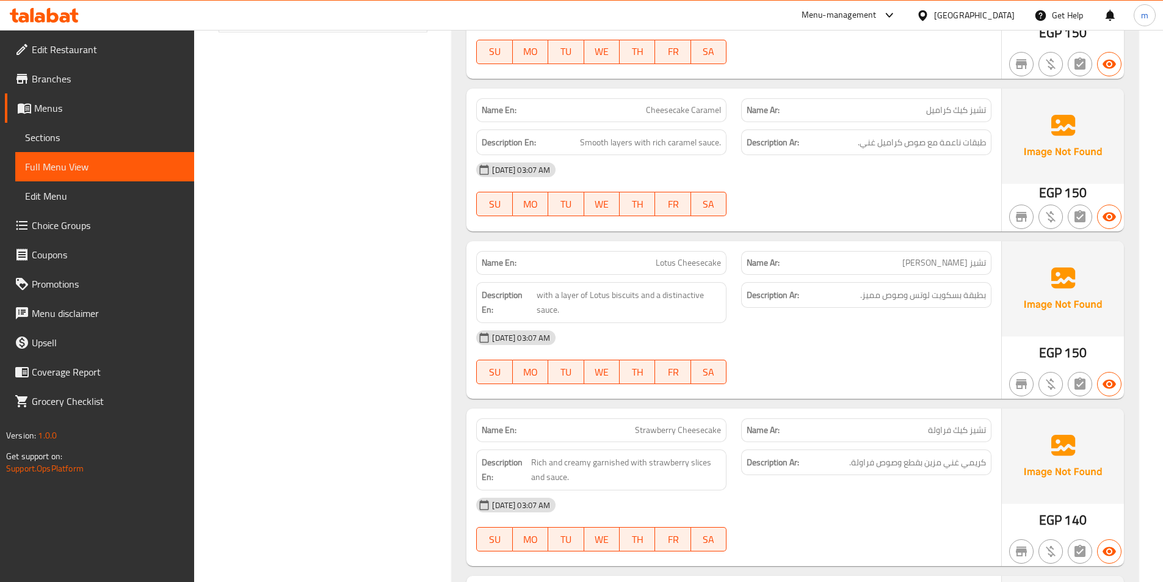
scroll to position [0, 0]
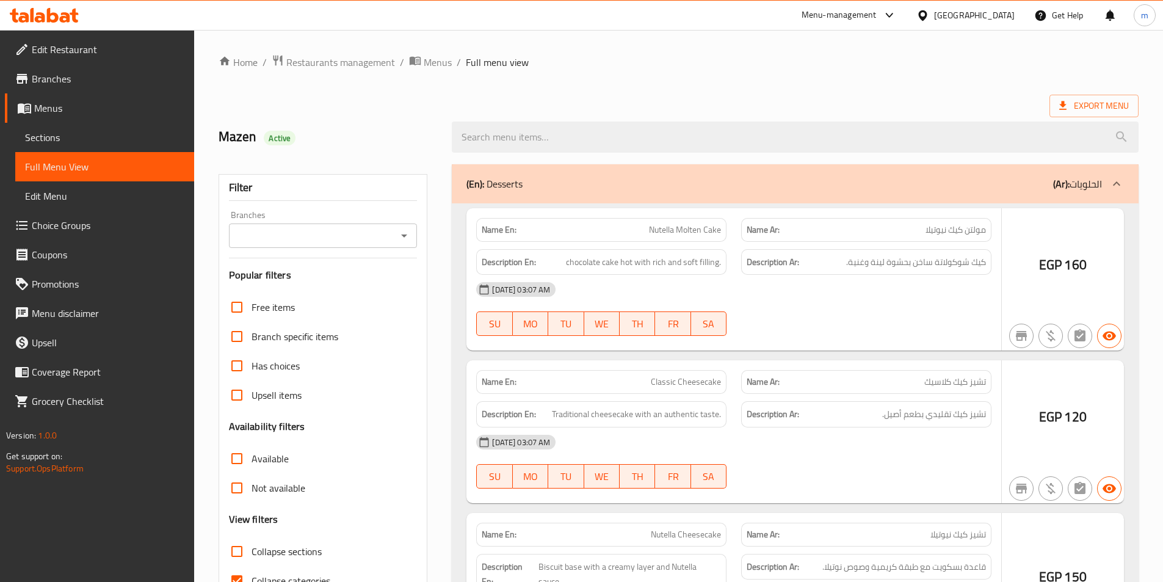
click at [65, 137] on div at bounding box center [581, 291] width 1163 height 582
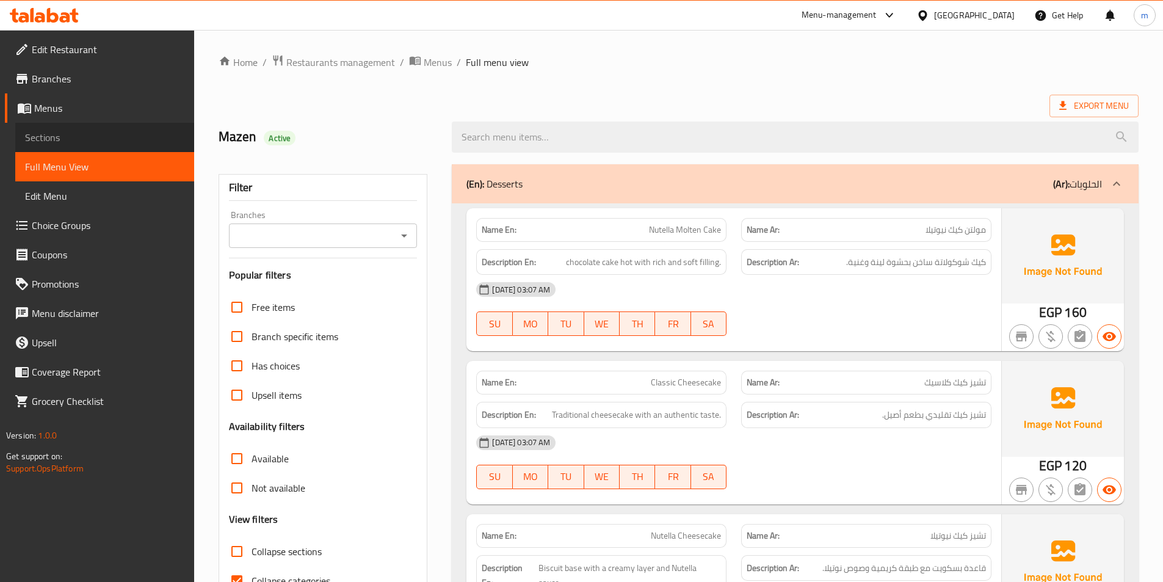
click at [65, 137] on span "Sections" at bounding box center [104, 137] width 159 height 15
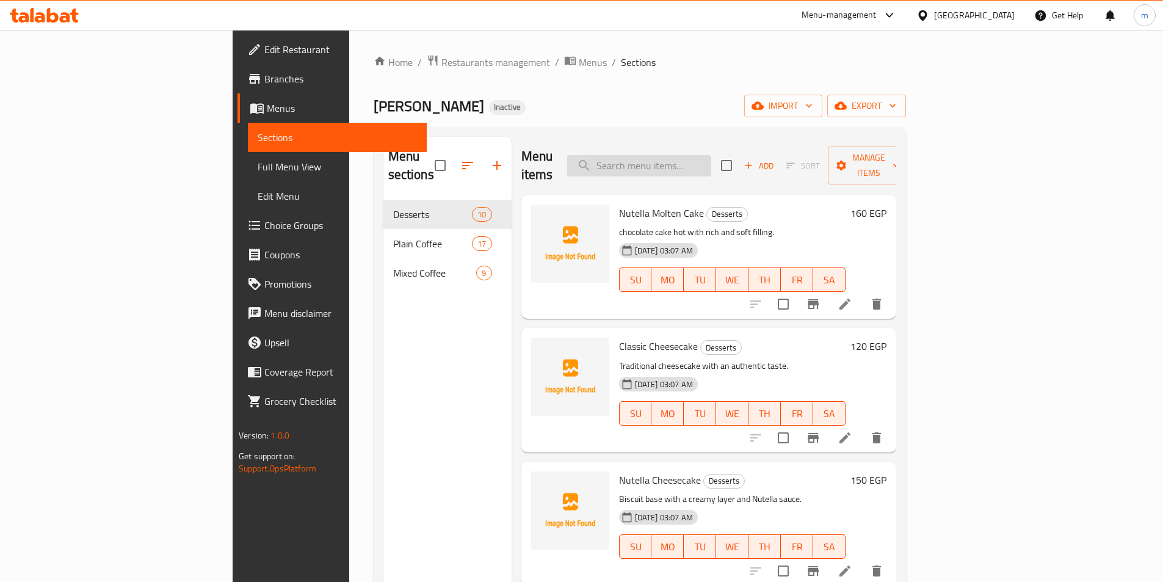
click at [711, 161] on input "search" at bounding box center [639, 165] width 144 height 21
paste input "Mix Berry Cheesecake"
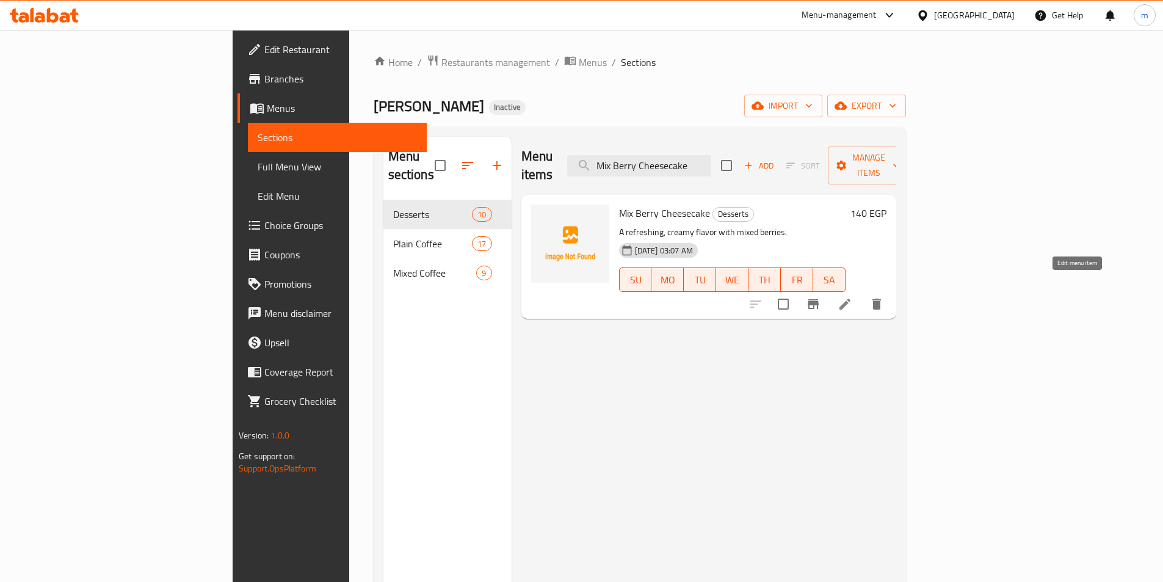
type input "Mix Berry Cheesecake"
click at [853, 297] on icon at bounding box center [845, 304] width 15 height 15
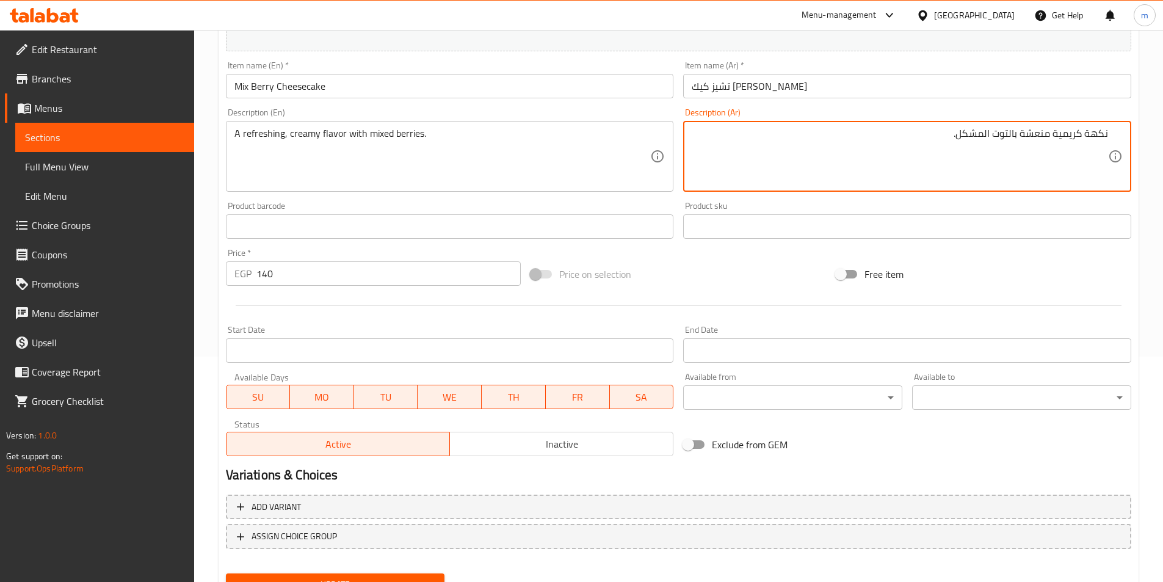
scroll to position [281, 0]
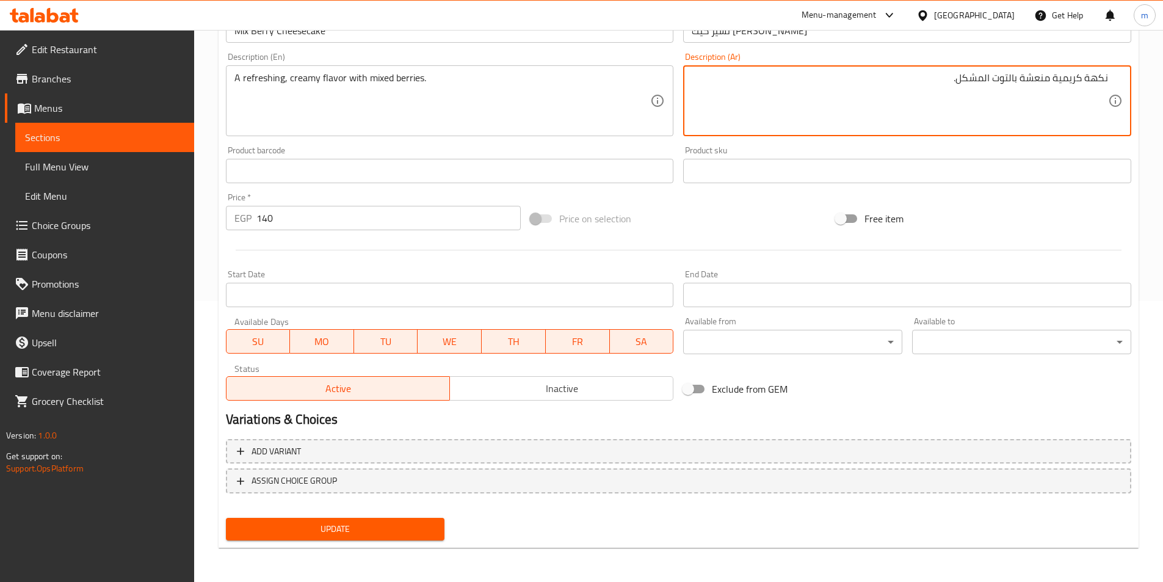
type textarea "نكهة كريمية منعشة بالتوت المشكل."
click at [371, 535] on span "Update" at bounding box center [336, 529] width 200 height 15
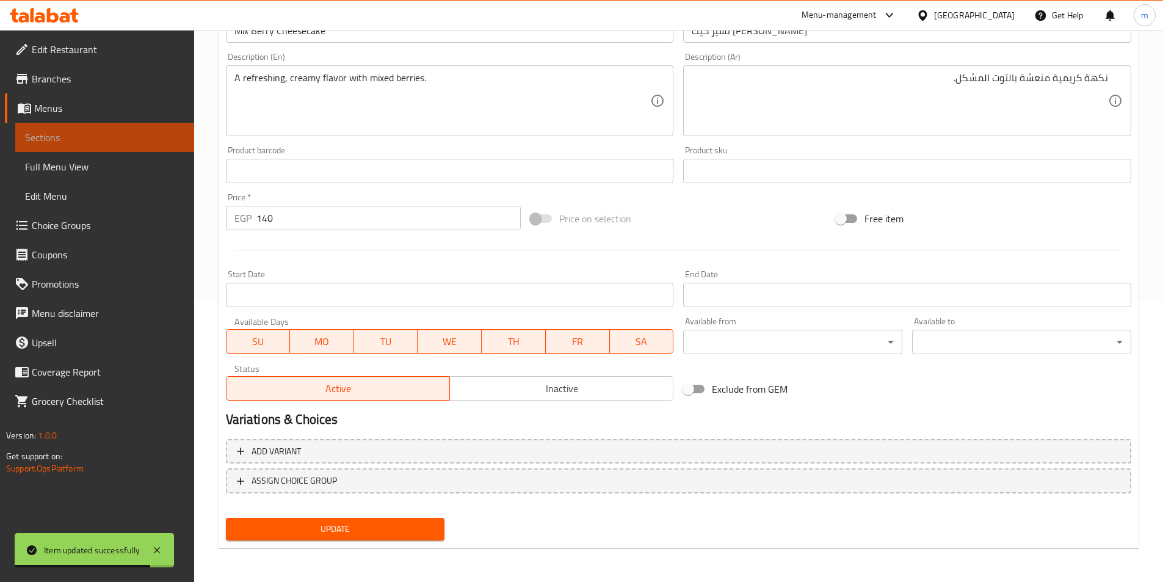
click at [98, 128] on link "Sections" at bounding box center [104, 137] width 179 height 29
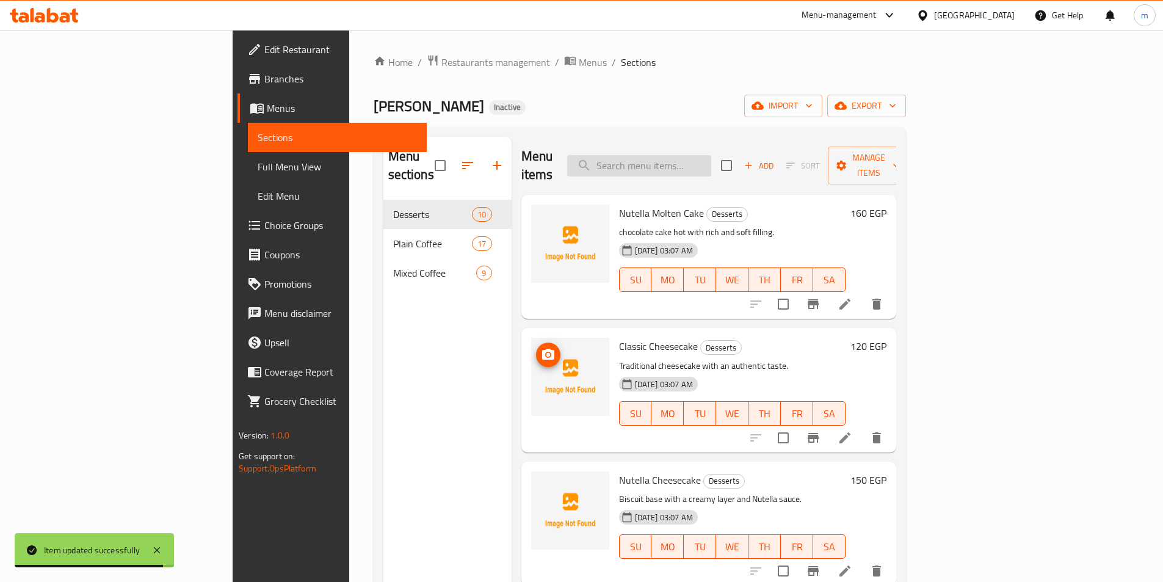
click at [699, 159] on input "search" at bounding box center [639, 165] width 144 height 21
paste input "French coffee"
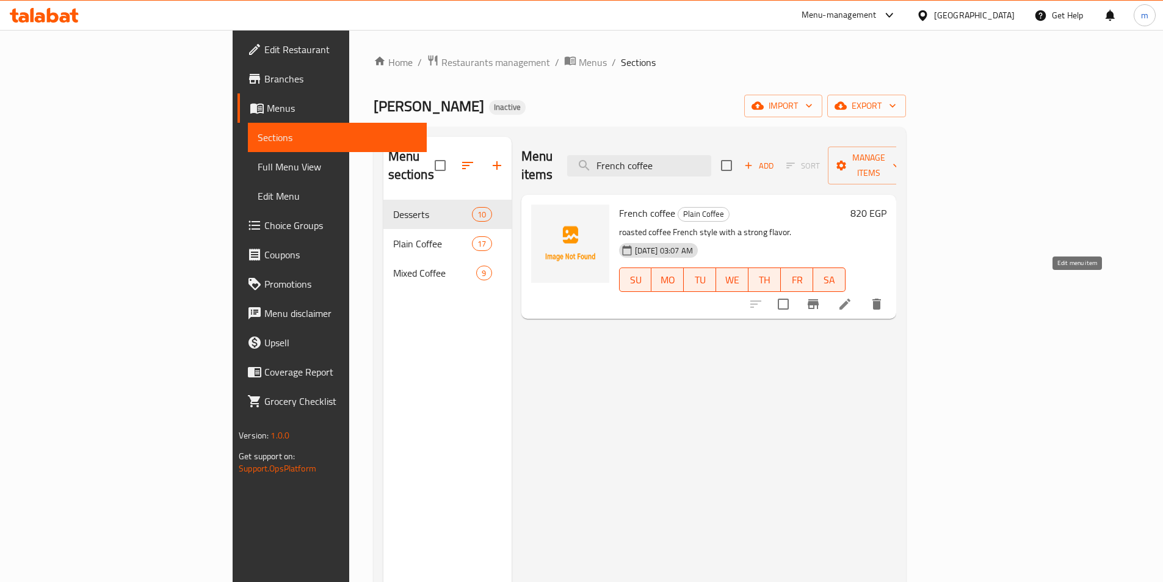
type input "French coffee"
click at [853, 297] on icon at bounding box center [845, 304] width 15 height 15
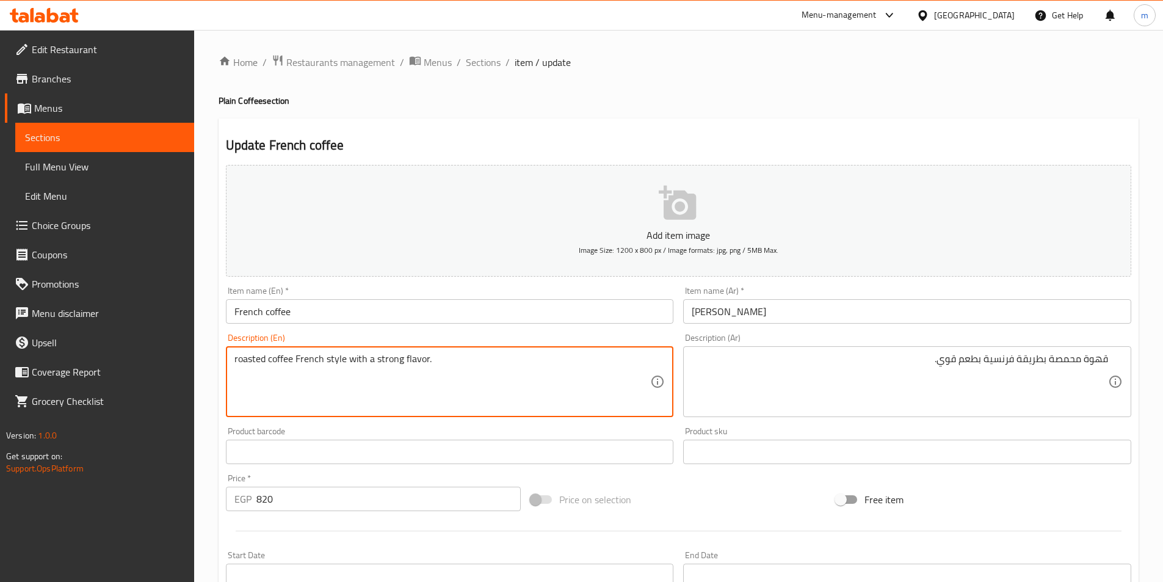
click at [410, 363] on textarea "roasted coffee French style with a strong flavor." at bounding box center [443, 382] width 417 height 58
click at [345, 361] on textarea "roasted coffee French style with a strong taste." at bounding box center [443, 382] width 417 height 58
click at [458, 365] on textarea "roasted coffee with French style with a strong taste." at bounding box center [443, 382] width 417 height 58
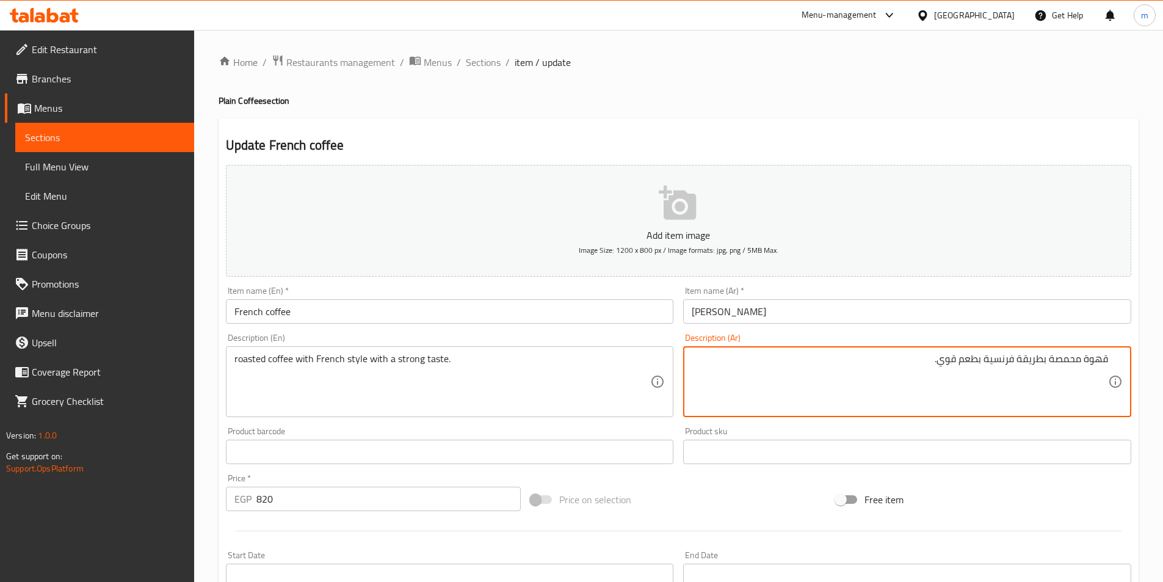
click at [754, 377] on textarea "قهوة محمصة بطريقة فرنسية بطعم قوي." at bounding box center [900, 382] width 417 height 58
click at [305, 358] on textarea "roasted coffee with French style with a strong taste." at bounding box center [443, 382] width 417 height 58
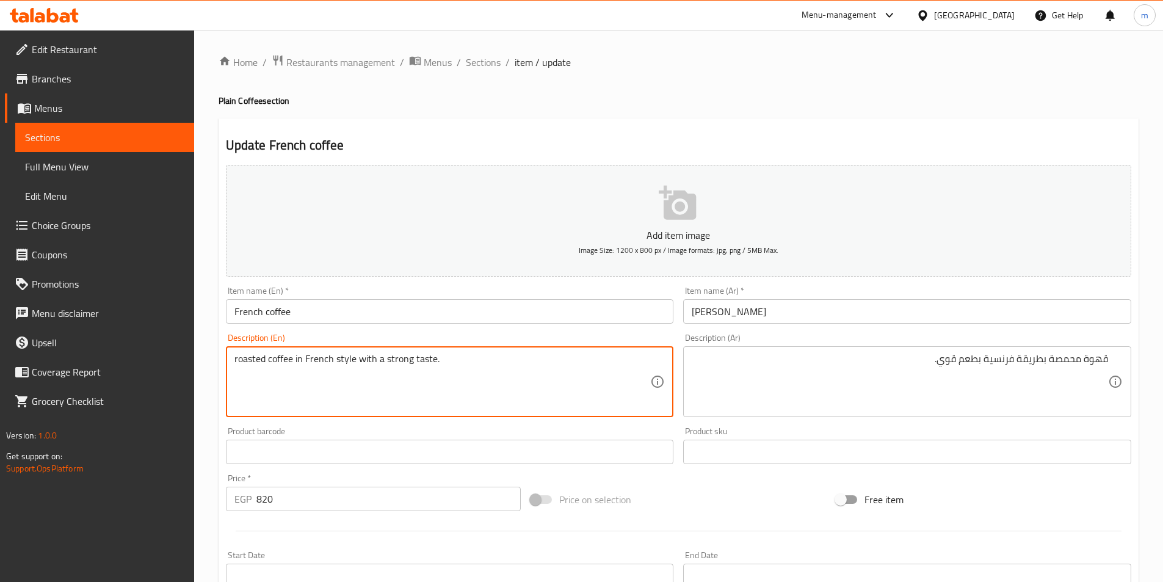
click at [349, 355] on textarea "roasted coffee in French style with a strong taste." at bounding box center [443, 382] width 417 height 58
click at [435, 370] on textarea "roasted coffee in French way with a strong taste." at bounding box center [443, 382] width 417 height 58
type textarea "roasted coffee in French way with a strong taste."
click at [554, 383] on textarea "roasted coffee in French way with a strong taste." at bounding box center [443, 382] width 417 height 58
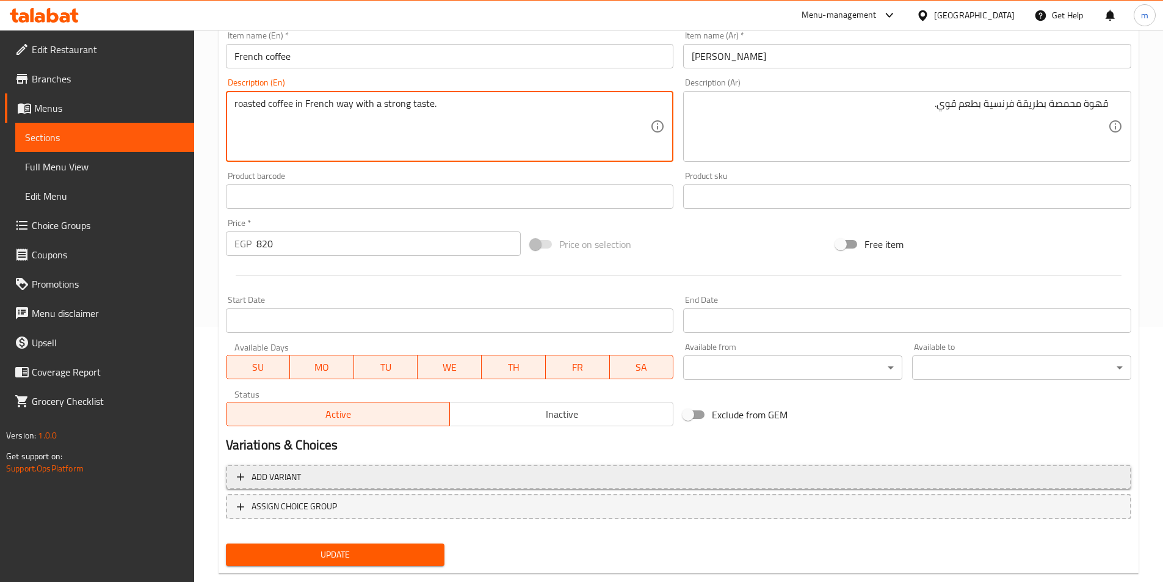
scroll to position [281, 0]
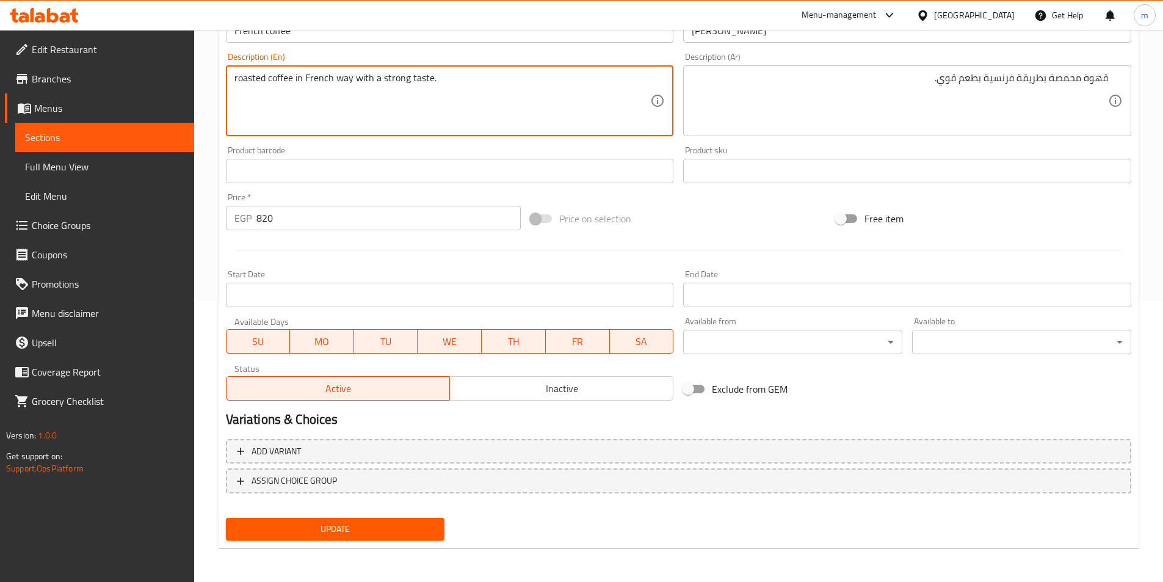
click at [365, 525] on span "Update" at bounding box center [336, 529] width 200 height 15
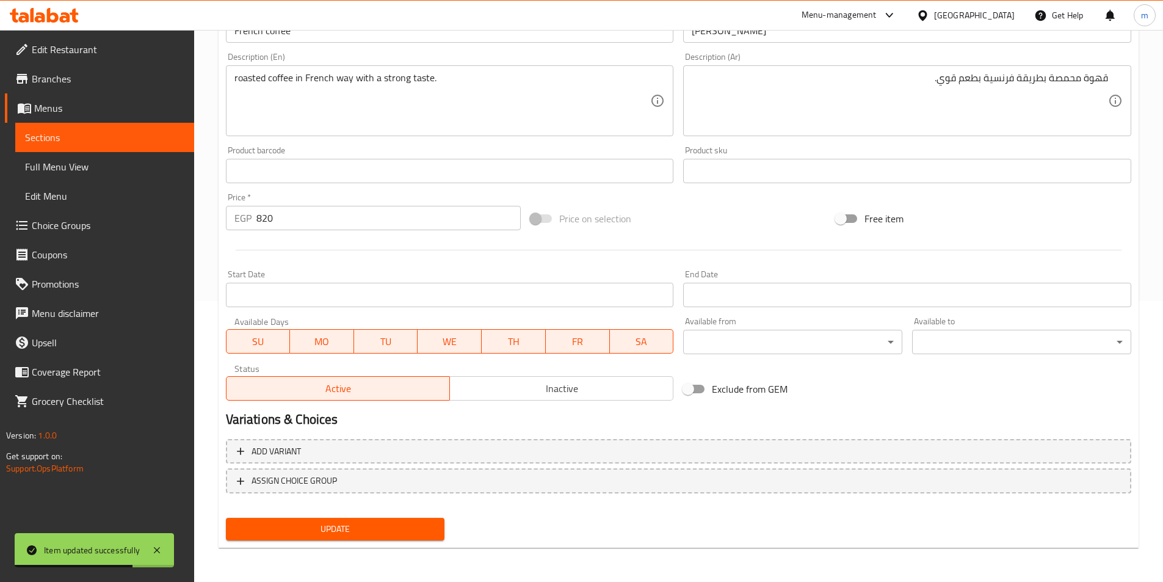
click at [134, 145] on link "Sections" at bounding box center [104, 137] width 179 height 29
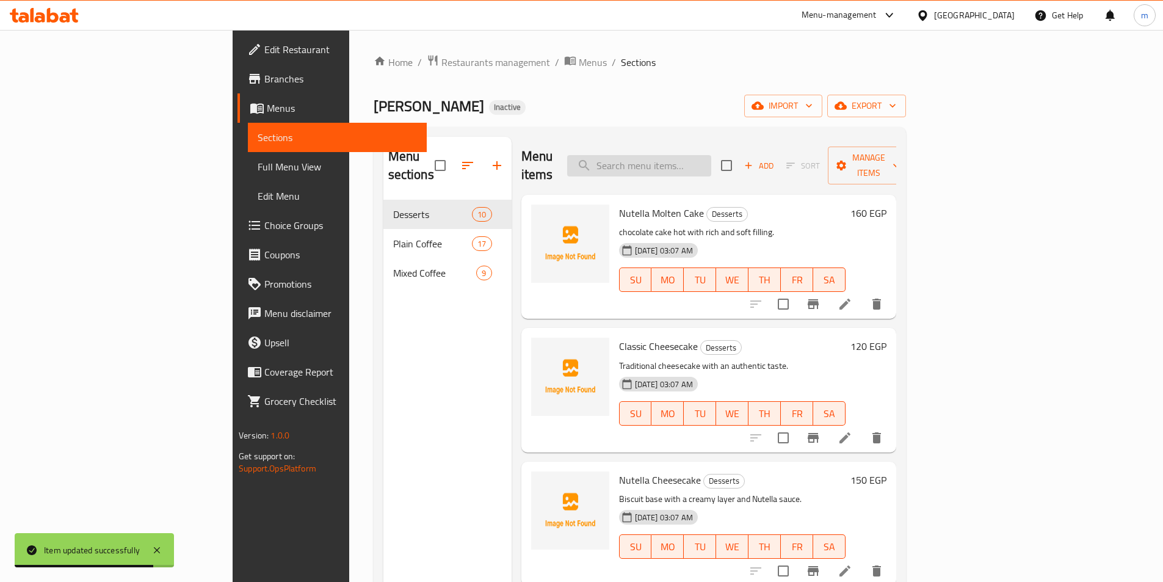
click at [689, 160] on input "search" at bounding box center [639, 165] width 144 height 21
paste input "Vanilla coffee"
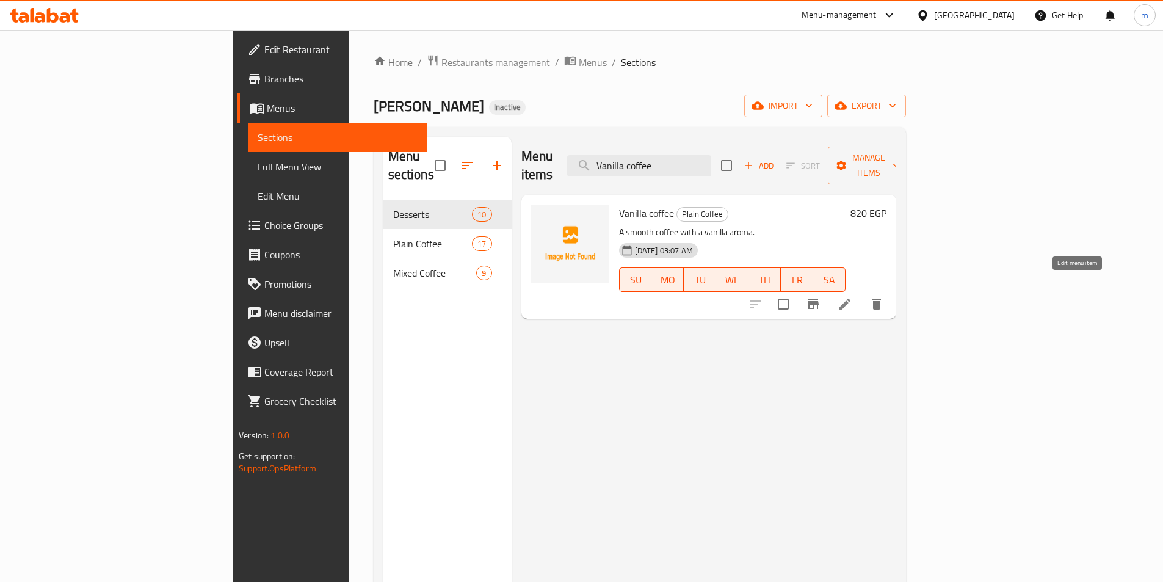
type input "Vanilla coffee"
click at [853, 297] on icon at bounding box center [845, 304] width 15 height 15
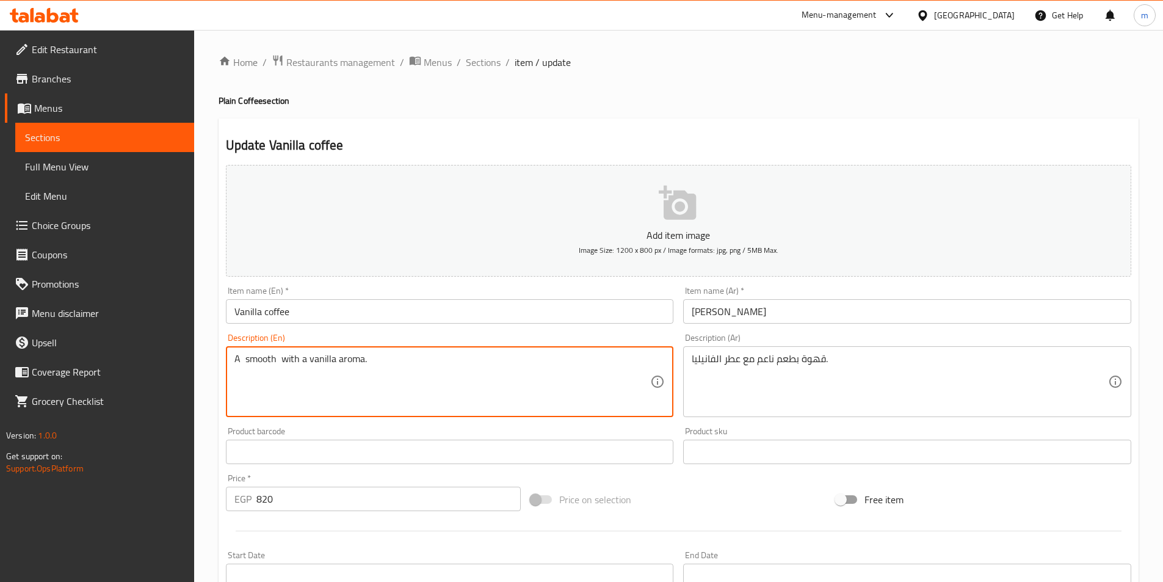
paste textarea "coffee"
type textarea "A smooth taste coffee with a vanilla aroma."
click at [498, 358] on textarea "A smooth taste coffee with a vanilla aroma." at bounding box center [443, 382] width 417 height 58
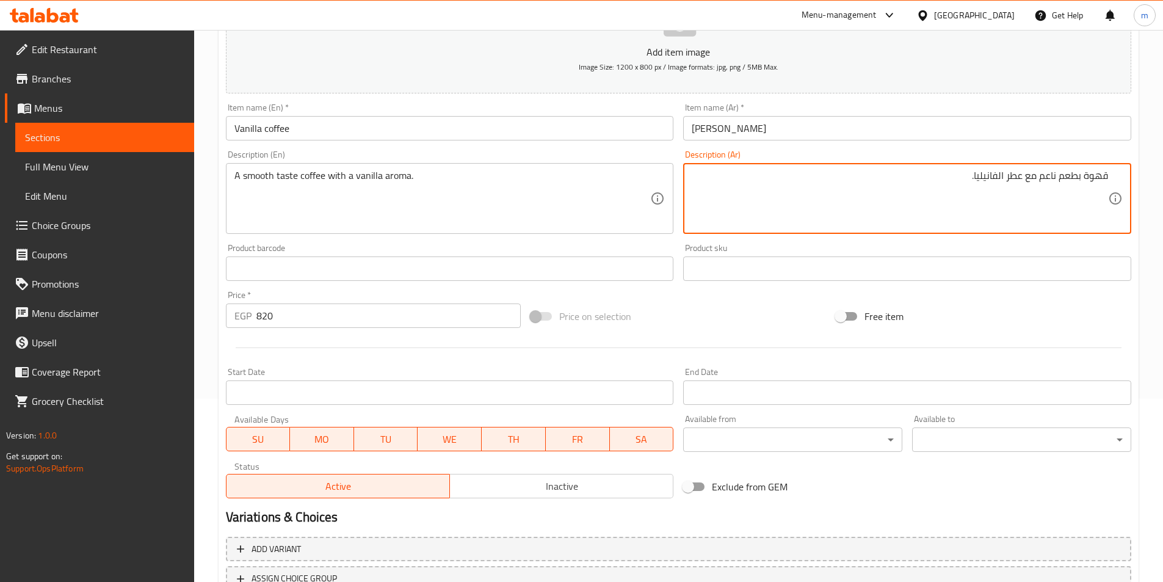
scroll to position [281, 0]
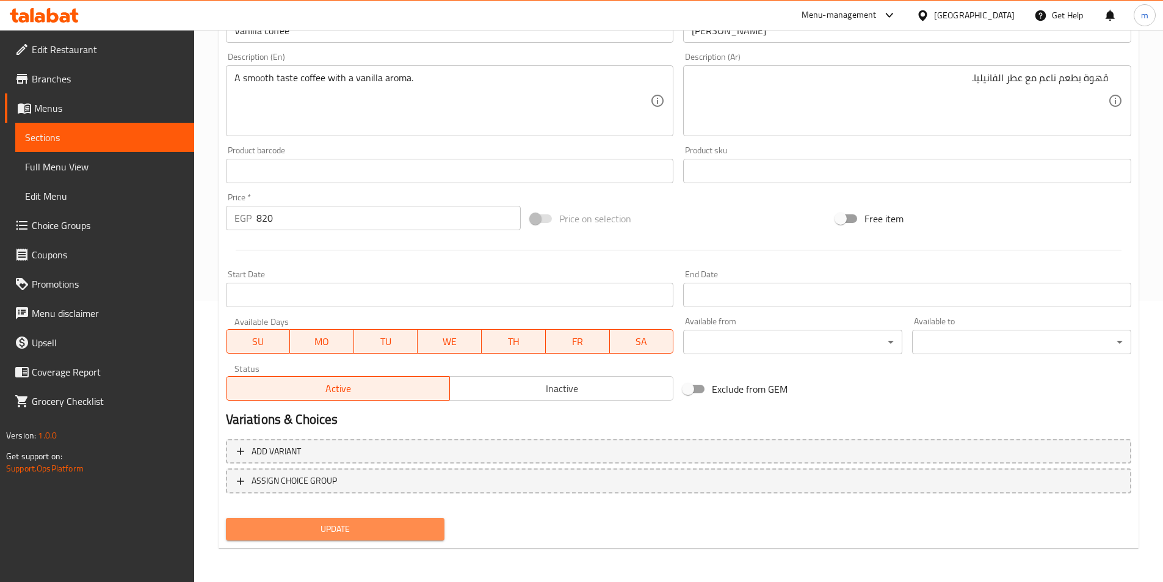
click at [334, 531] on span "Update" at bounding box center [336, 529] width 200 height 15
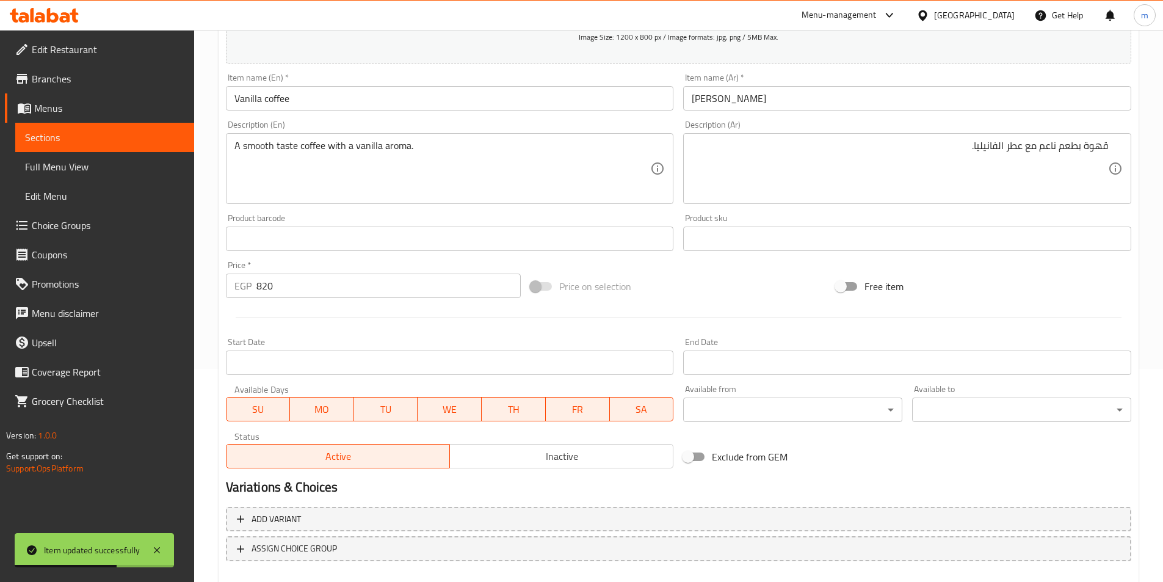
scroll to position [98, 0]
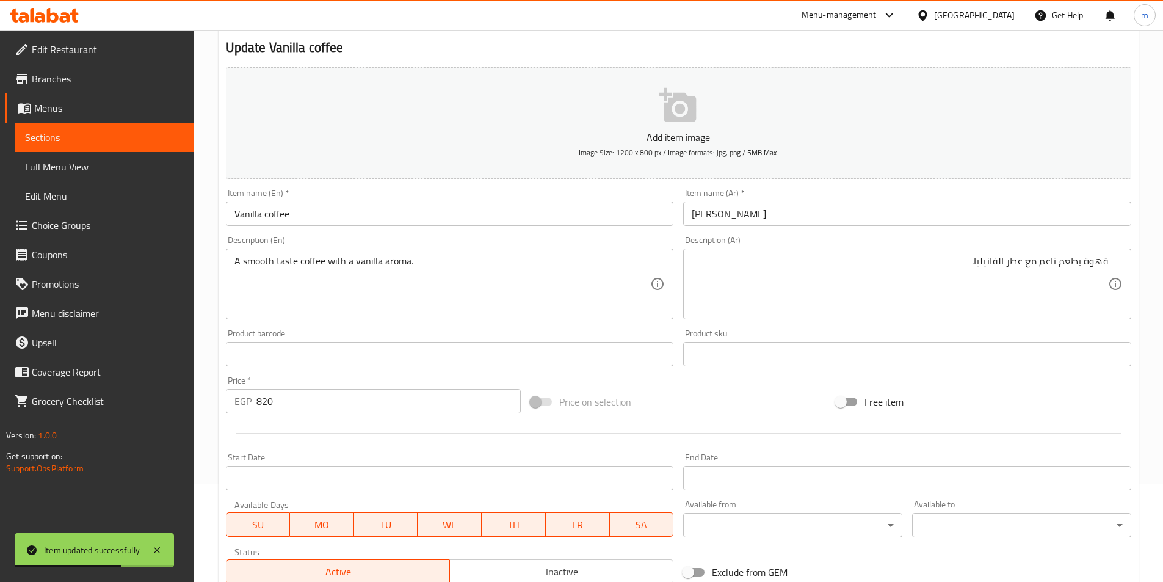
click at [75, 134] on span "Sections" at bounding box center [104, 137] width 159 height 15
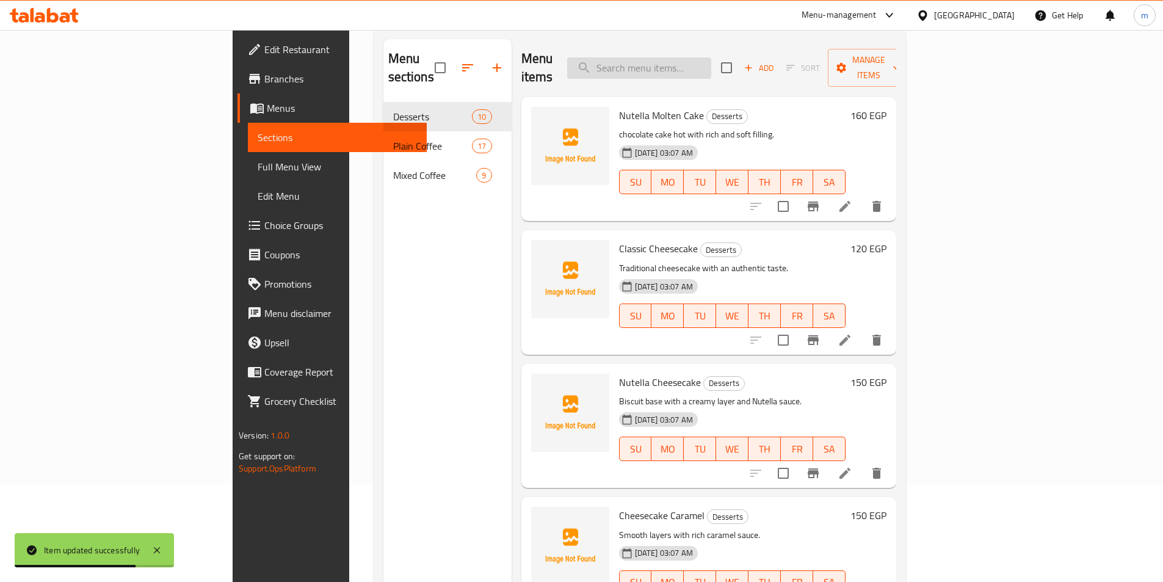
click at [709, 57] on input "search" at bounding box center [639, 67] width 144 height 21
paste input "Dark roast Oriental coffee"
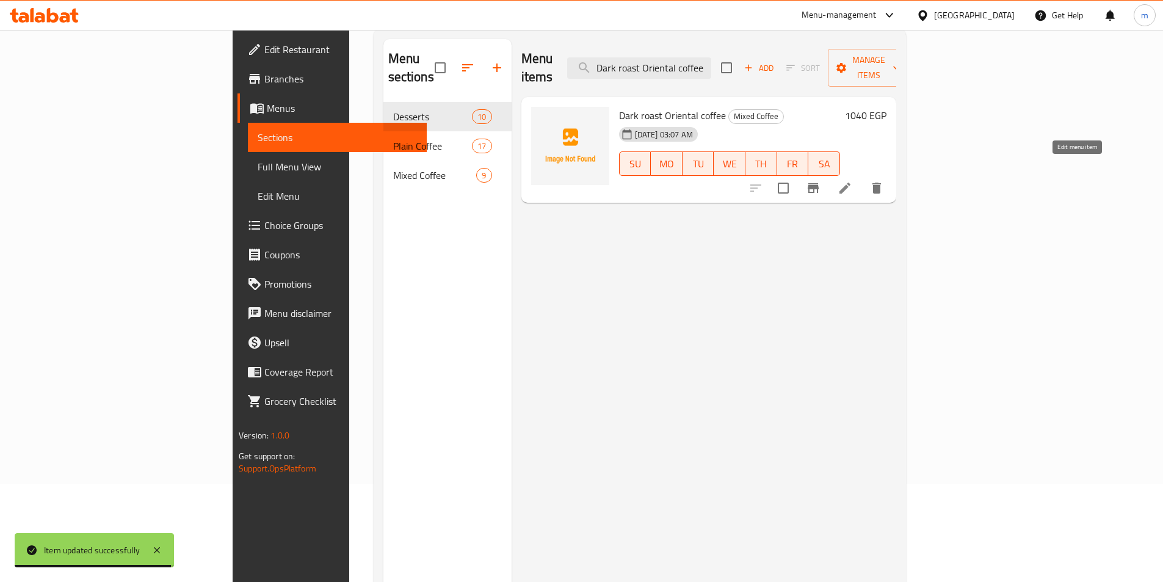
type input "Dark roast Oriental coffee"
click at [853, 181] on icon at bounding box center [845, 188] width 15 height 15
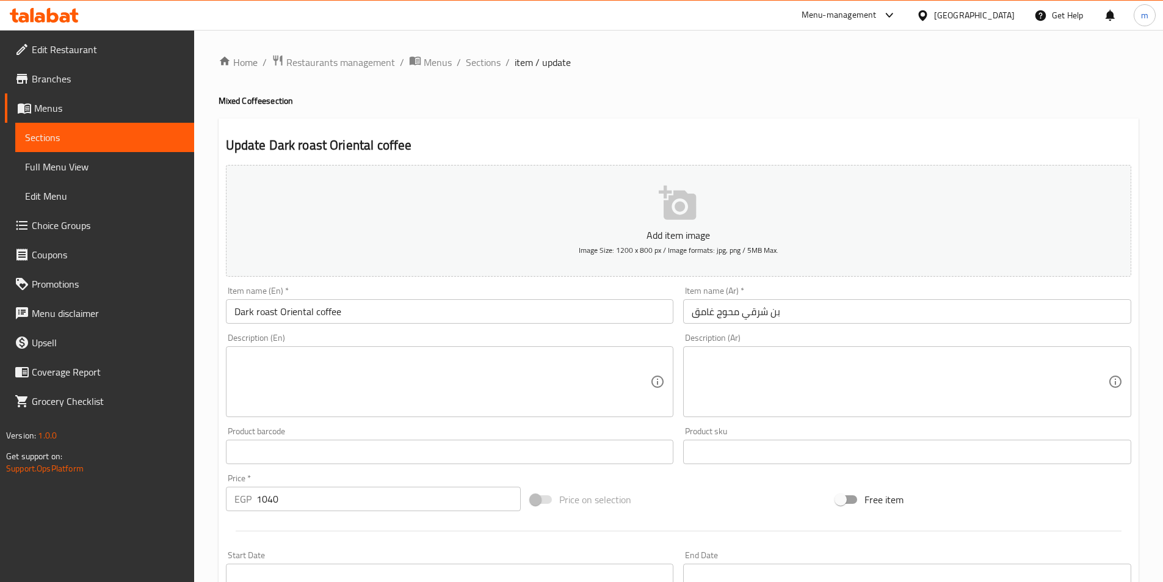
click at [410, 325] on div "Item name (En)   * Dark roast Oriental coffee Item name (En) *" at bounding box center [450, 305] width 458 height 47
click at [319, 310] on input "Dark roast Oriental coffee" at bounding box center [450, 311] width 448 height 24
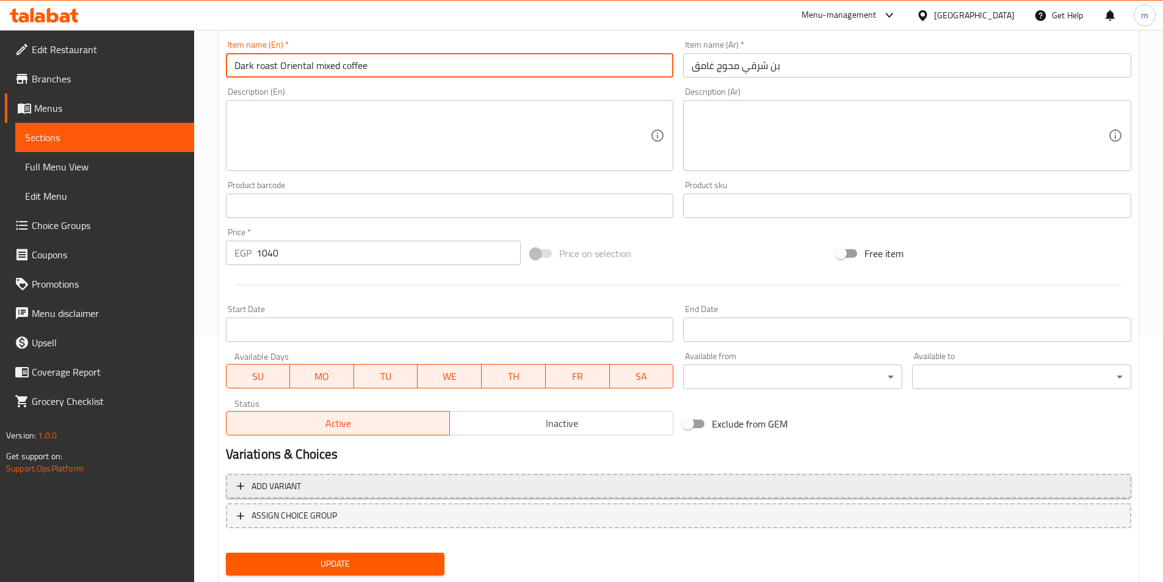
scroll to position [281, 0]
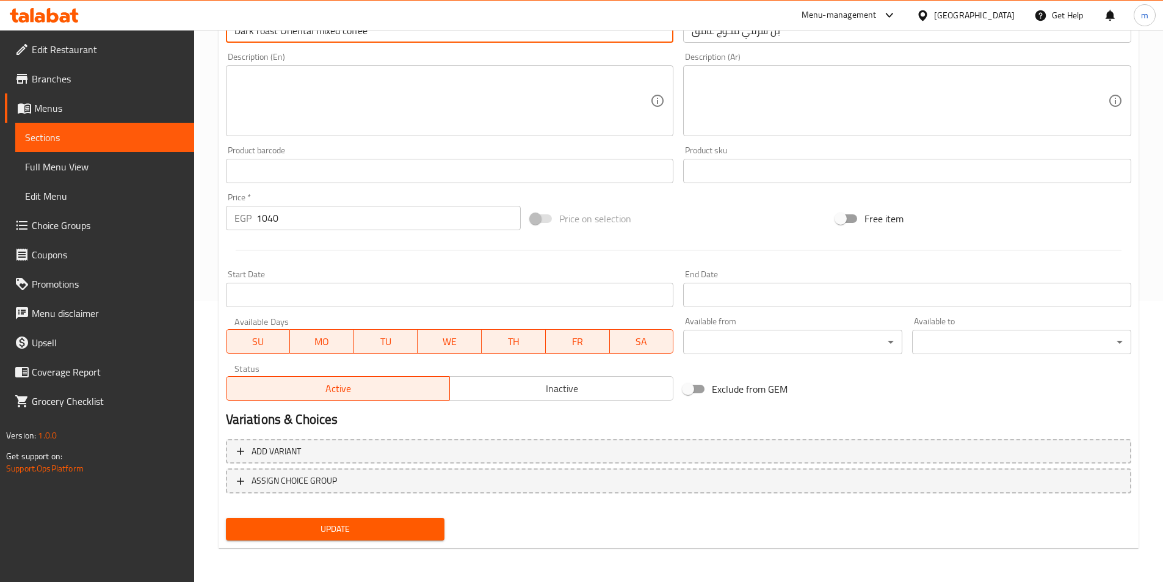
type input "Dark roast Oriental mixed coffee"
click at [327, 532] on span "Update" at bounding box center [336, 529] width 200 height 15
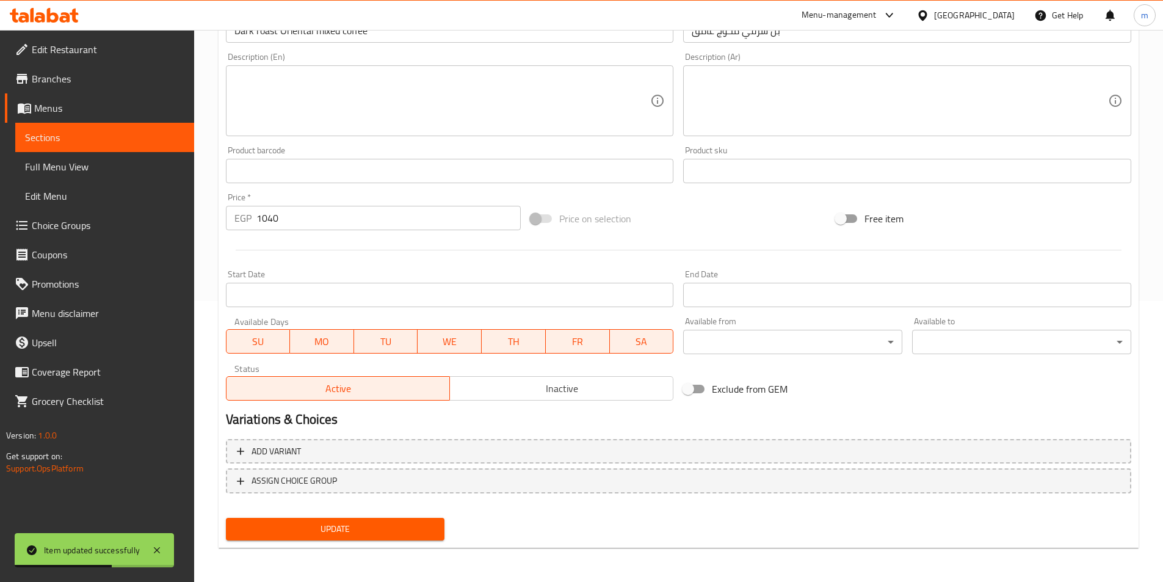
click at [73, 141] on span "Sections" at bounding box center [104, 137] width 159 height 15
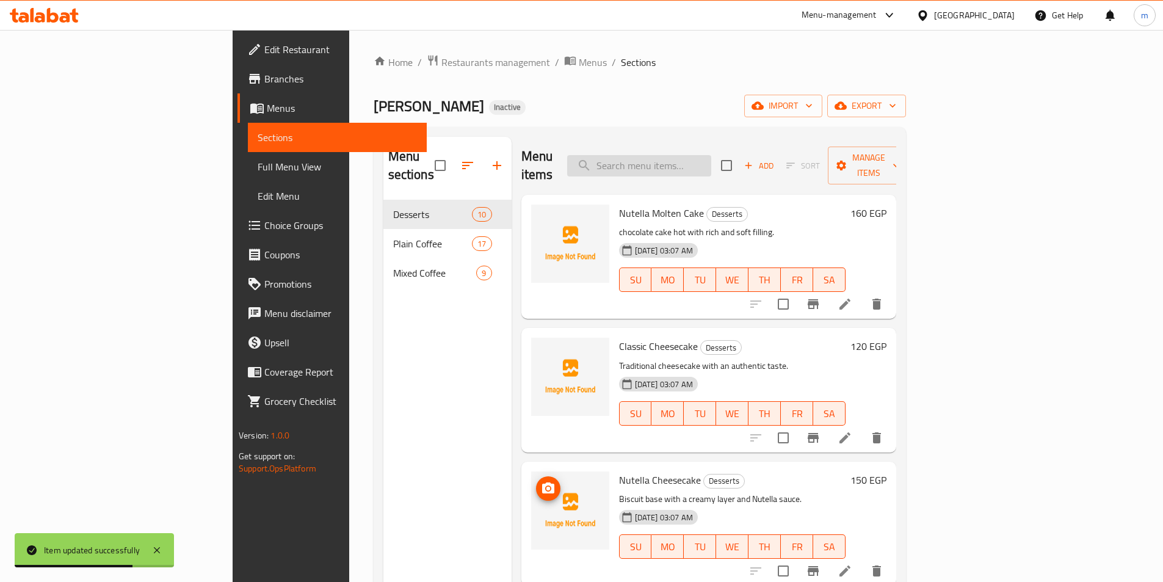
click at [711, 156] on input "search" at bounding box center [639, 165] width 144 height 21
paste input "Dark coffee roast Special"
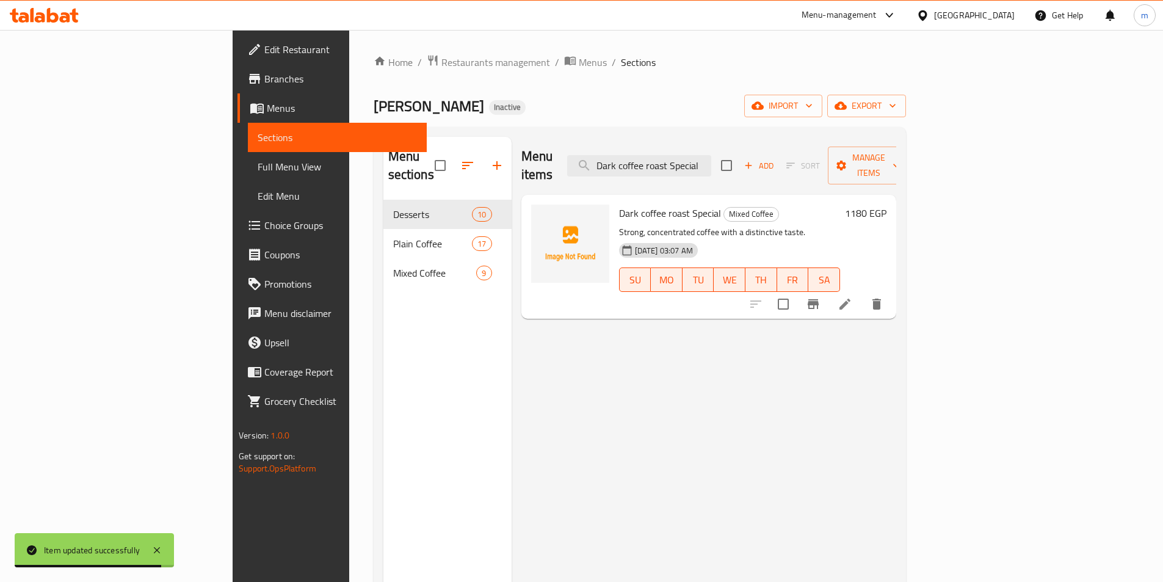
type input "Dark coffee roast Special"
click at [853, 297] on icon at bounding box center [845, 304] width 15 height 15
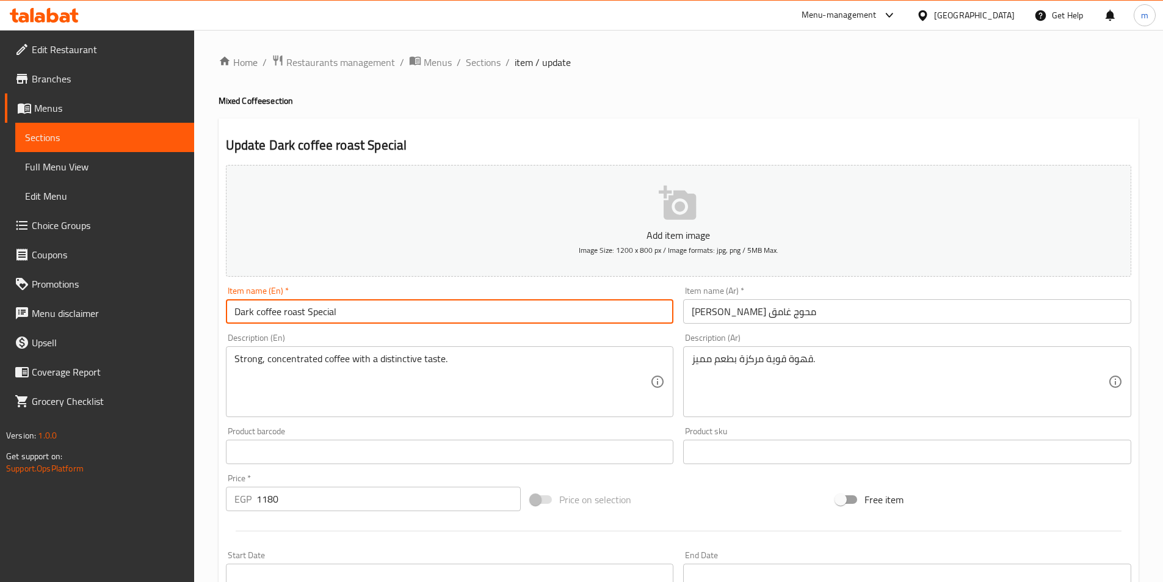
click at [256, 313] on input "Dark coffee roast Special" at bounding box center [450, 311] width 448 height 24
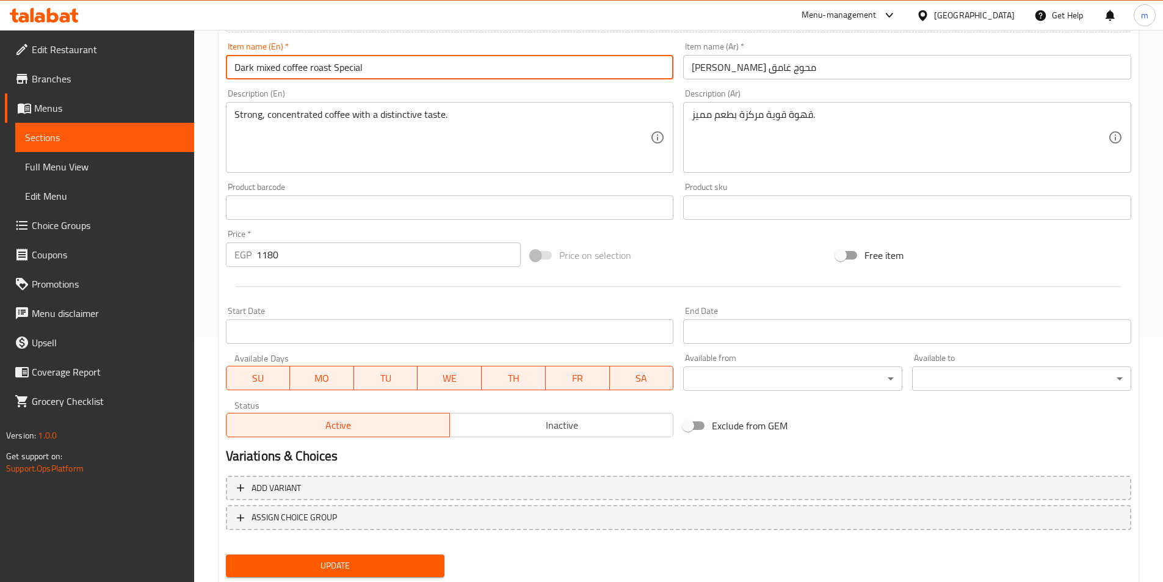
scroll to position [281, 0]
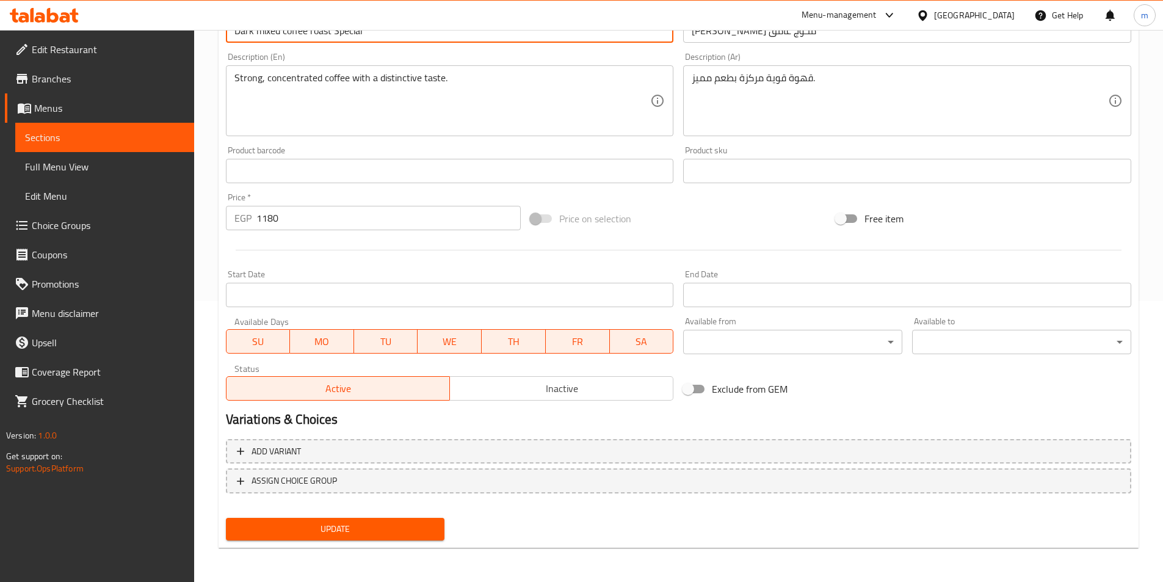
type input "Dark mixed coffee roast Special"
click at [340, 523] on span "Update" at bounding box center [336, 529] width 200 height 15
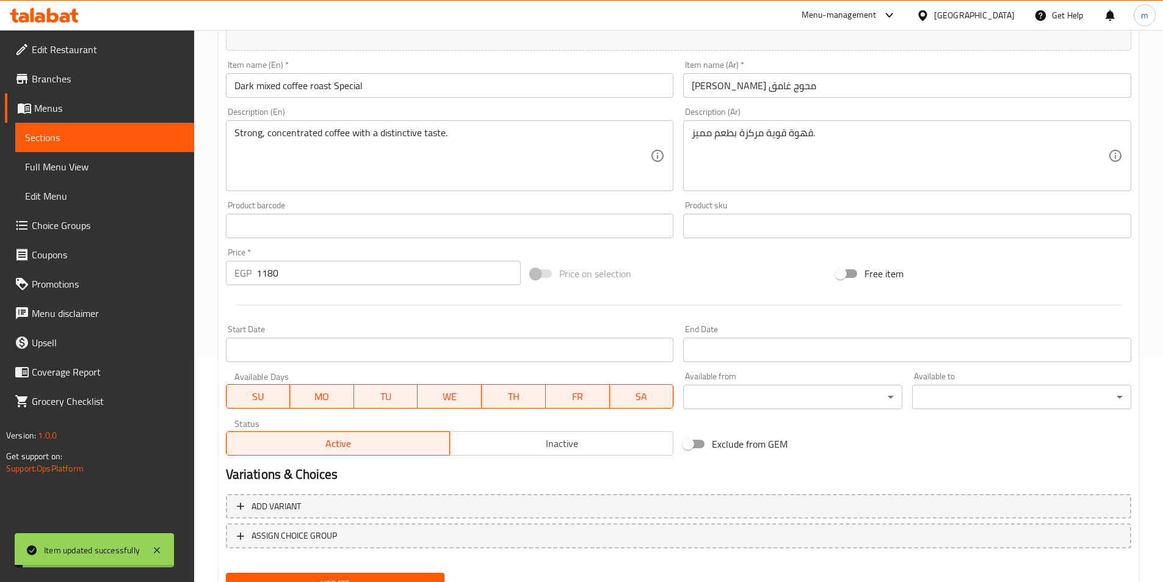
scroll to position [159, 0]
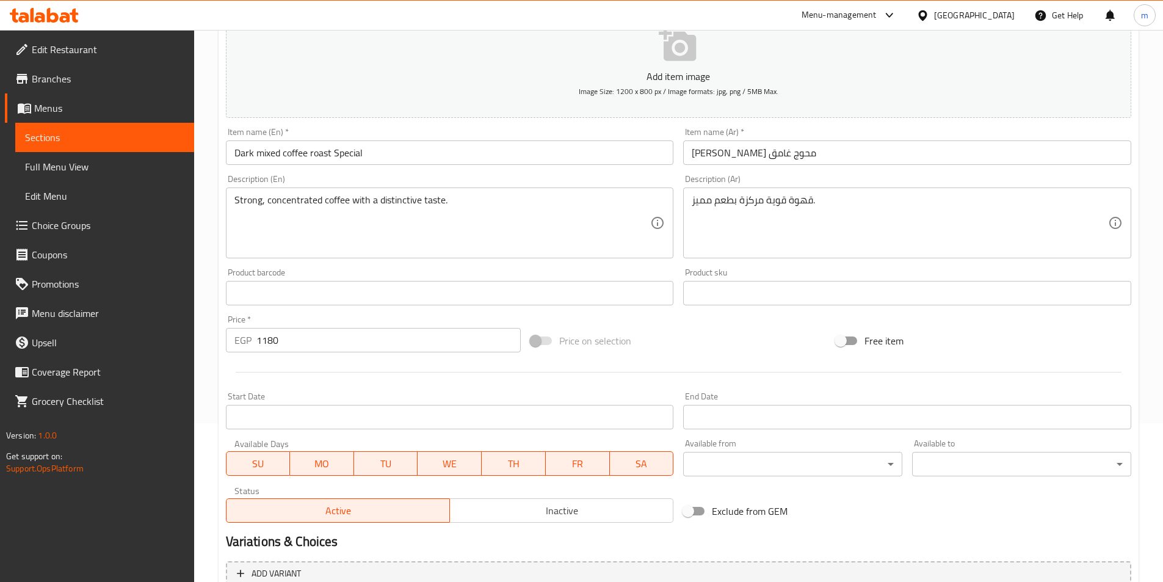
click at [64, 139] on span "Sections" at bounding box center [104, 137] width 159 height 15
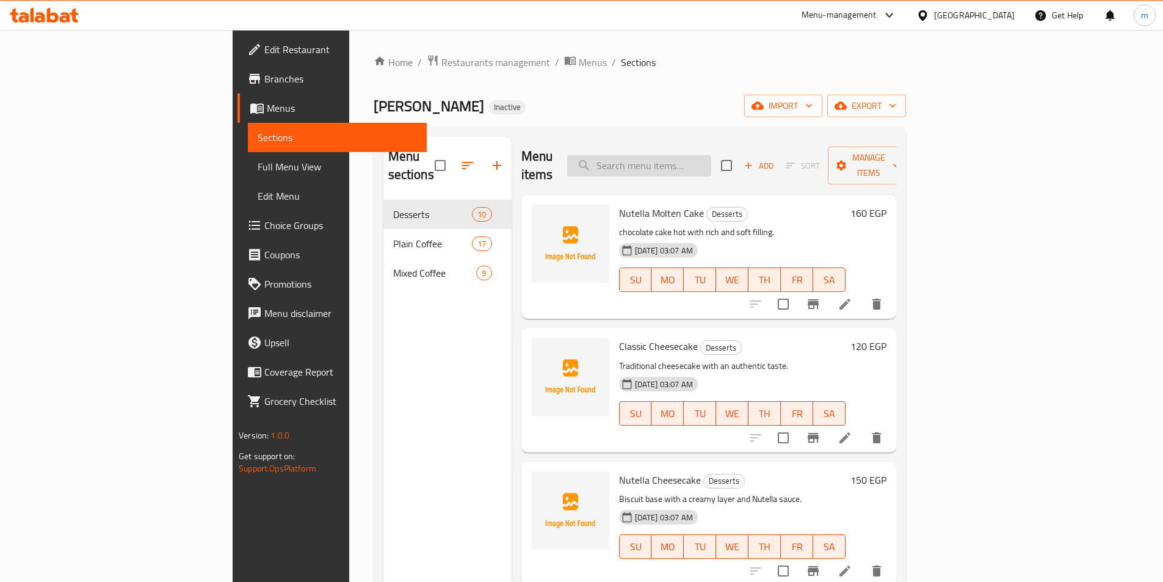
click at [711, 161] on input "search" at bounding box center [639, 165] width 144 height 21
paste input "Yemeni mixed coffee medium roast"
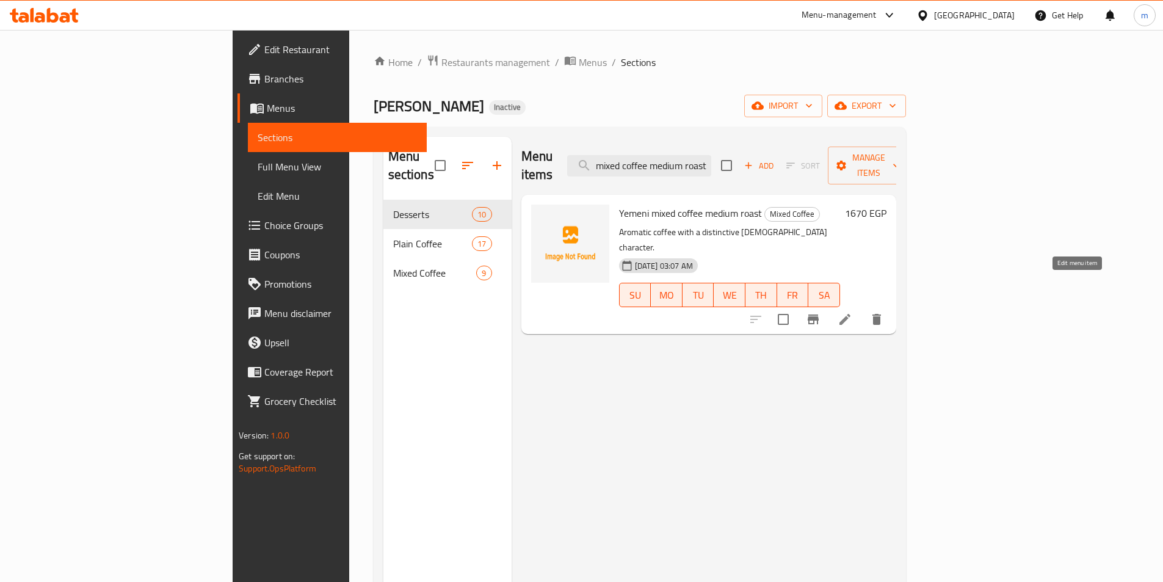
type input "Yemeni mixed coffee medium roast"
click at [853, 312] on icon at bounding box center [845, 319] width 15 height 15
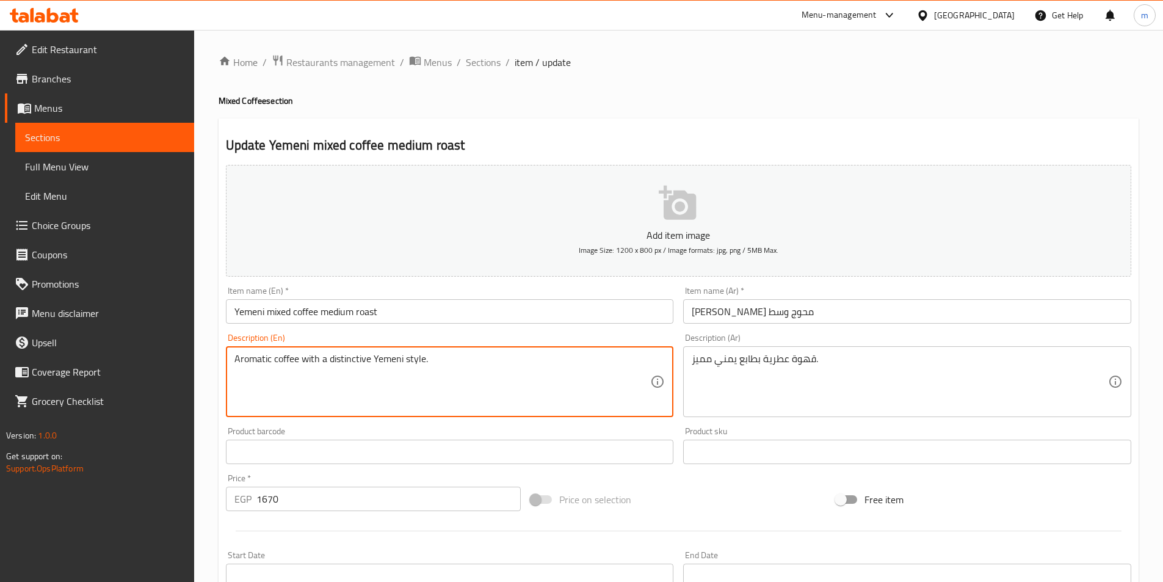
type textarea "Aromatic coffee with a distinctive Yemeni style."
click at [490, 362] on textarea "Aromatic coffee with a distinctive Yemeni style." at bounding box center [443, 382] width 417 height 58
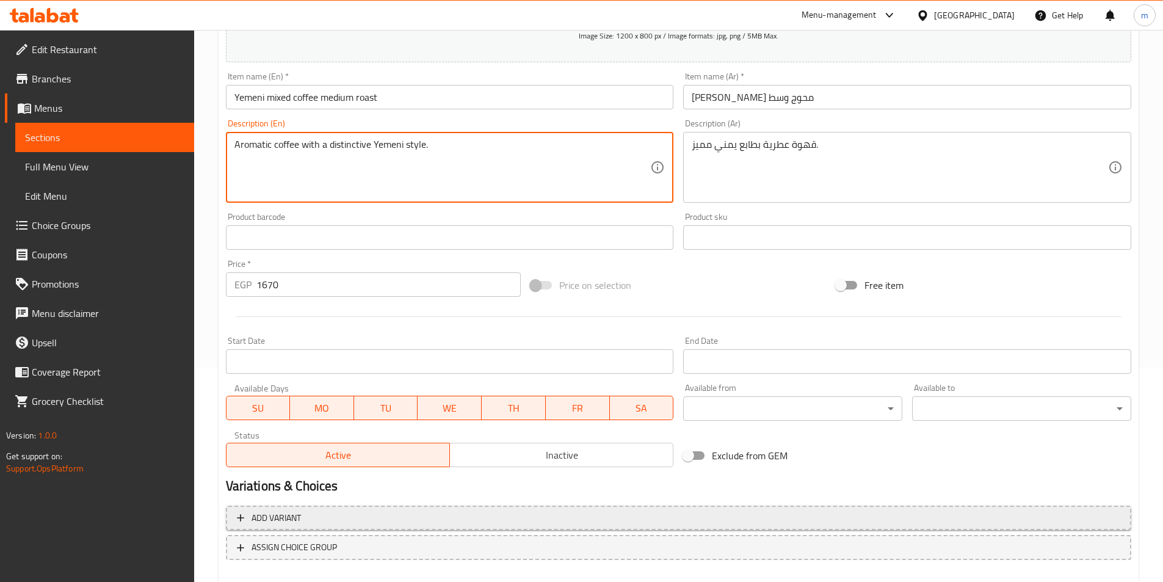
scroll to position [281, 0]
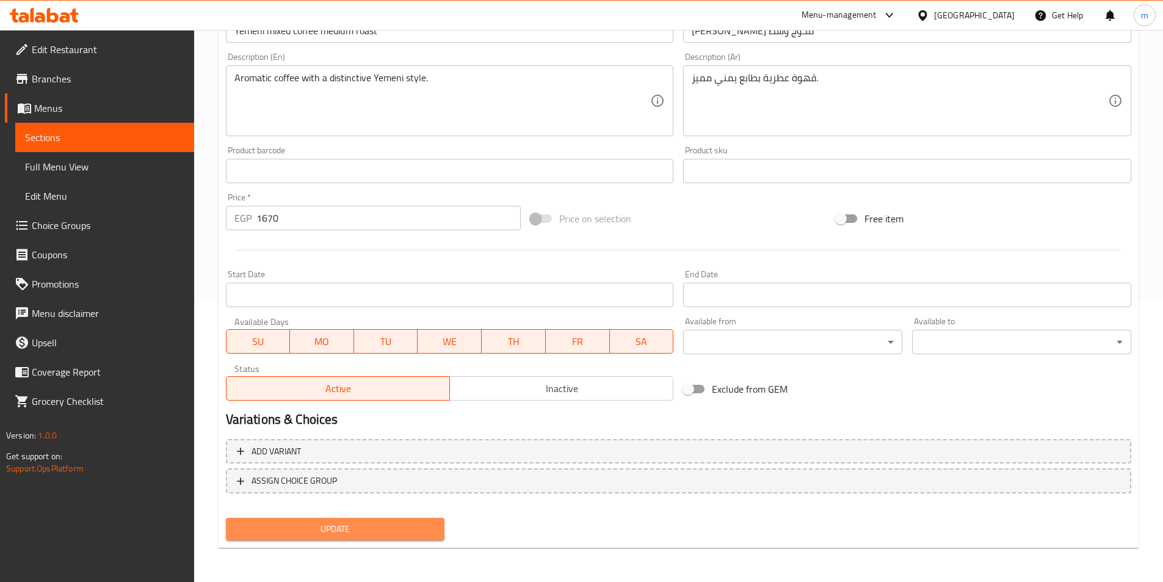
click at [379, 530] on span "Update" at bounding box center [336, 529] width 200 height 15
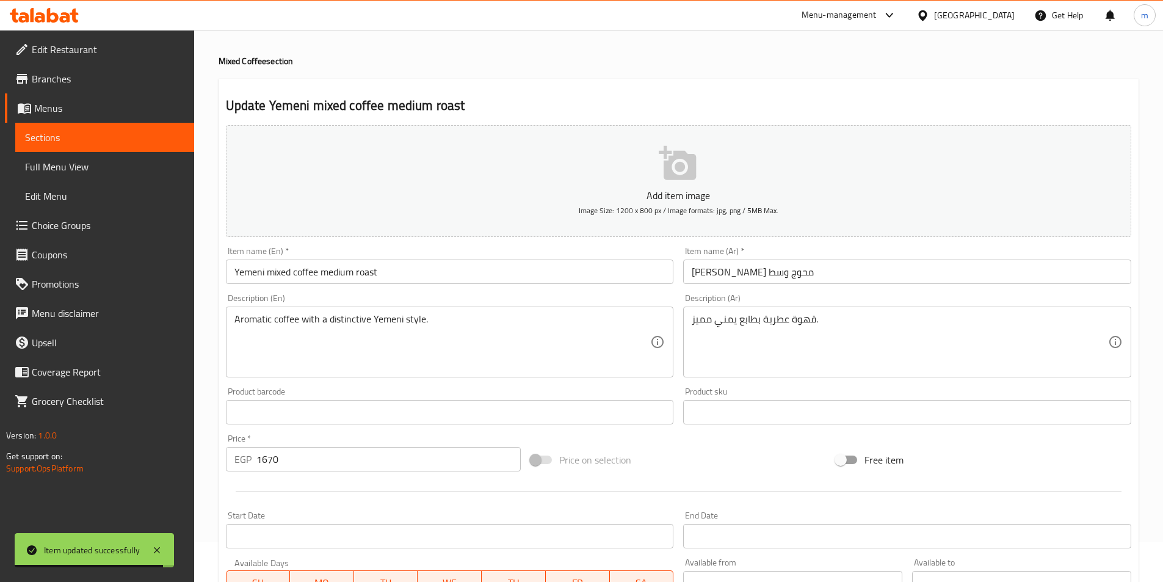
scroll to position [37, 0]
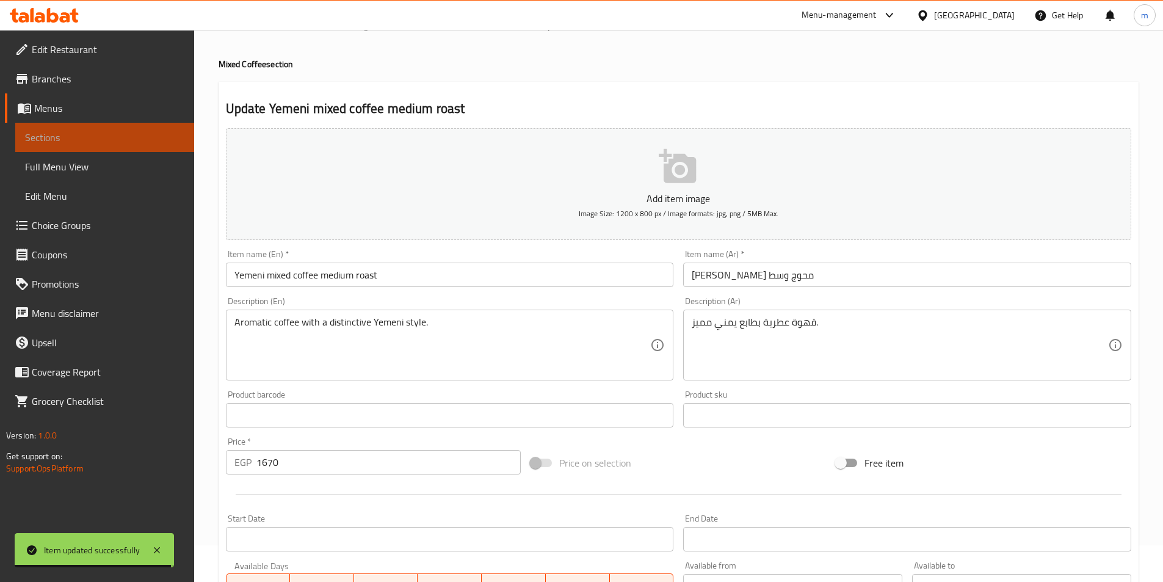
click at [73, 139] on span "Sections" at bounding box center [104, 137] width 159 height 15
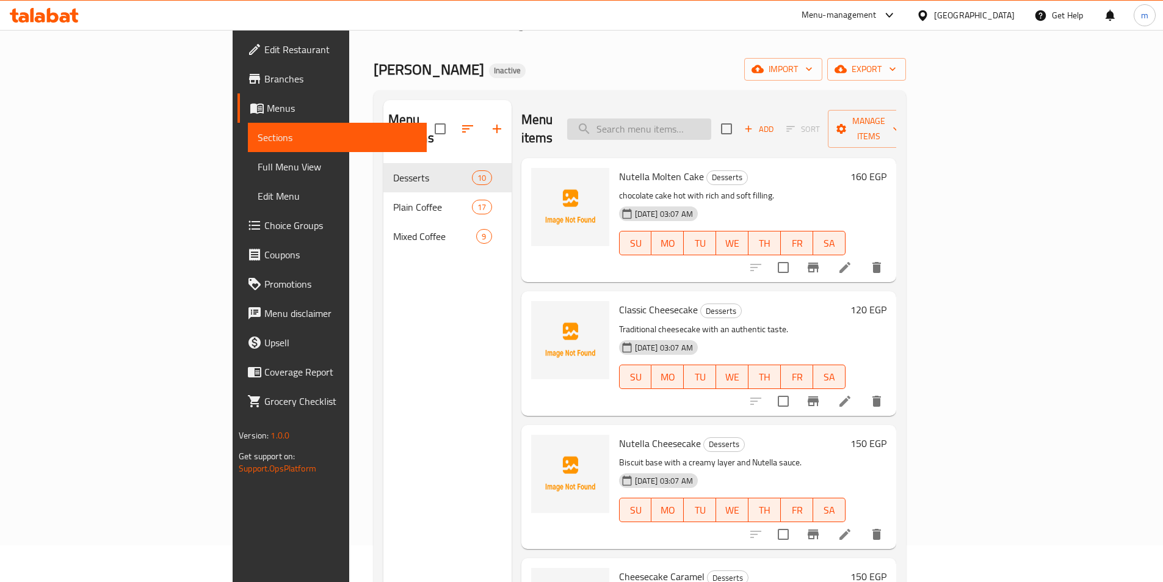
click at [711, 123] on input "search" at bounding box center [639, 128] width 144 height 21
paste input "Colombi mixed coffee medium roast"
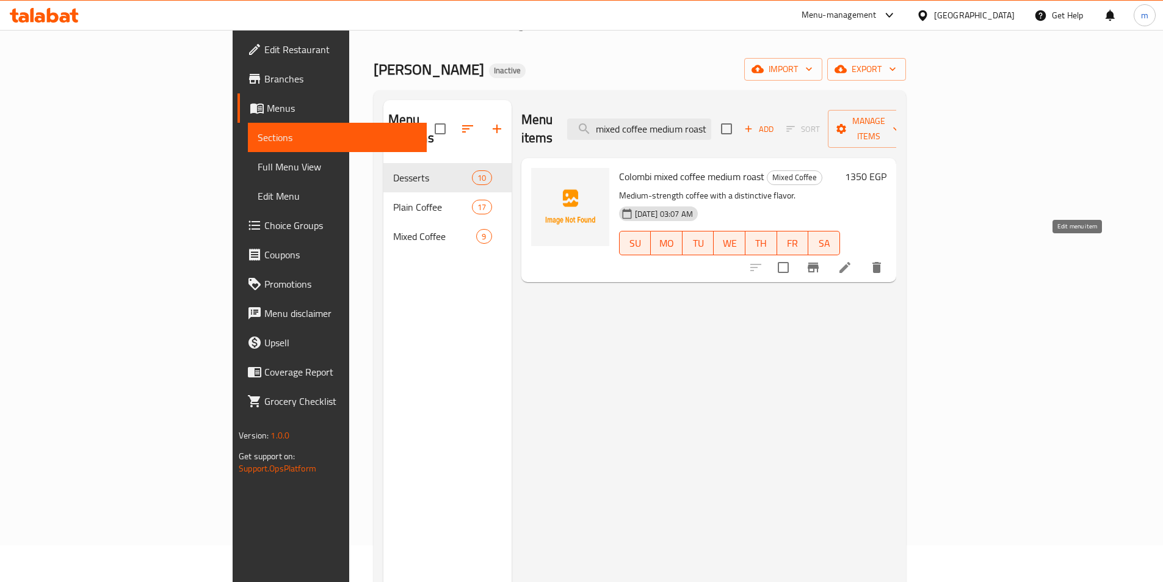
type input "Colombi mixed coffee medium roast"
click at [851, 262] on icon at bounding box center [845, 267] width 11 height 11
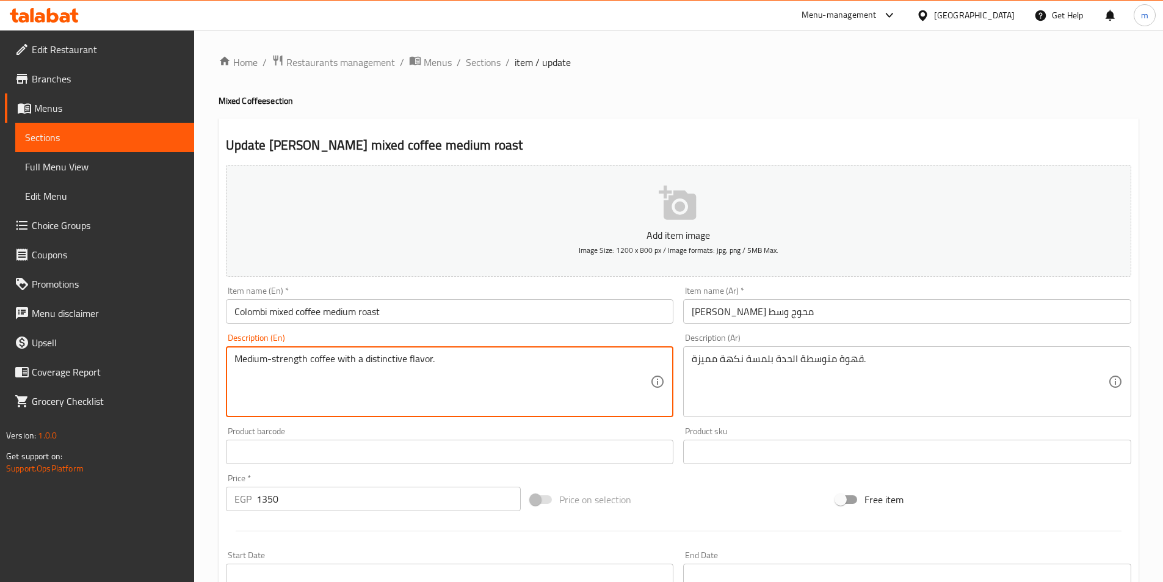
drag, startPoint x: 307, startPoint y: 360, endPoint x: 268, endPoint y: 368, distance: 39.9
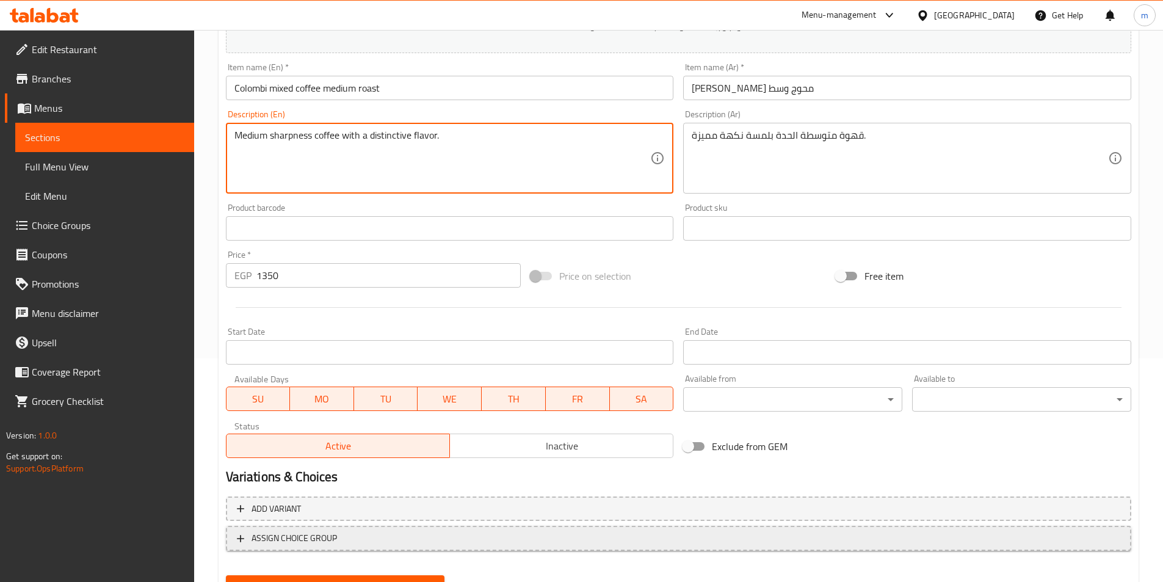
scroll to position [281, 0]
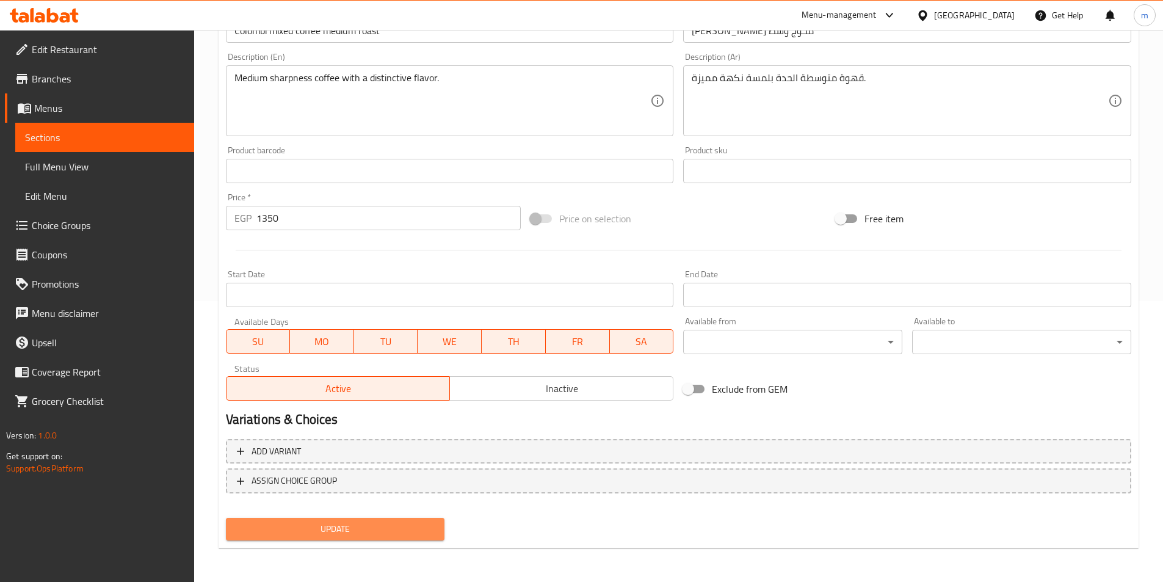
click at [327, 528] on span "Update" at bounding box center [336, 529] width 200 height 15
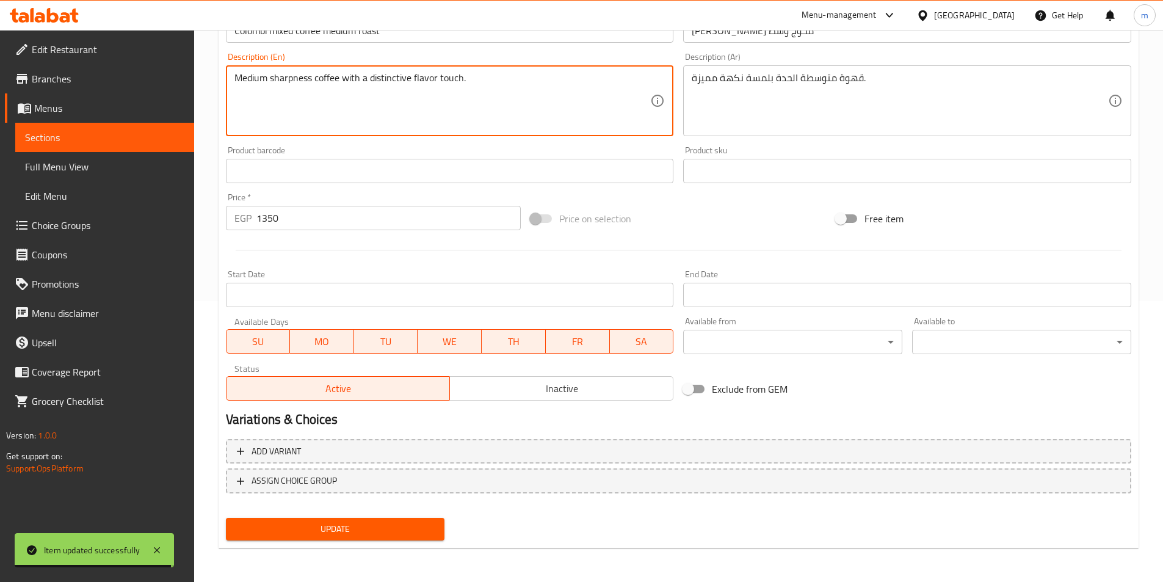
type textarea "Medium sharpness coffee with a distinctive flavor touch."
click at [340, 528] on span "Update" at bounding box center [336, 529] width 200 height 15
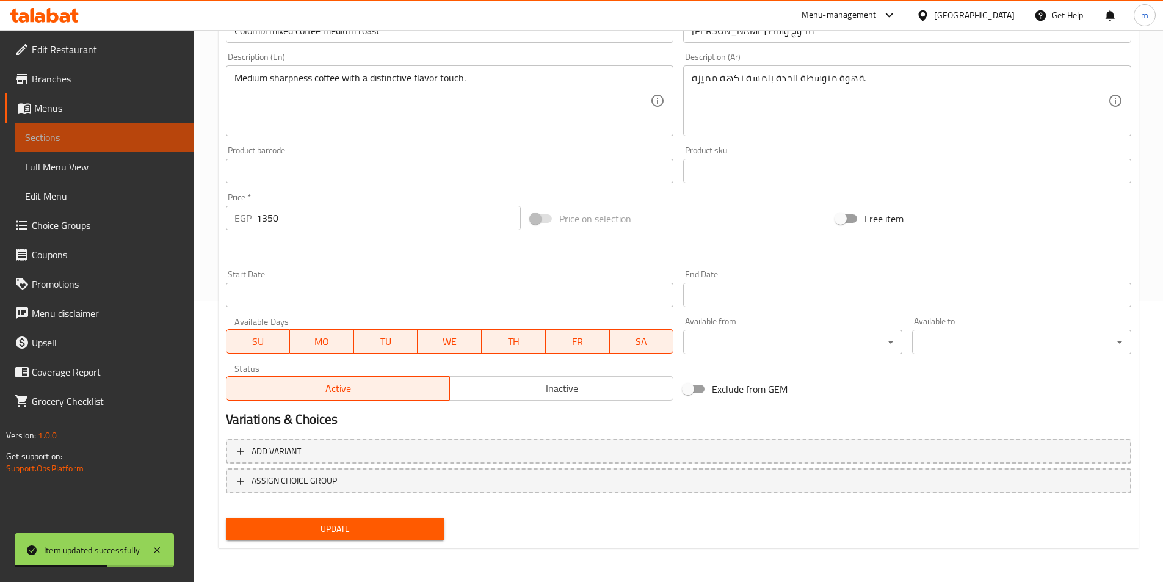
click at [126, 131] on span "Sections" at bounding box center [104, 137] width 159 height 15
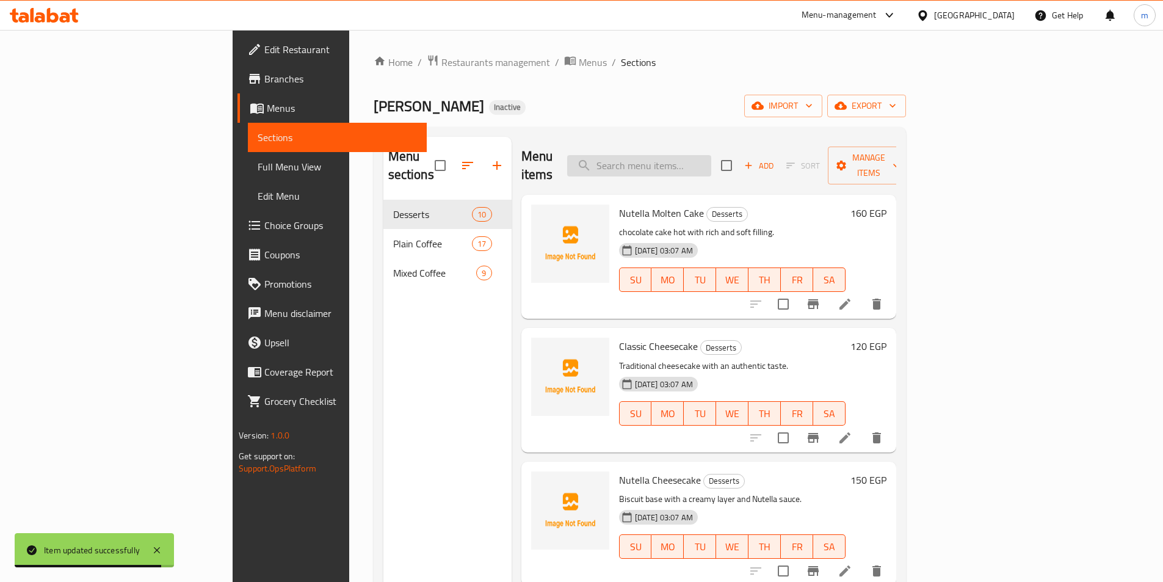
click at [707, 156] on input "search" at bounding box center [639, 165] width 144 height 21
paste input "Yemeni mixed coffee medium roast"
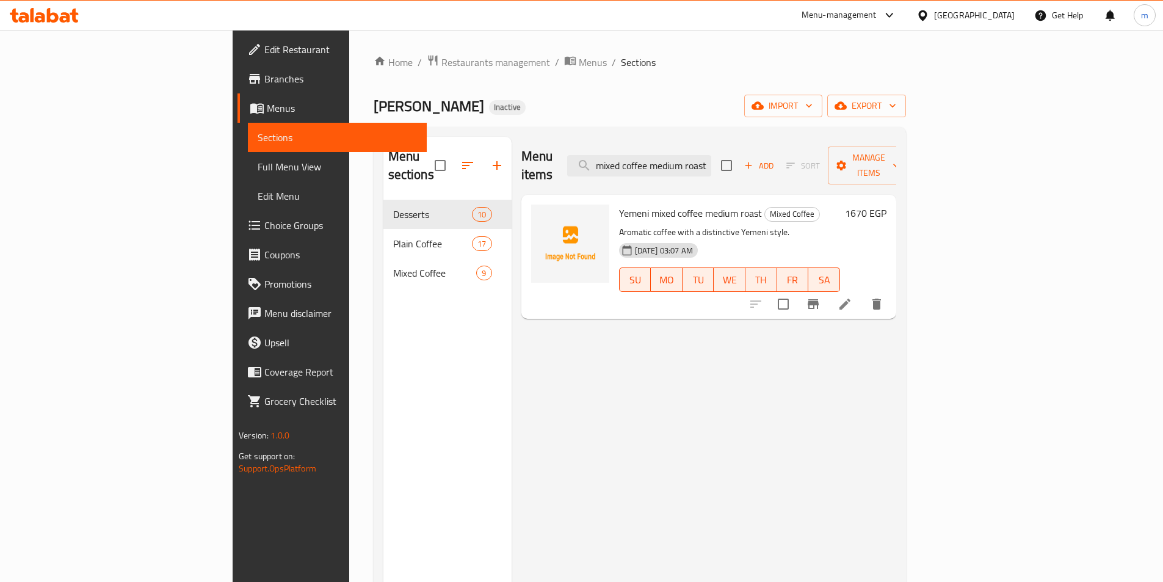
type input "Yemeni mixed coffee medium roast"
click at [862, 295] on li at bounding box center [845, 304] width 34 height 22
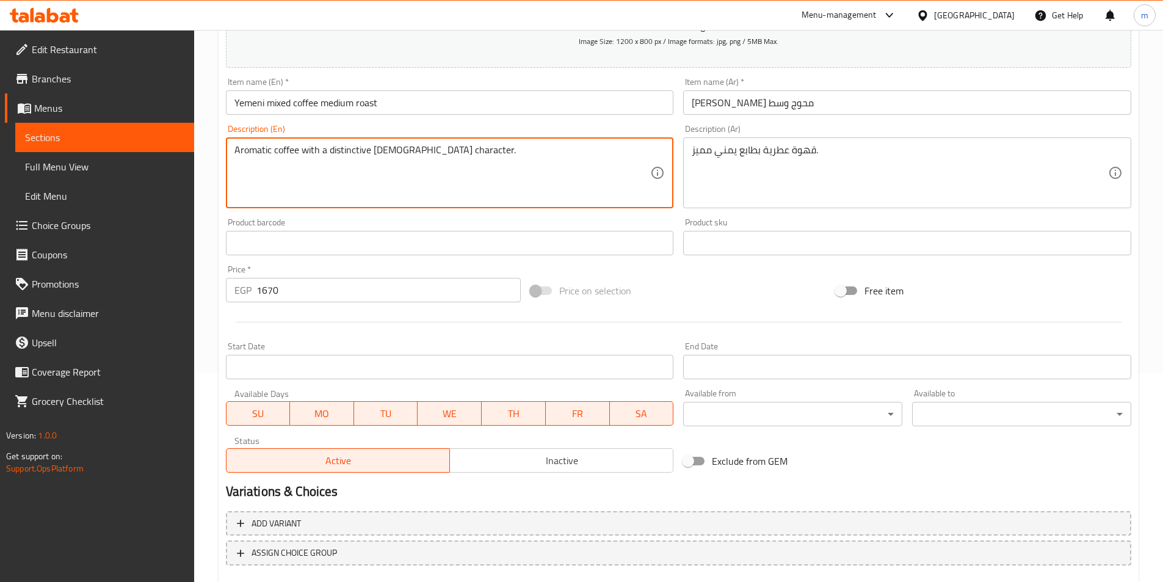
scroll to position [281, 0]
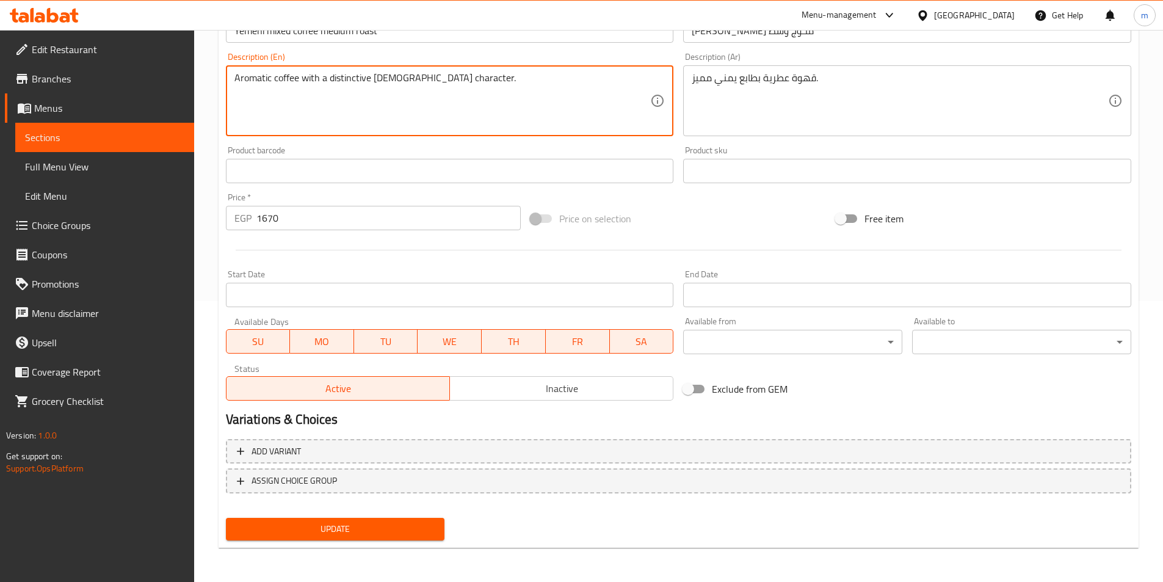
type textarea "Aromatic coffee with a distinctive [DEMOGRAPHIC_DATA] character."
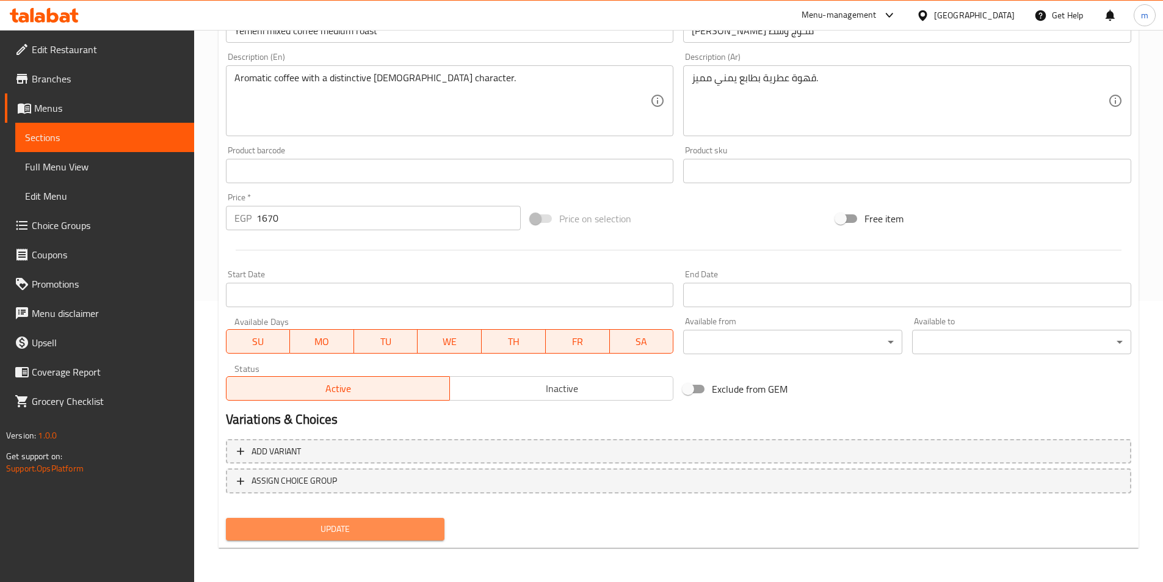
click at [348, 528] on span "Update" at bounding box center [336, 529] width 200 height 15
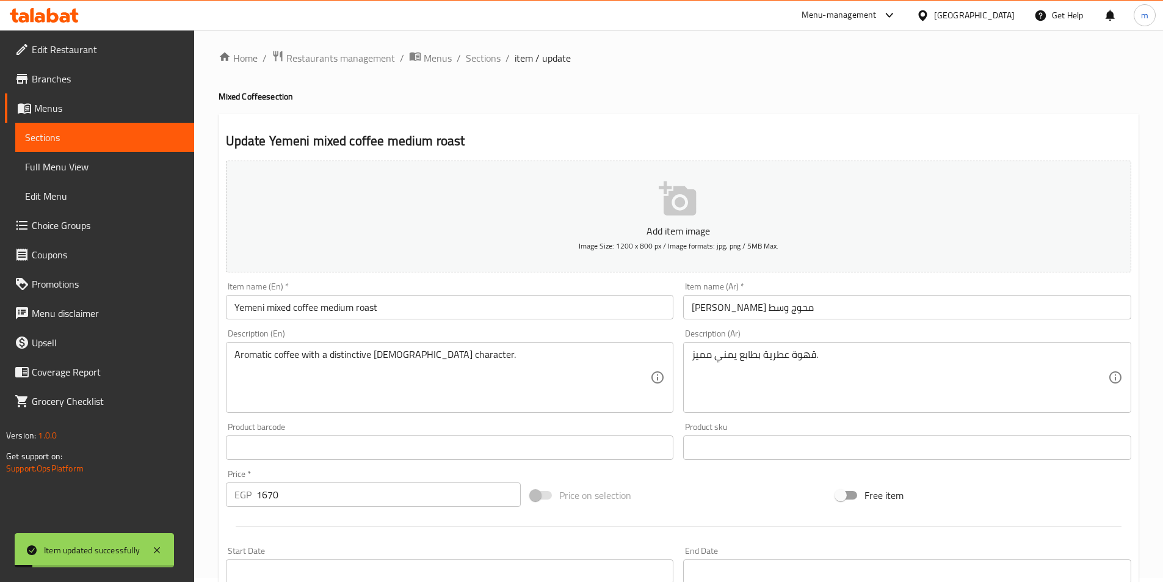
scroll to position [0, 0]
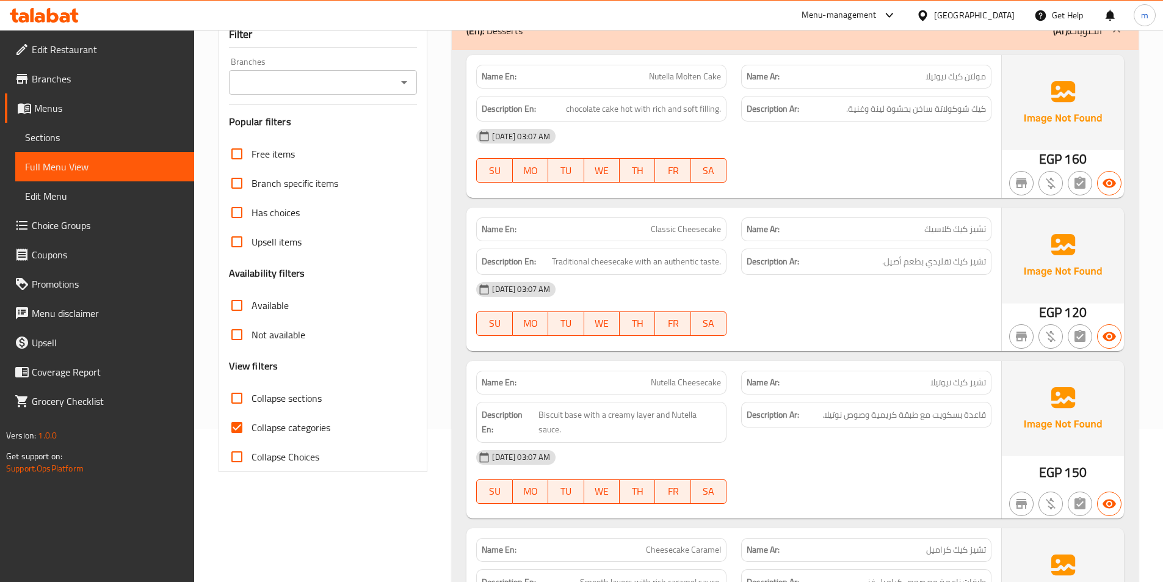
scroll to position [183, 0]
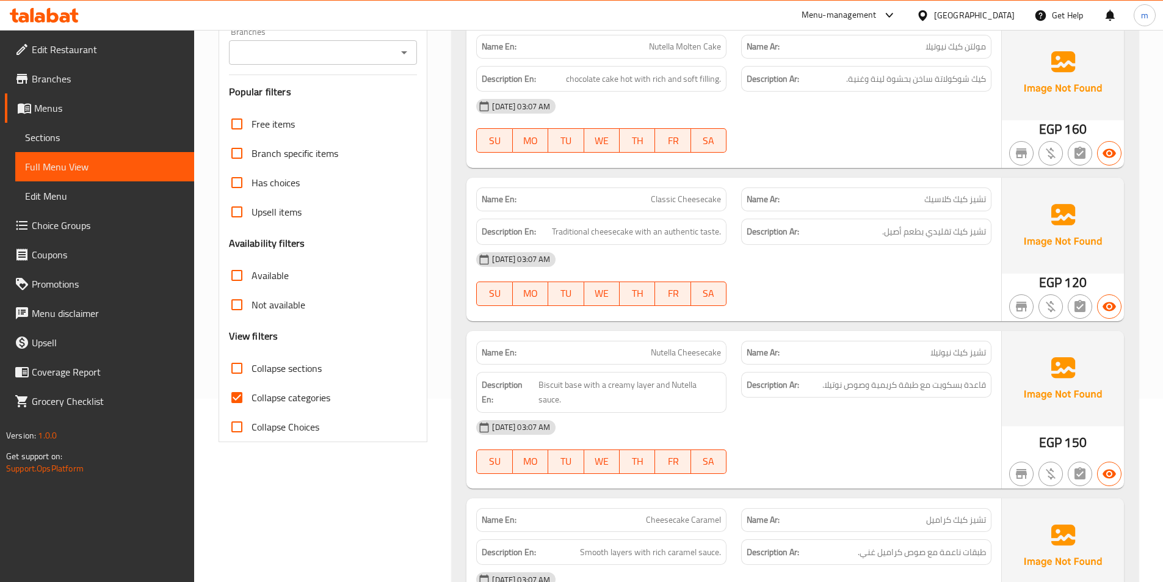
click at [241, 398] on input "Collapse categories" at bounding box center [236, 397] width 29 height 29
checkbox input "false"
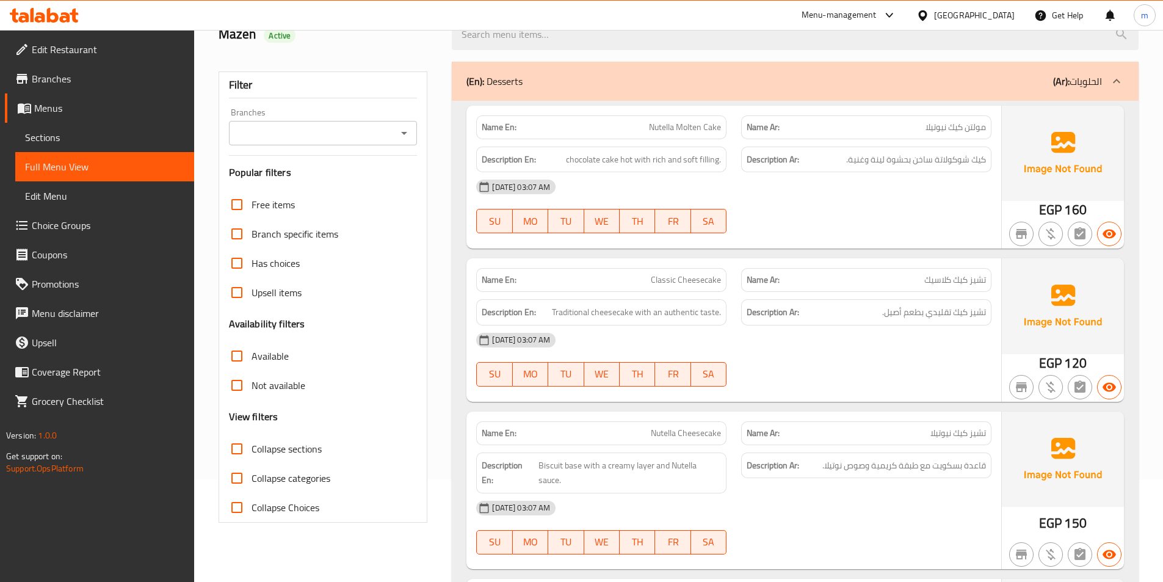
scroll to position [0, 0]
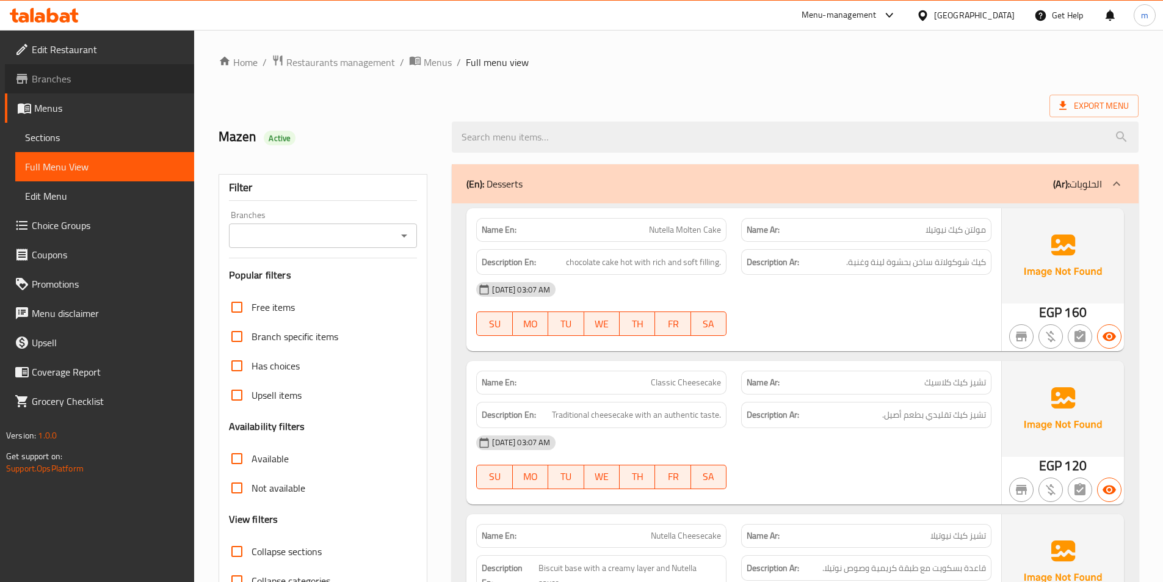
click at [61, 77] on span "Branches" at bounding box center [108, 78] width 153 height 15
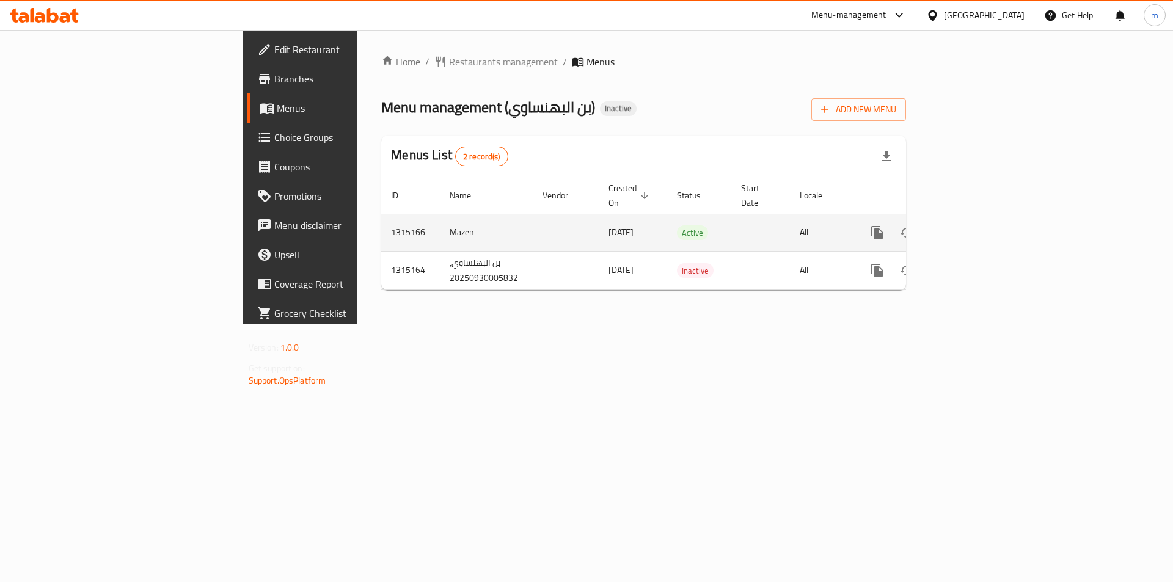
click at [970, 227] on icon "enhanced table" at bounding box center [964, 232] width 11 height 11
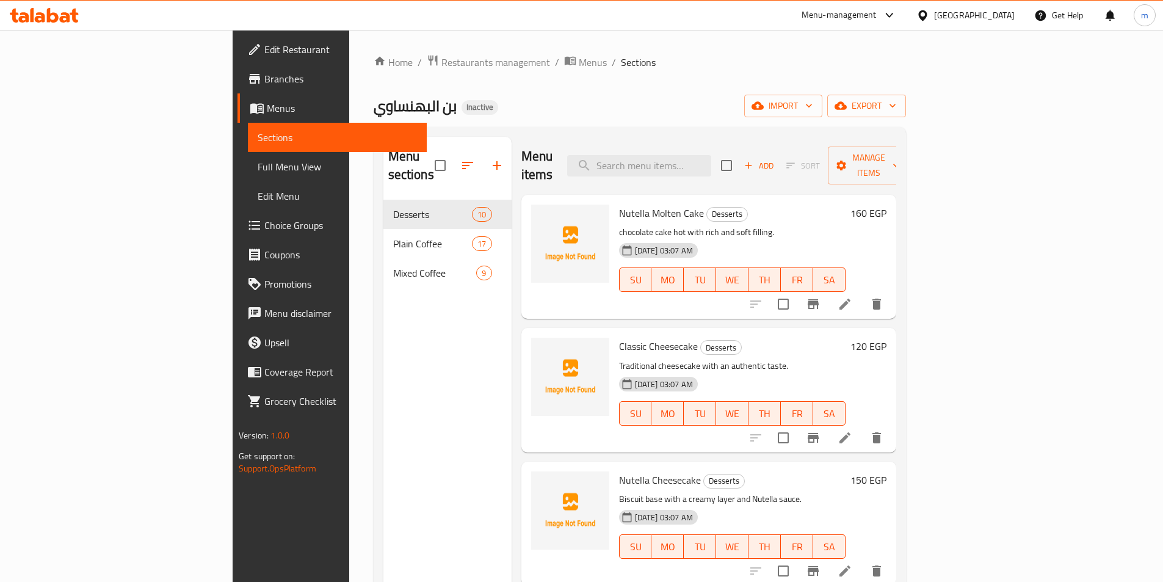
click at [258, 172] on span "Full Menu View" at bounding box center [337, 166] width 159 height 15
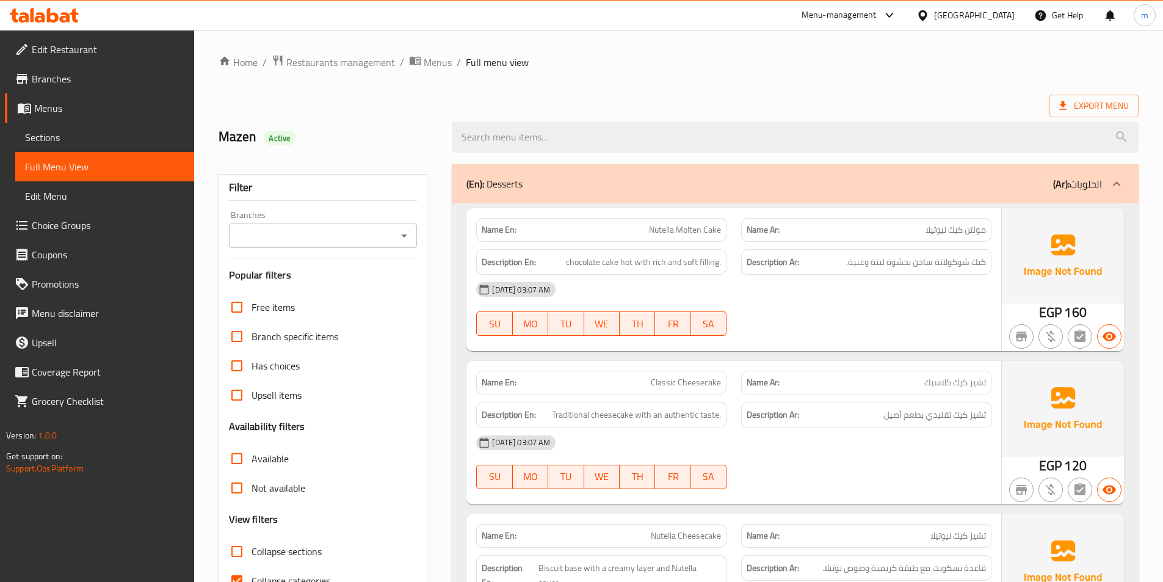
click at [241, 575] on input "Collapse categories" at bounding box center [236, 580] width 29 height 29
checkbox input "false"
click at [1068, 107] on icon at bounding box center [1063, 106] width 12 height 12
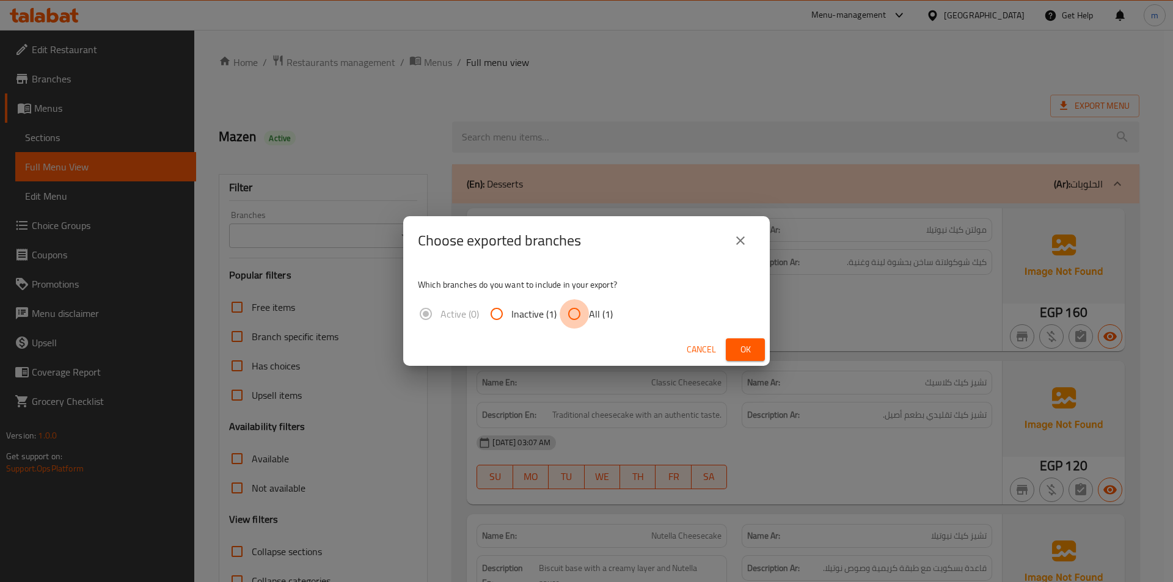
click at [570, 310] on input "All (1)" at bounding box center [573, 313] width 29 height 29
radio input "true"
click at [754, 341] on button "Ok" at bounding box center [745, 349] width 39 height 23
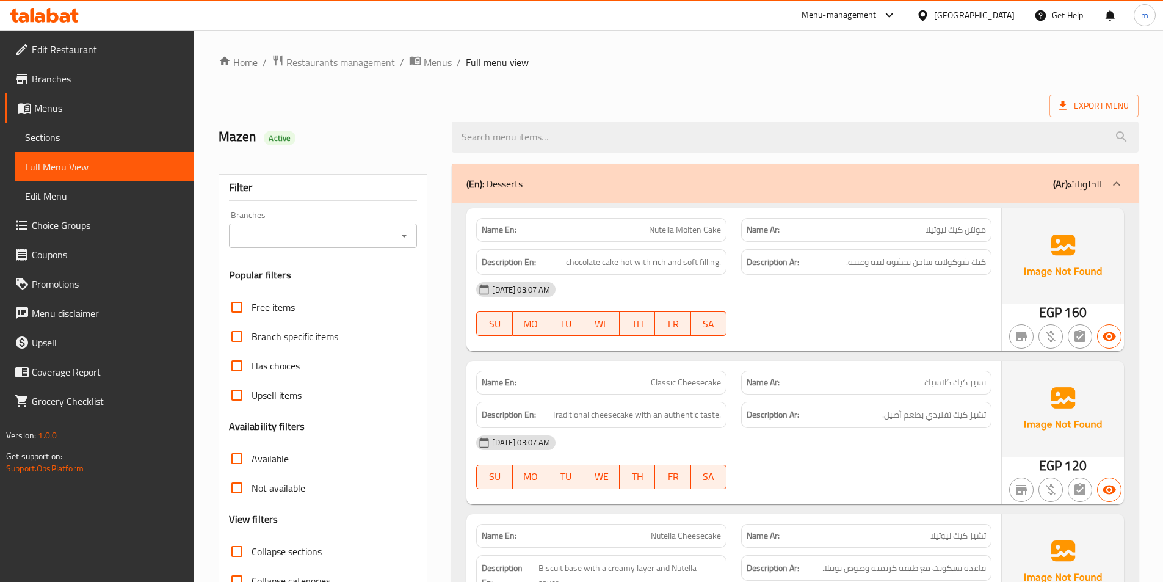
click at [54, 78] on span "Branches" at bounding box center [108, 78] width 153 height 15
